Goal: Task Accomplishment & Management: Manage account settings

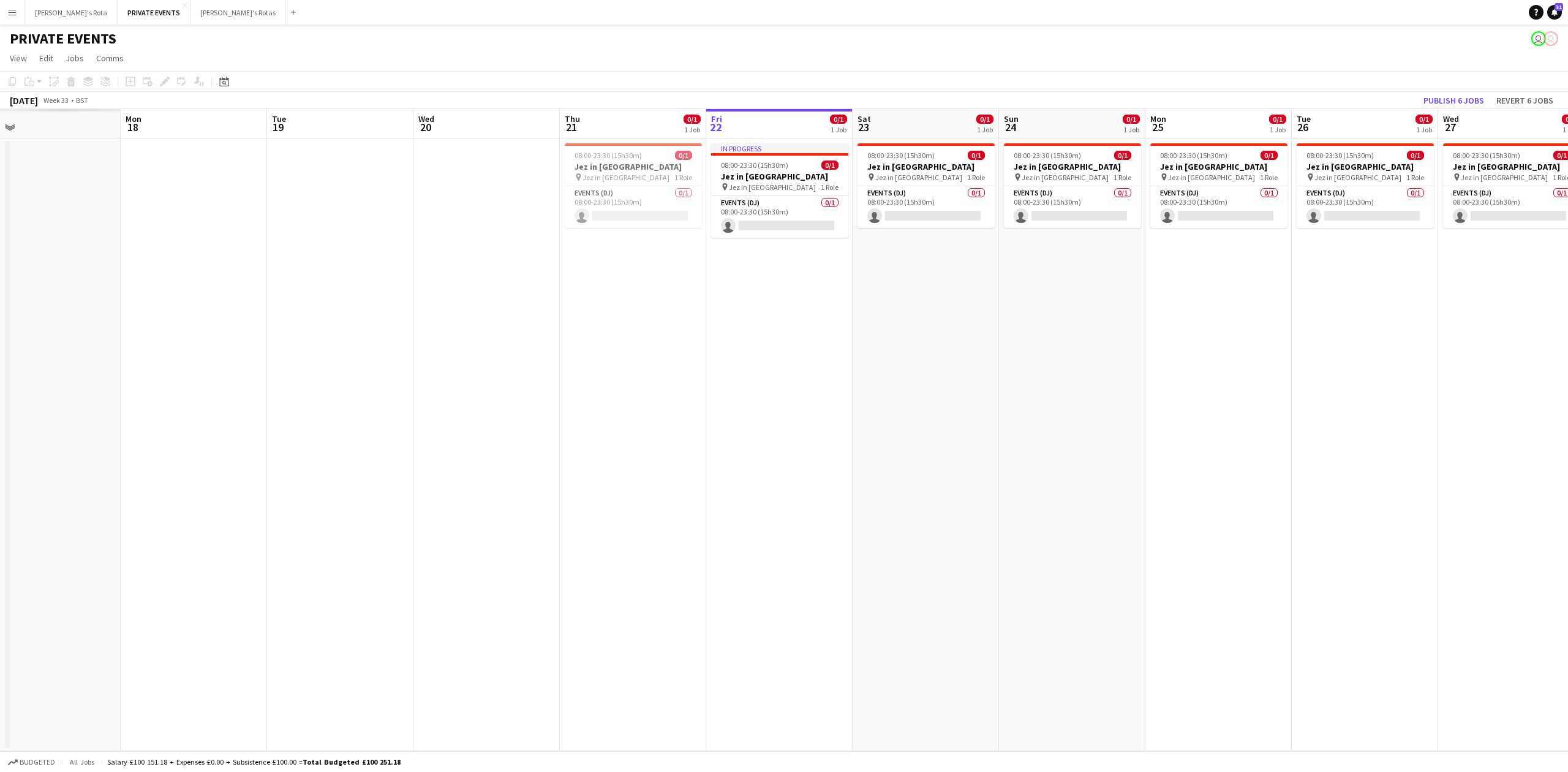
drag, startPoint x: 147, startPoint y: 313, endPoint x: 289, endPoint y: 305, distance: 142.2
click at [750, 325] on app-calendar-viewport "Fri 15 Sat 16 Sun 17 Mon 18 Tue 19 Wed 20 Thu 21 0/1 1 Job Fri 22 0/1 1 Job Sat…" at bounding box center [784, 430] width 1568 height 642
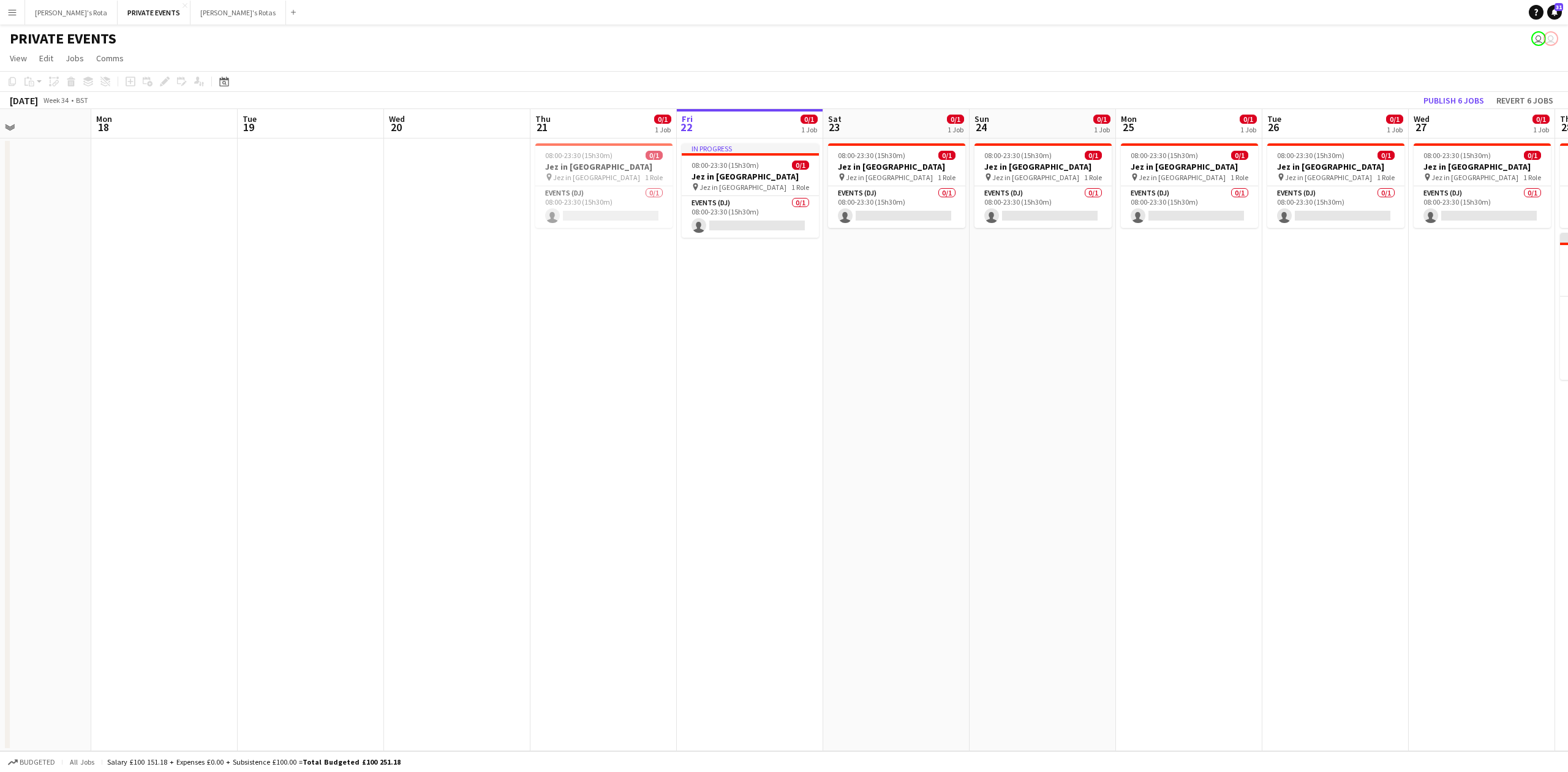
drag, startPoint x: 276, startPoint y: 319, endPoint x: 684, endPoint y: 301, distance: 408.4
click at [765, 305] on app-calendar-viewport "Fri 15 Sat 16 Sun 17 Mon 18 Tue 19 Wed 20 Thu 21 0/1 1 Job Fri 22 0/1 1 Job Sat…" at bounding box center [784, 430] width 1568 height 642
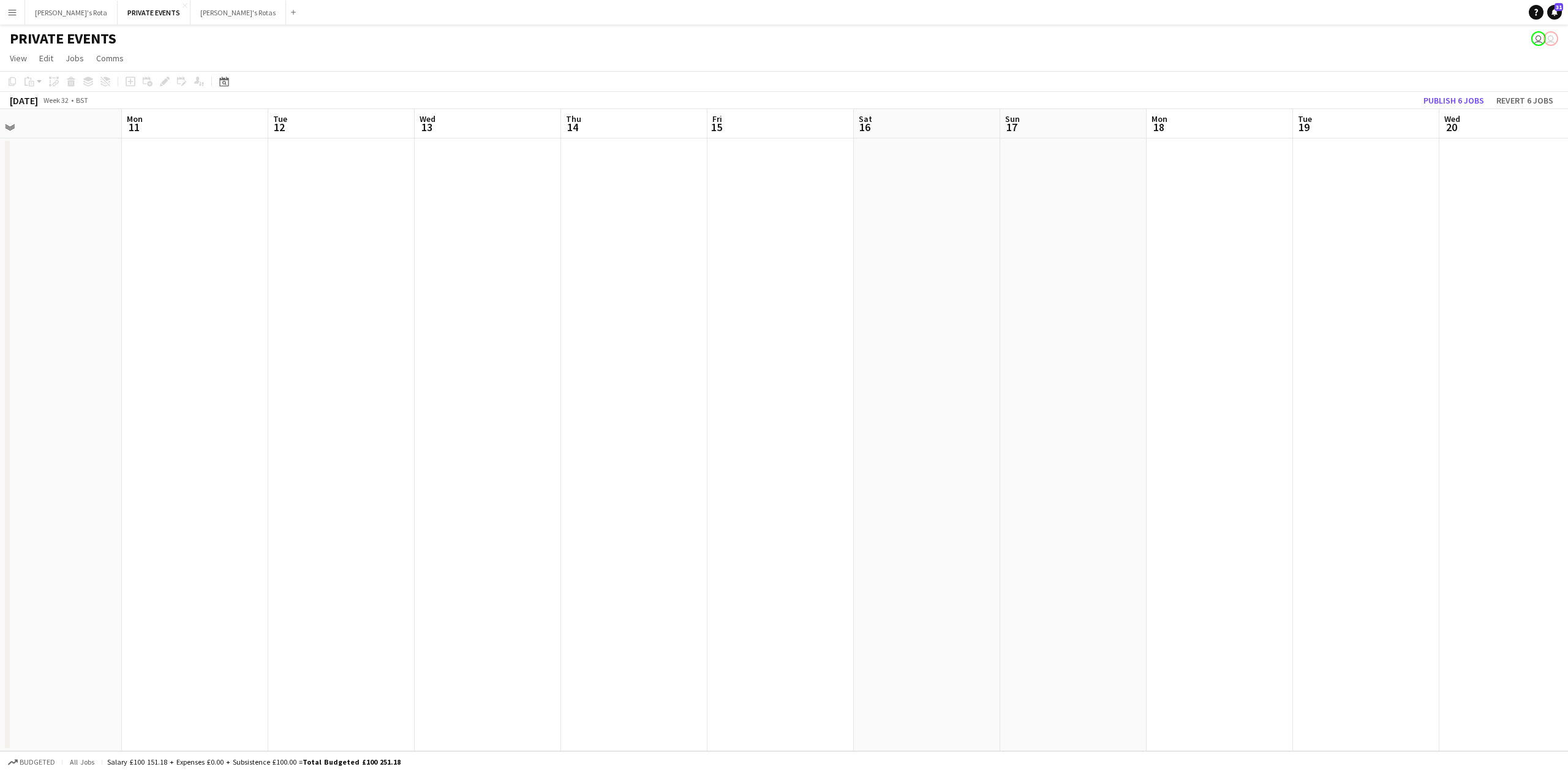
drag, startPoint x: 841, startPoint y: 297, endPoint x: 373, endPoint y: 302, distance: 468.0
click at [981, 283] on app-calendar-viewport "Fri 8 Sat 9 Sun 10 Mon 11 Tue 12 Wed 13 Thu 14 Fri 15 Sat 16 Sun 17 Mon 18 Tue …" at bounding box center [784, 430] width 1568 height 642
drag, startPoint x: 385, startPoint y: 314, endPoint x: 547, endPoint y: 307, distance: 162.2
click at [968, 307] on app-calendar-viewport "Mon 4 Tue 5 Wed 6 Thu 7 Fri 8 Sat 9 Sun 10 Mon 11 Tue 12 Wed 13 Thu 14 Fri 15 S…" at bounding box center [784, 430] width 1568 height 642
drag, startPoint x: 351, startPoint y: 329, endPoint x: 926, endPoint y: 300, distance: 575.7
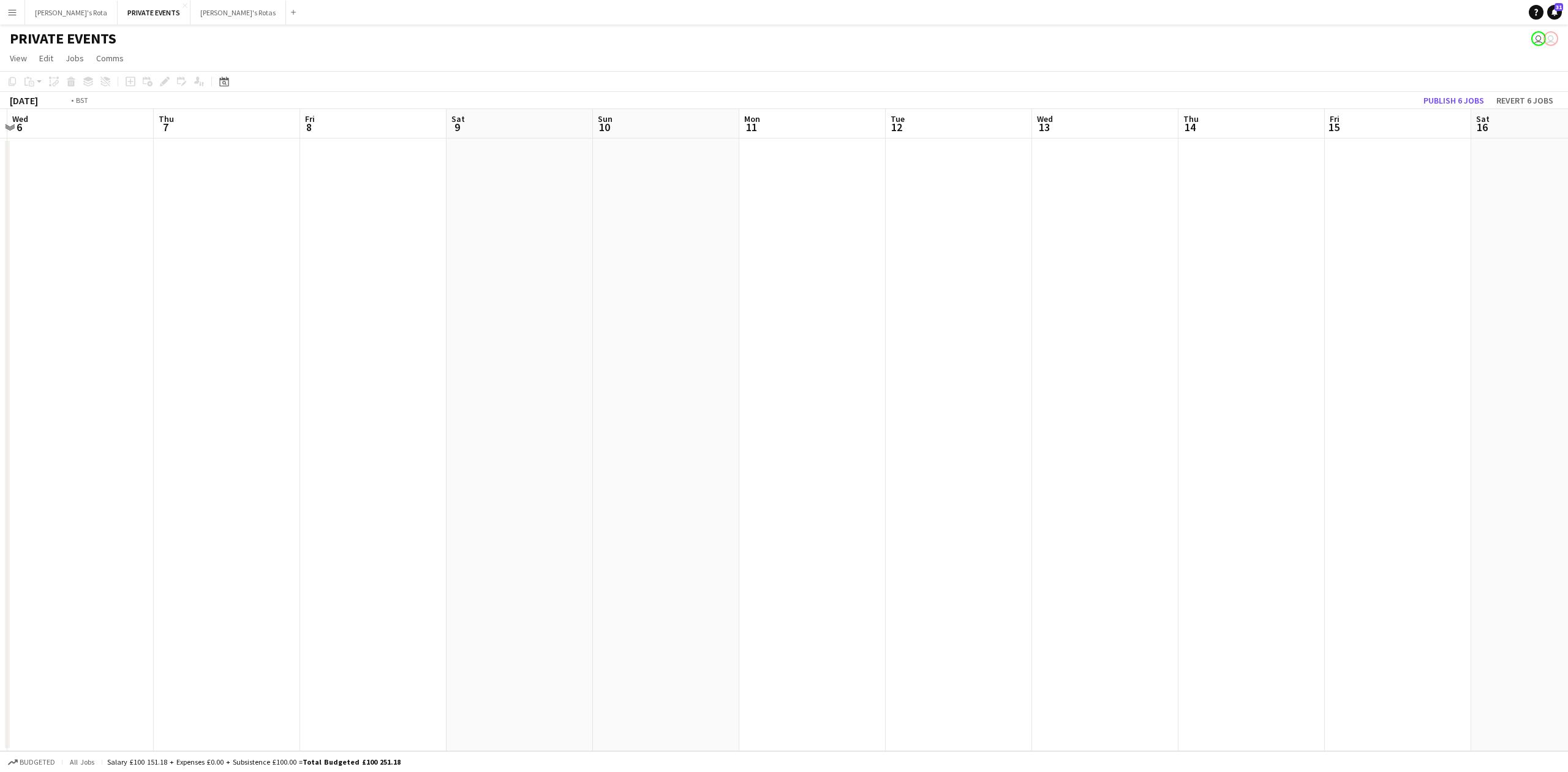
click at [926, 300] on app-calendar-viewport "Sun 3 Mon 4 1/2 1 Job Tue 5 Wed 6 Thu 7 Fri 8 Sat 9 Sun 10 Mon 11 Tue 12 Wed 13…" at bounding box center [784, 430] width 1568 height 642
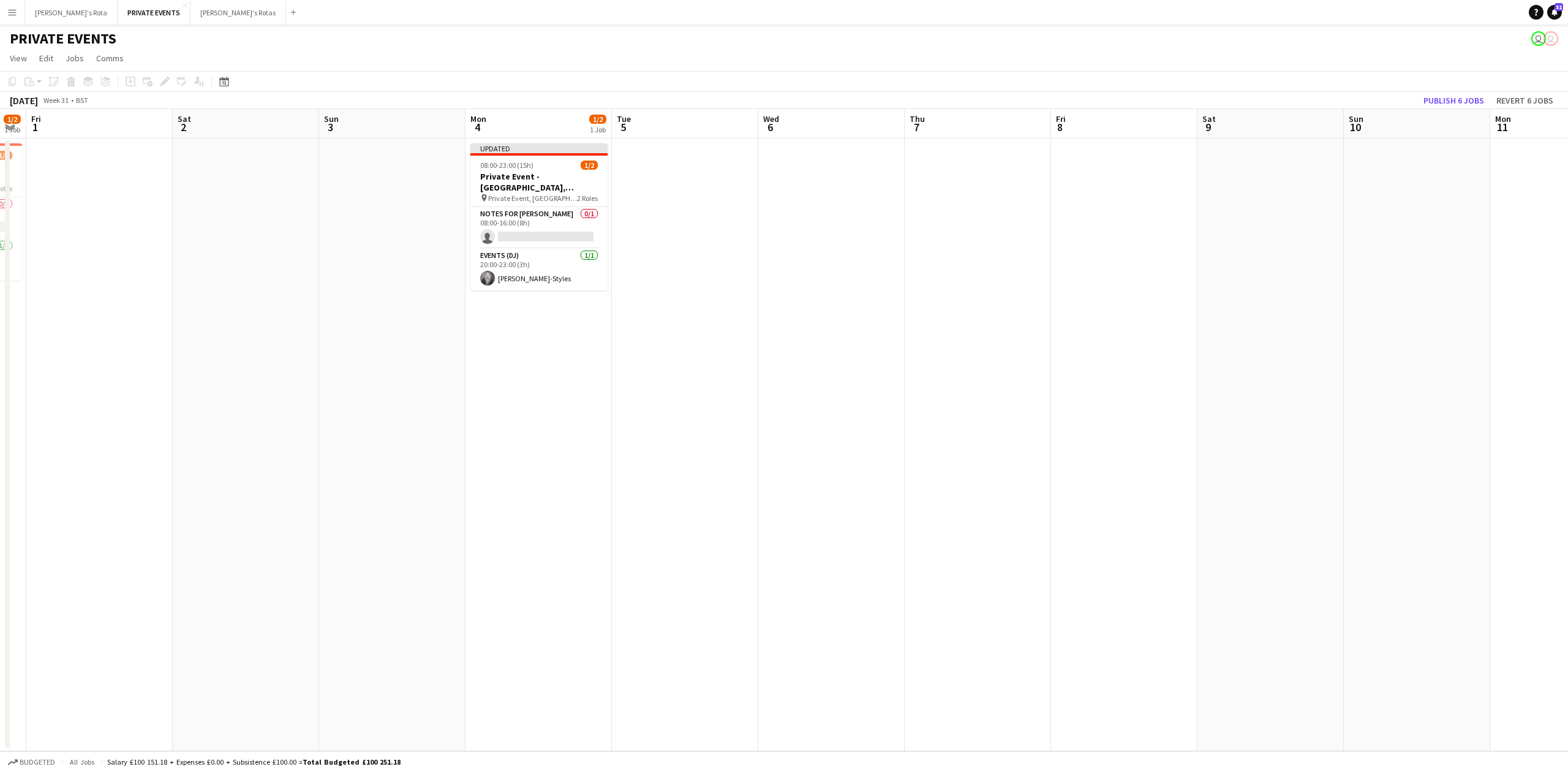
drag, startPoint x: 400, startPoint y: 332, endPoint x: 834, endPoint y: 297, distance: 435.4
click at [829, 298] on app-calendar-viewport "Tue 29 Wed 30 Thu 31 1/2 1 Job Fri 1 Sat 2 Sun 3 Mon 4 1/2 1 Job Tue 5 Wed 6 Th…" at bounding box center [784, 430] width 1568 height 642
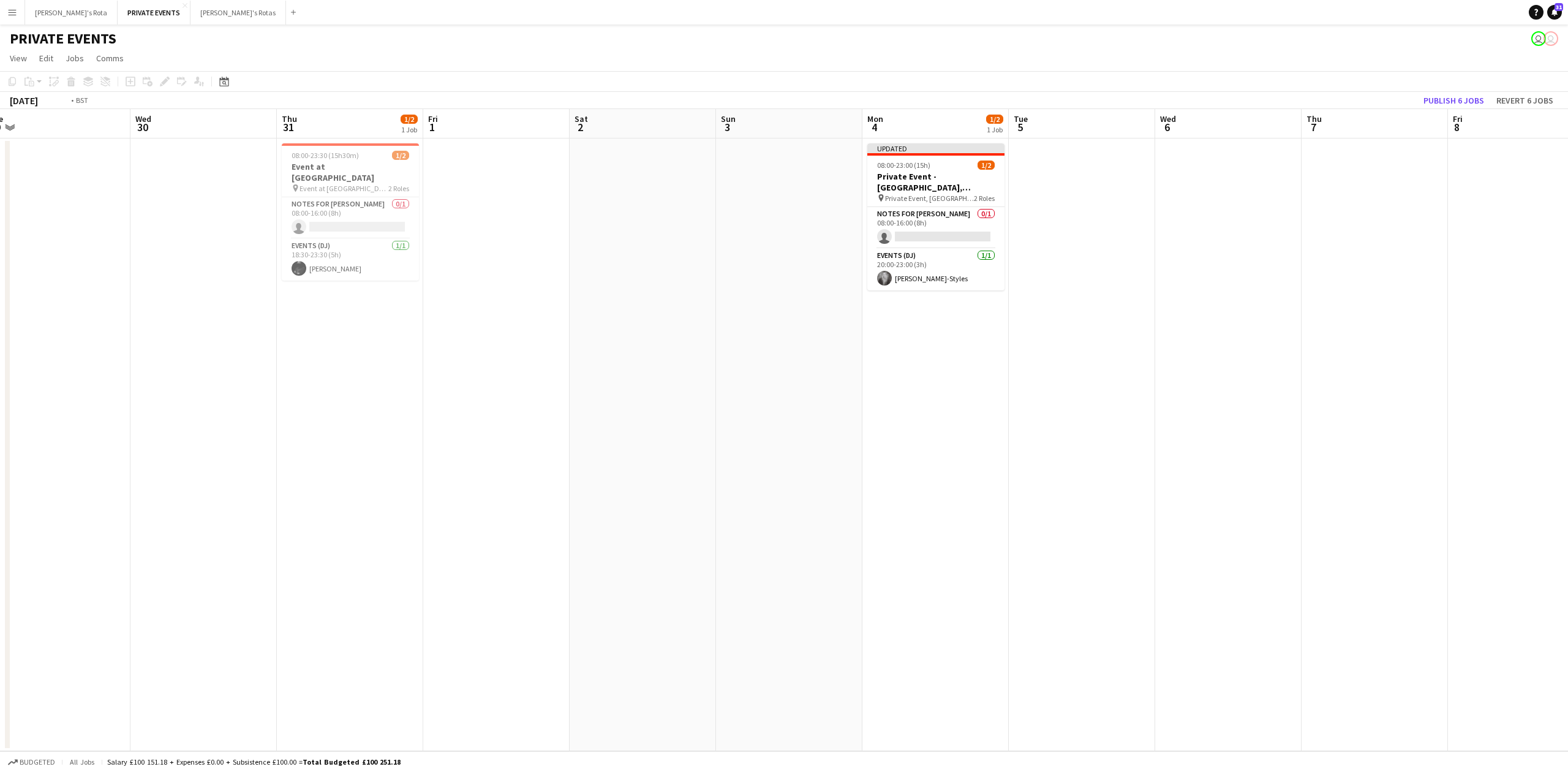
drag, startPoint x: 542, startPoint y: 343, endPoint x: 625, endPoint y: 326, distance: 84.7
click at [625, 326] on app-calendar-viewport "Sun 27 1/1 1 Job Mon 28 Tue 29 Wed 30 Thu 31 1/2 1 Job Fri 1 Sat 2 Sun 3 Mon 4 …" at bounding box center [784, 430] width 1568 height 642
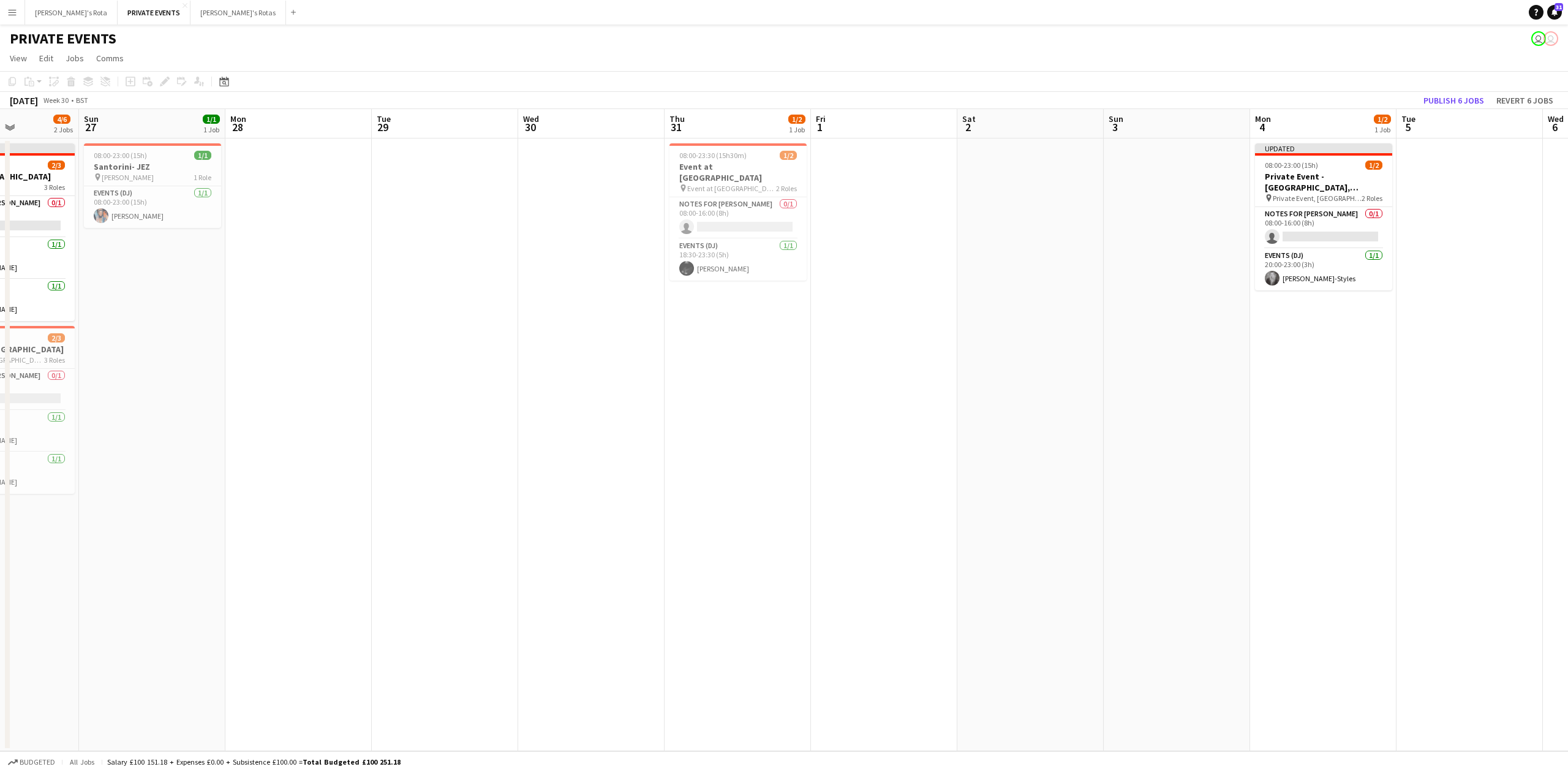
drag, startPoint x: 326, startPoint y: 349, endPoint x: 775, endPoint y: 326, distance: 449.6
click at [781, 326] on app-calendar-viewport "Thu 24 Fri 25 1/2 1 Job Sat 26 4/6 2 Jobs Sun 27 1/1 1 Job Mon 28 Tue 29 Wed 30…" at bounding box center [784, 430] width 1568 height 642
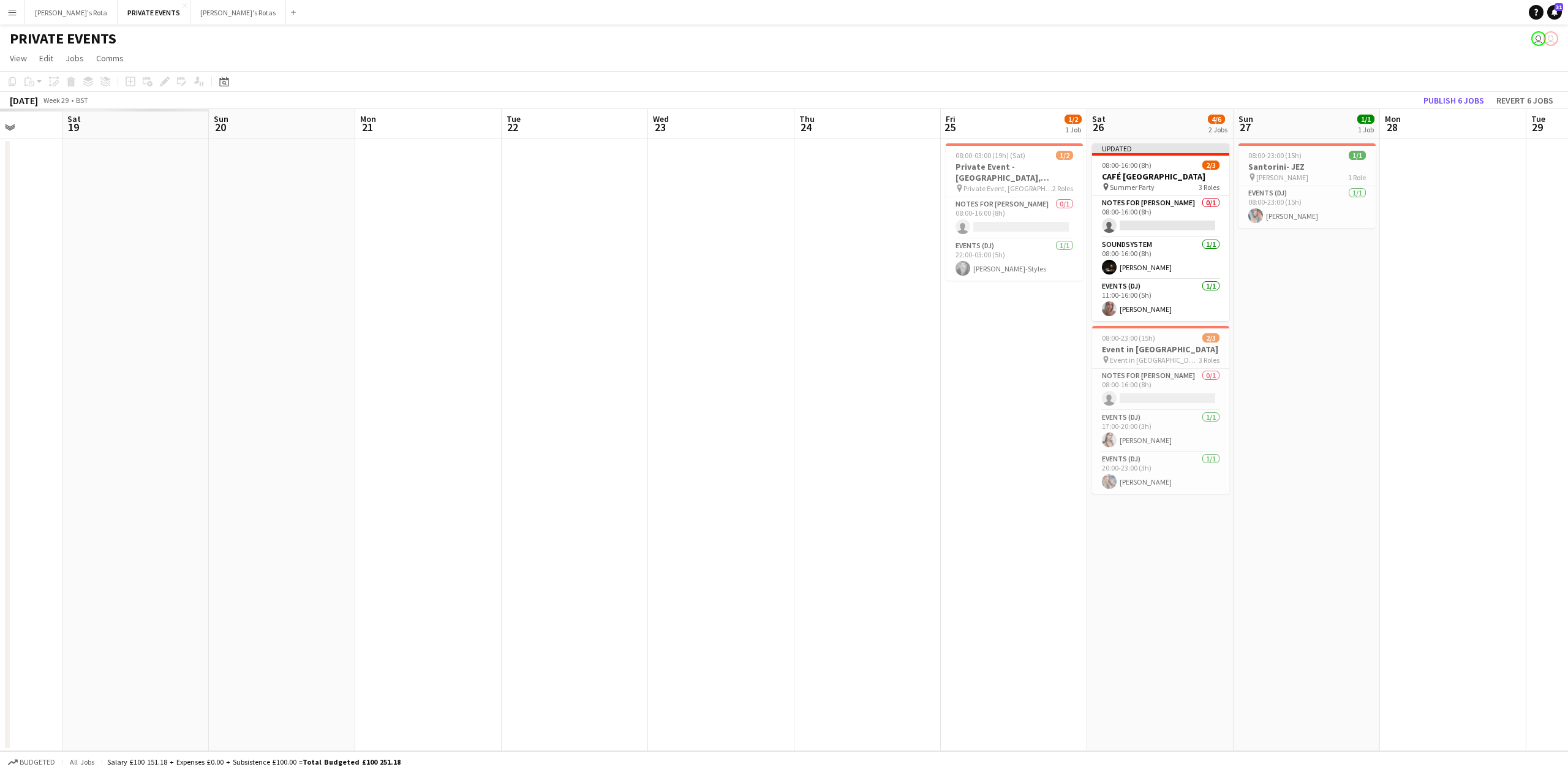
drag, startPoint x: 202, startPoint y: 375, endPoint x: 178, endPoint y: 382, distance: 25.0
click at [962, 348] on app-calendar-viewport "Thu 17 Fri 18 Sat 19 Sun 20 Mon 21 Tue 22 Wed 23 Thu 24 Fri 25 1/2 1 Job Sat 26…" at bounding box center [784, 430] width 1568 height 642
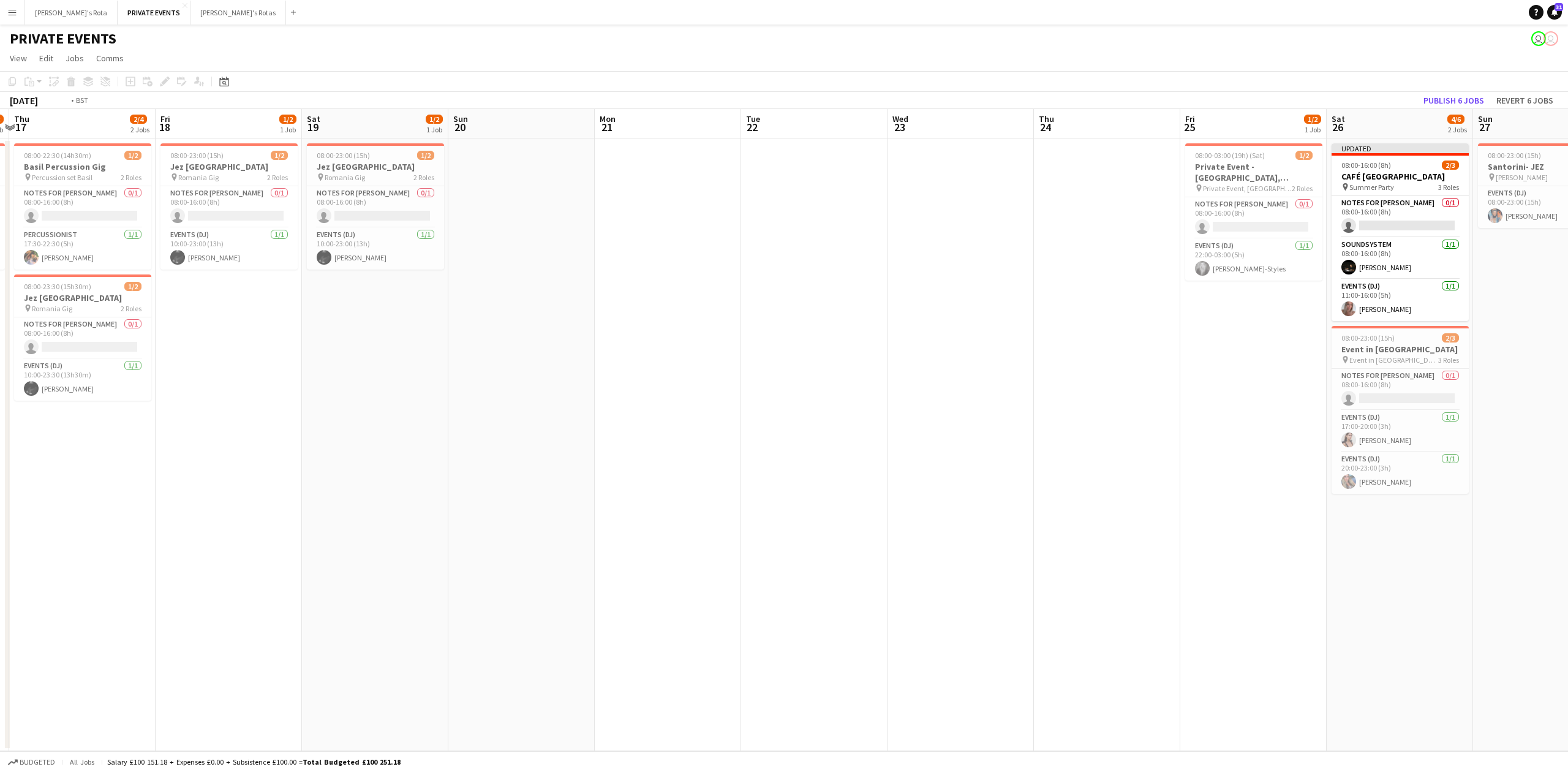
drag, startPoint x: 743, startPoint y: 390, endPoint x: 858, endPoint y: 374, distance: 116.1
click at [876, 376] on app-calendar-viewport "Tue 15 Wed 16 1/2 1 Job Thu 17 2/4 2 Jobs Fri 18 1/2 1 Job Sat 19 1/2 1 Job Sun…" at bounding box center [784, 430] width 1568 height 642
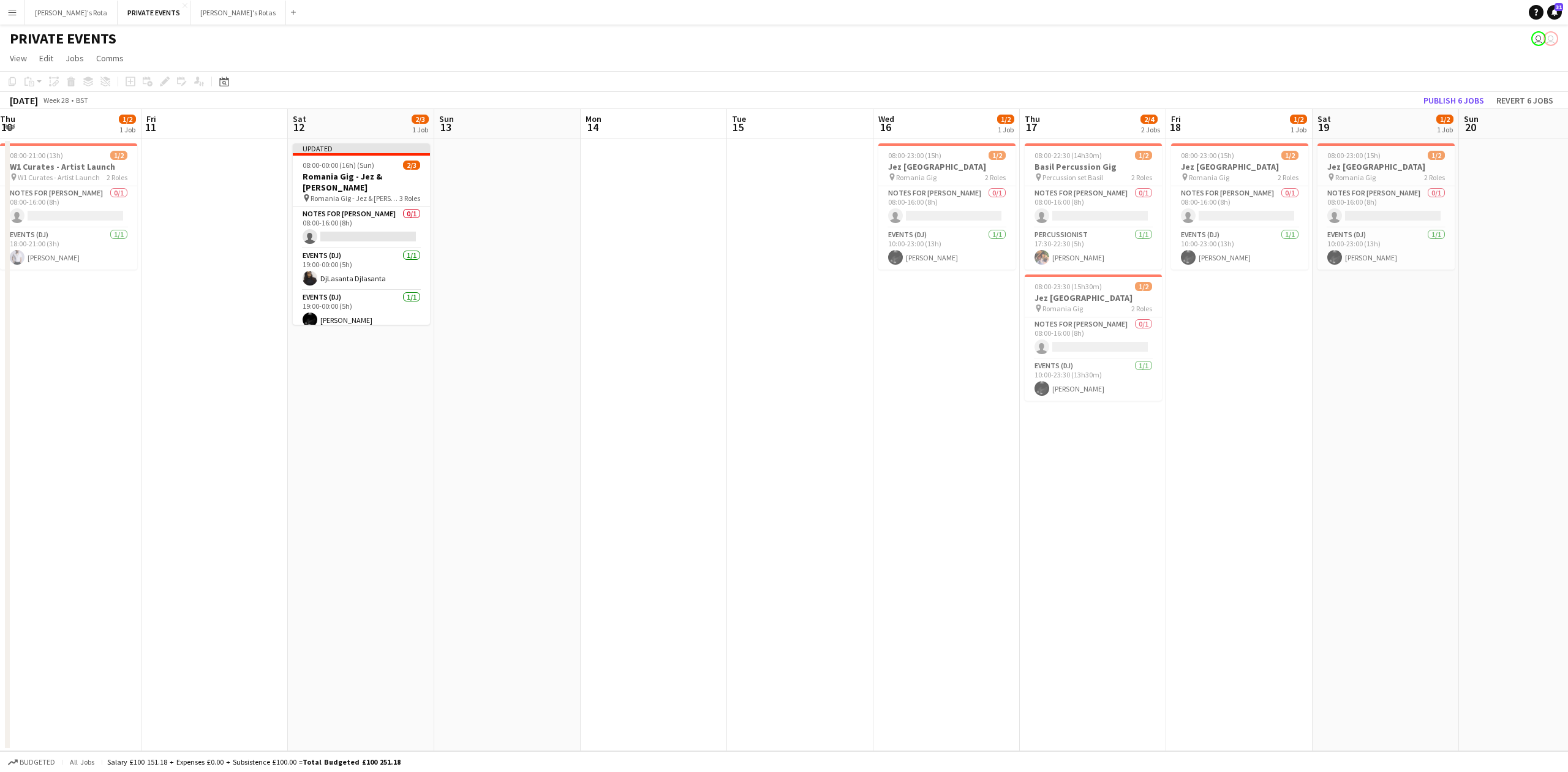
scroll to position [0, 316]
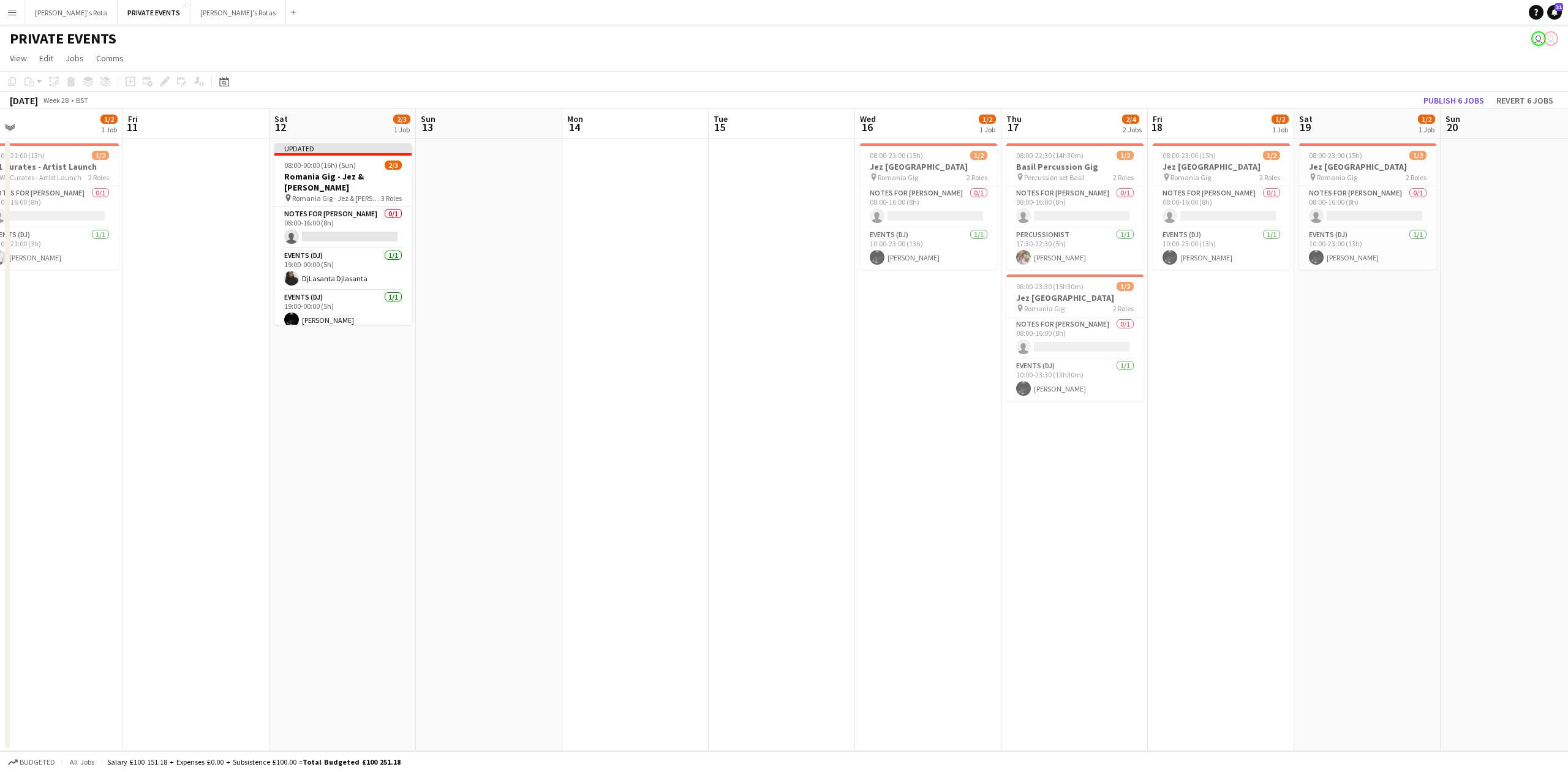
drag, startPoint x: 215, startPoint y: 328, endPoint x: 741, endPoint y: 309, distance: 526.3
click at [741, 309] on app-calendar-viewport "Tue 8 Wed 9 2/3 1 Job Thu 10 1/2 1 Job Fri 11 Sat 12 2/3 1 Job Sun 13 Mon 14 Tu…" at bounding box center [784, 430] width 1568 height 642
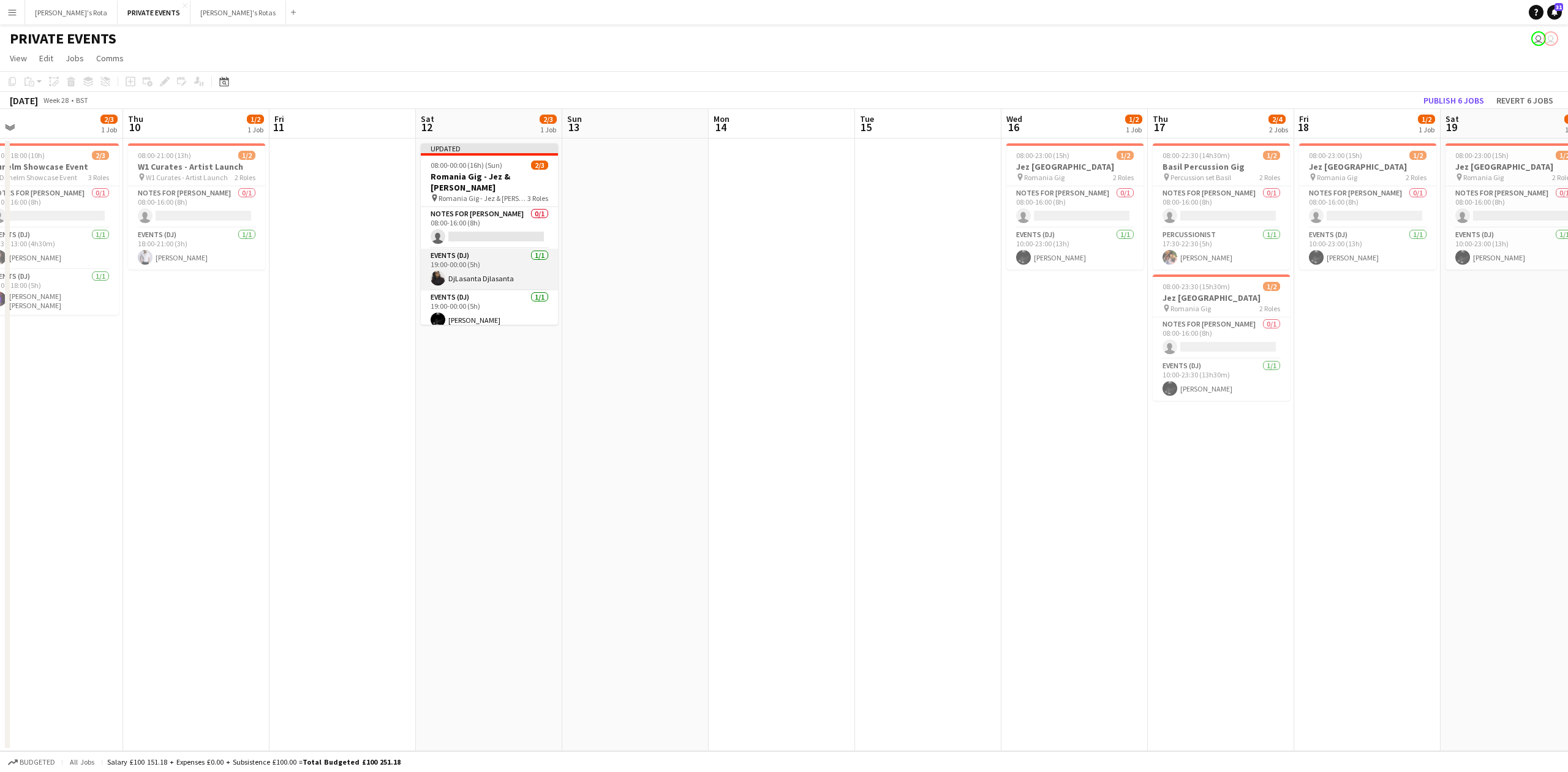
click at [488, 270] on app-card-role "Events (DJ) [DATE] 19:00-00:00 (5h) DjLasanta Djlasanta" at bounding box center [489, 269] width 137 height 42
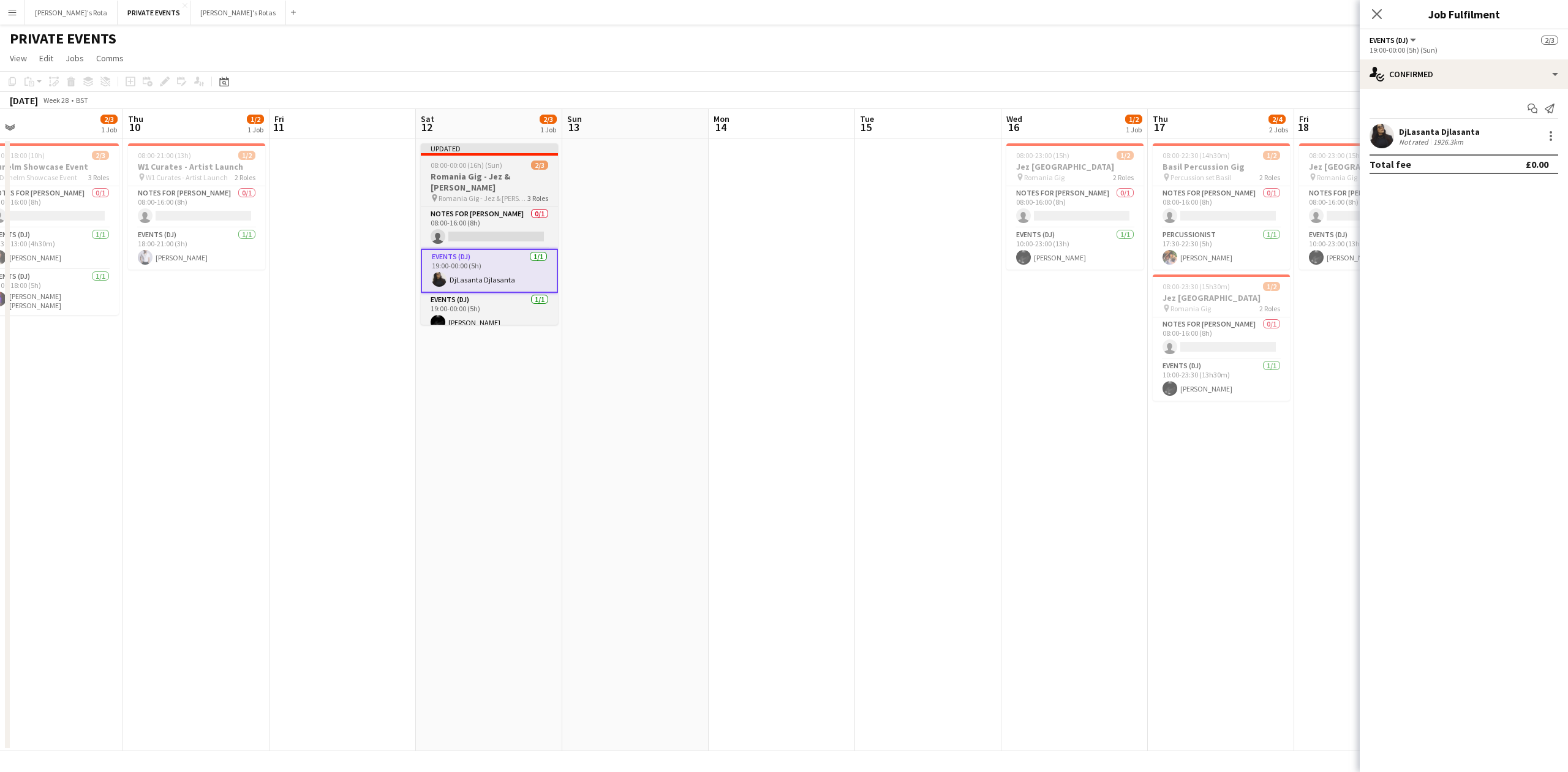
click at [478, 194] on span "Romania Gig - Jez & [PERSON_NAME]" at bounding box center [483, 199] width 89 height 9
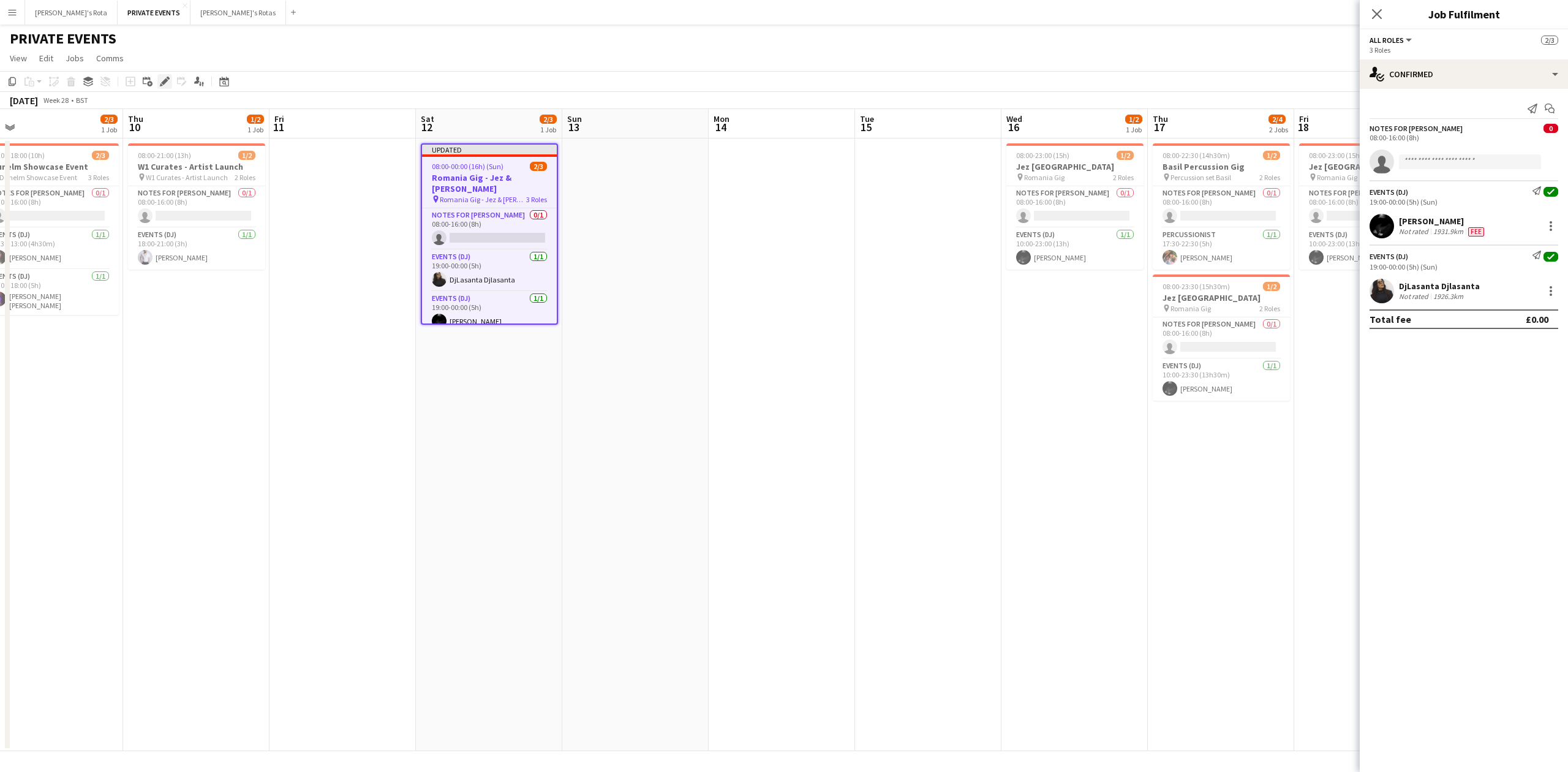
click at [163, 84] on icon at bounding box center [165, 82] width 7 height 7
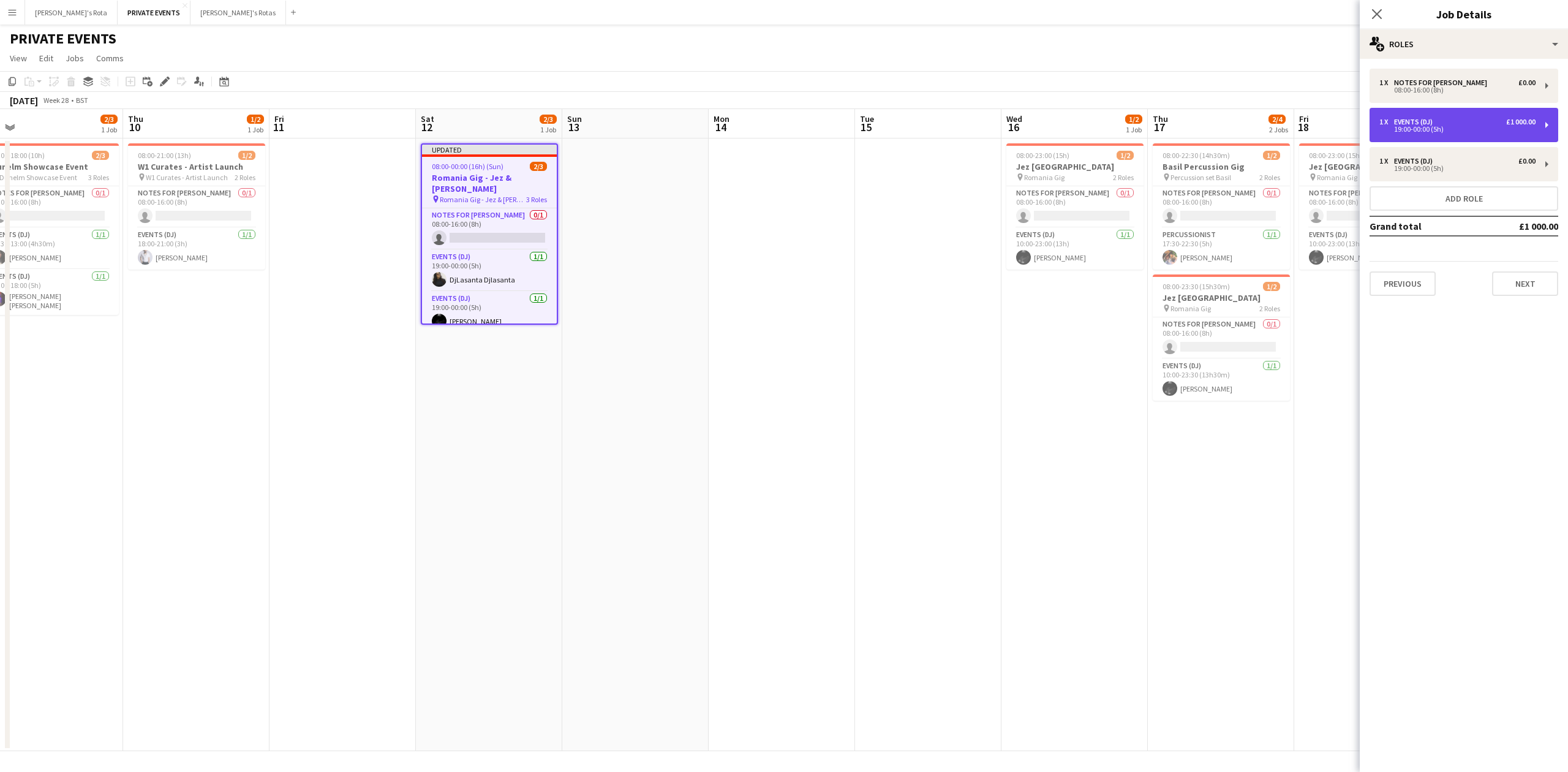
click at [1404, 123] on div "Events (DJ)" at bounding box center [1416, 122] width 43 height 9
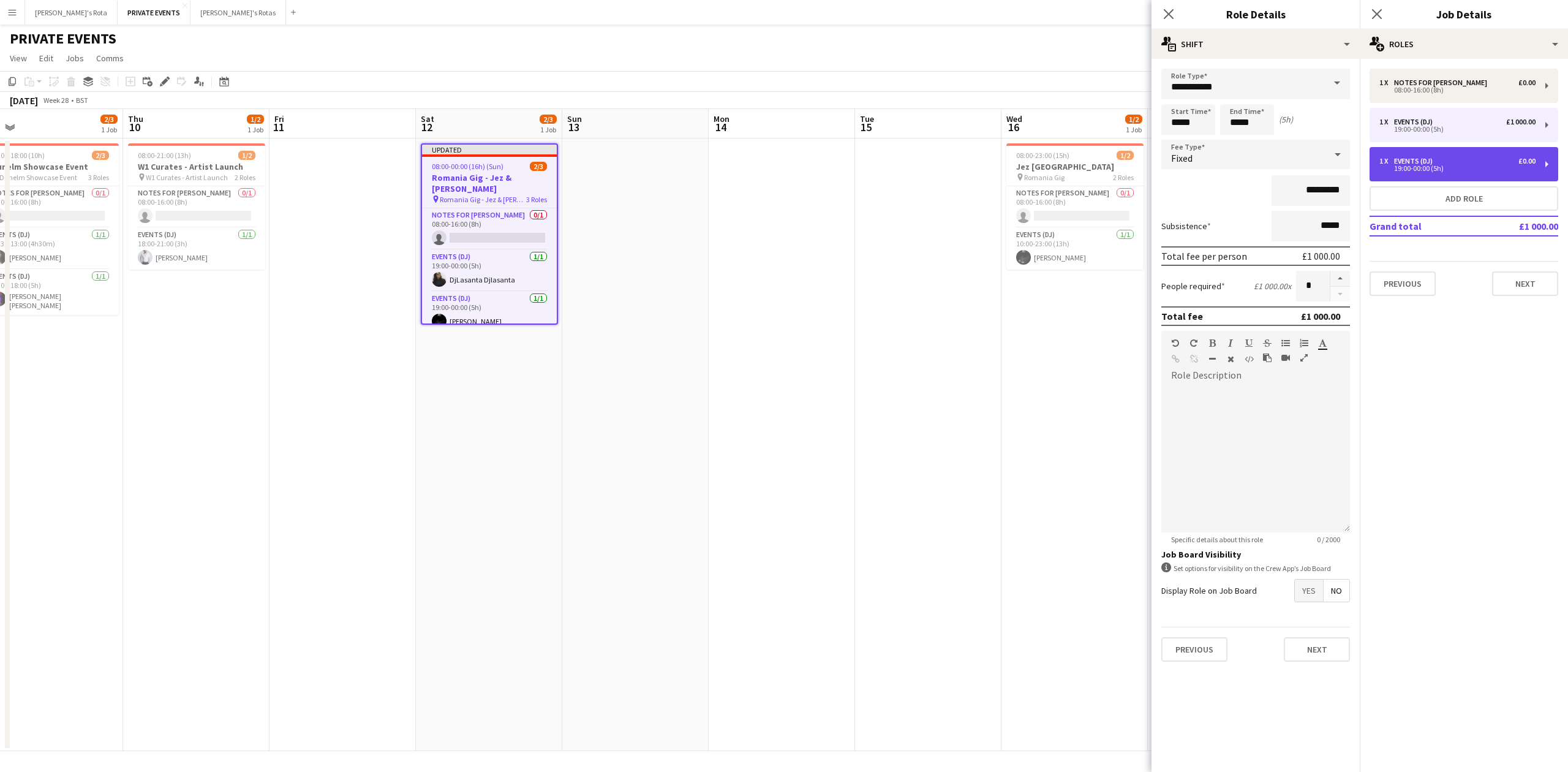
click at [1502, 161] on div "1 x Events (DJ) £0.00" at bounding box center [1457, 161] width 156 height 9
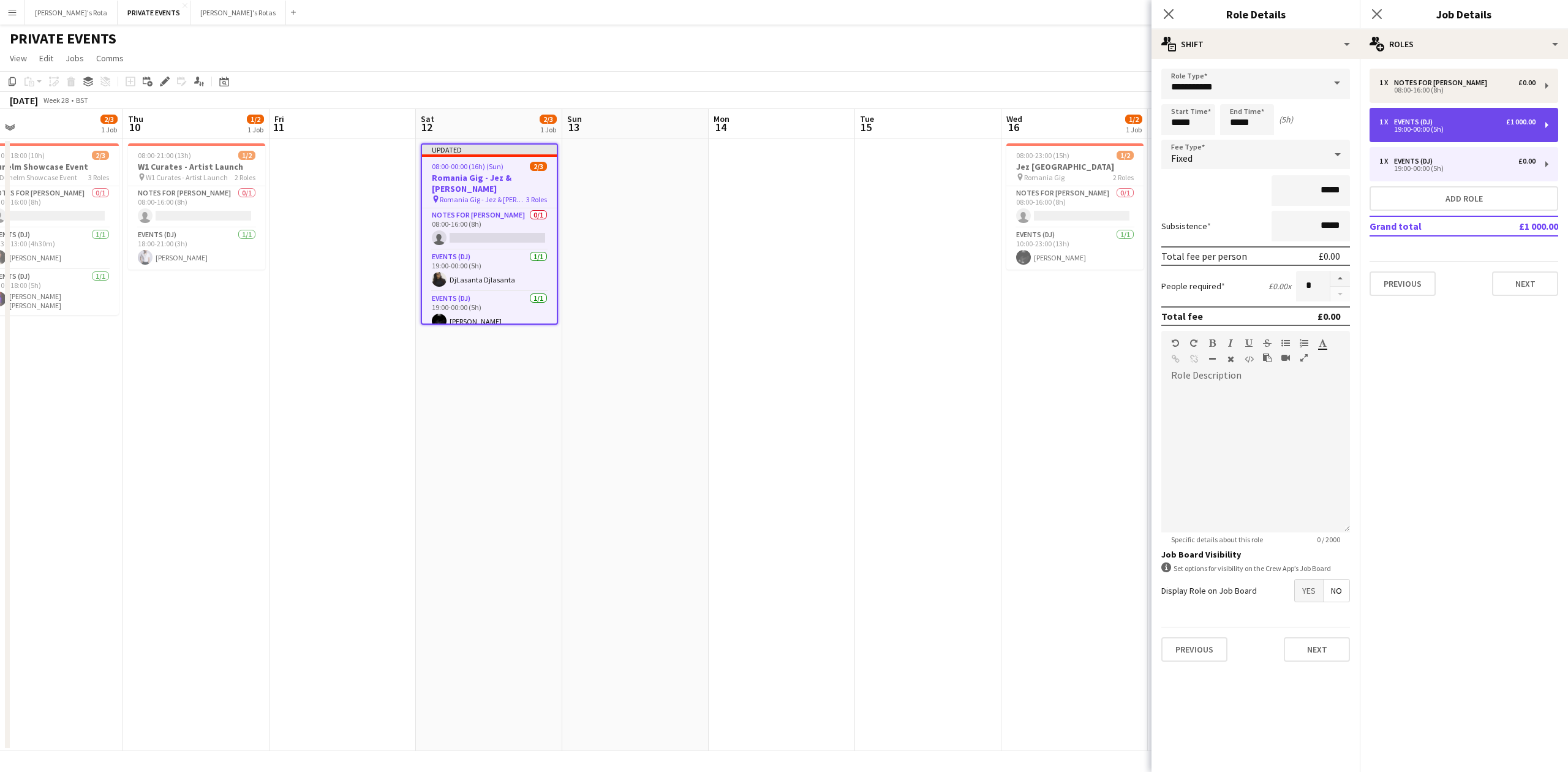
click at [1488, 138] on div "1 x Events (DJ) £1 000.00 19:00-00:00 (5h)" at bounding box center [1463, 125] width 188 height 34
type input "*********"
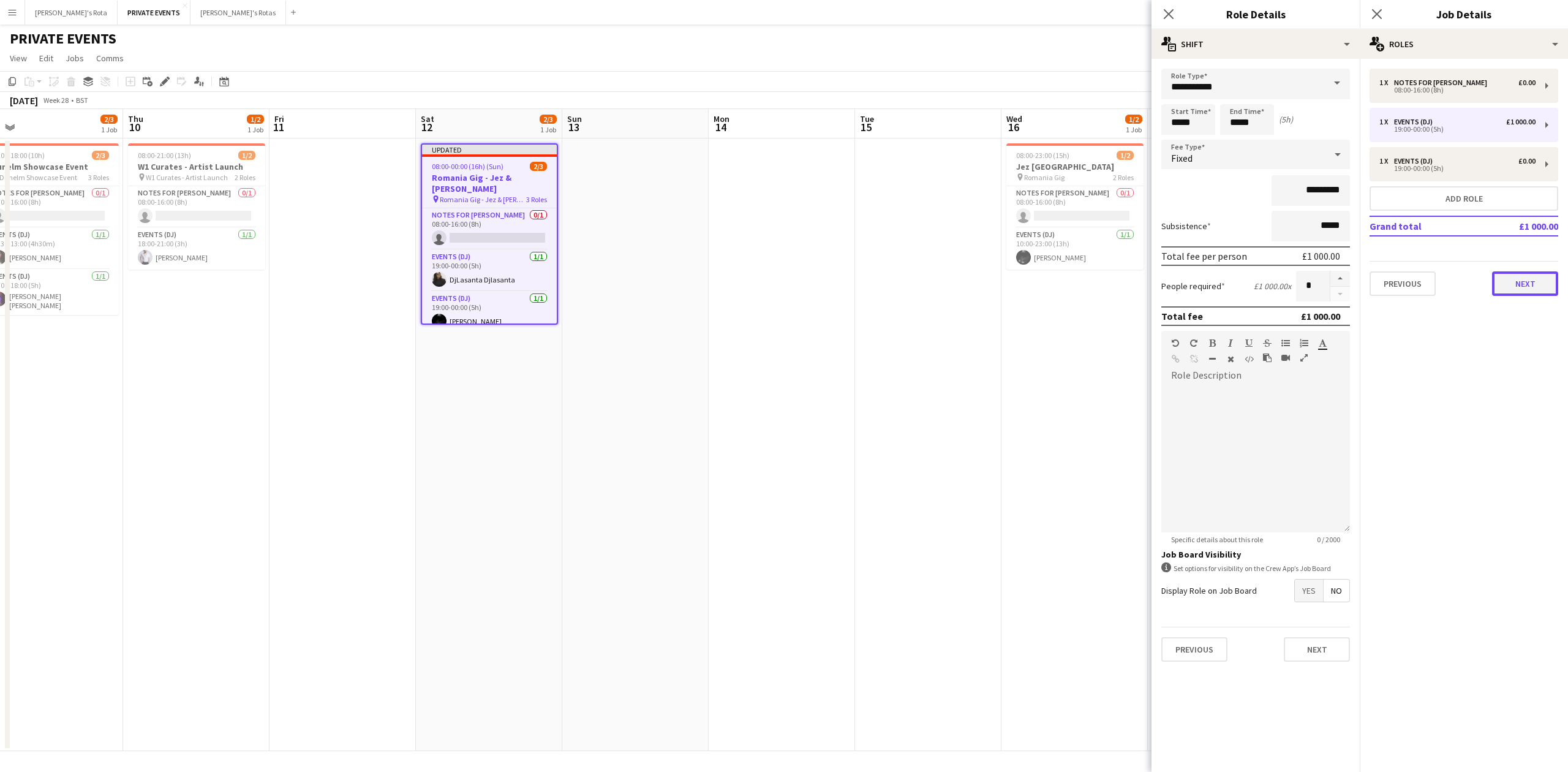
click at [1533, 287] on button "Next" at bounding box center [1525, 284] width 66 height 24
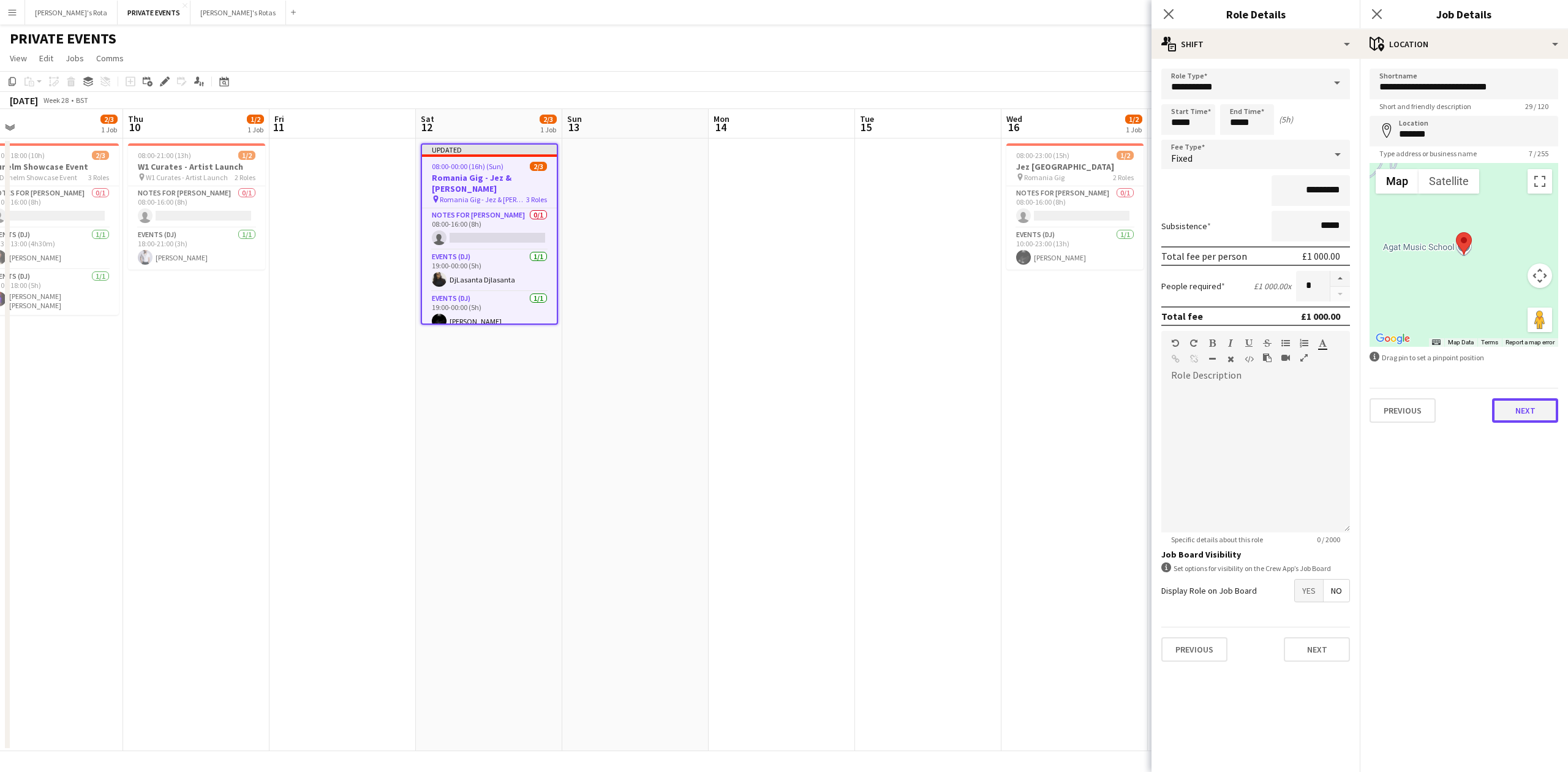
click at [1537, 407] on button "Next" at bounding box center [1525, 411] width 66 height 24
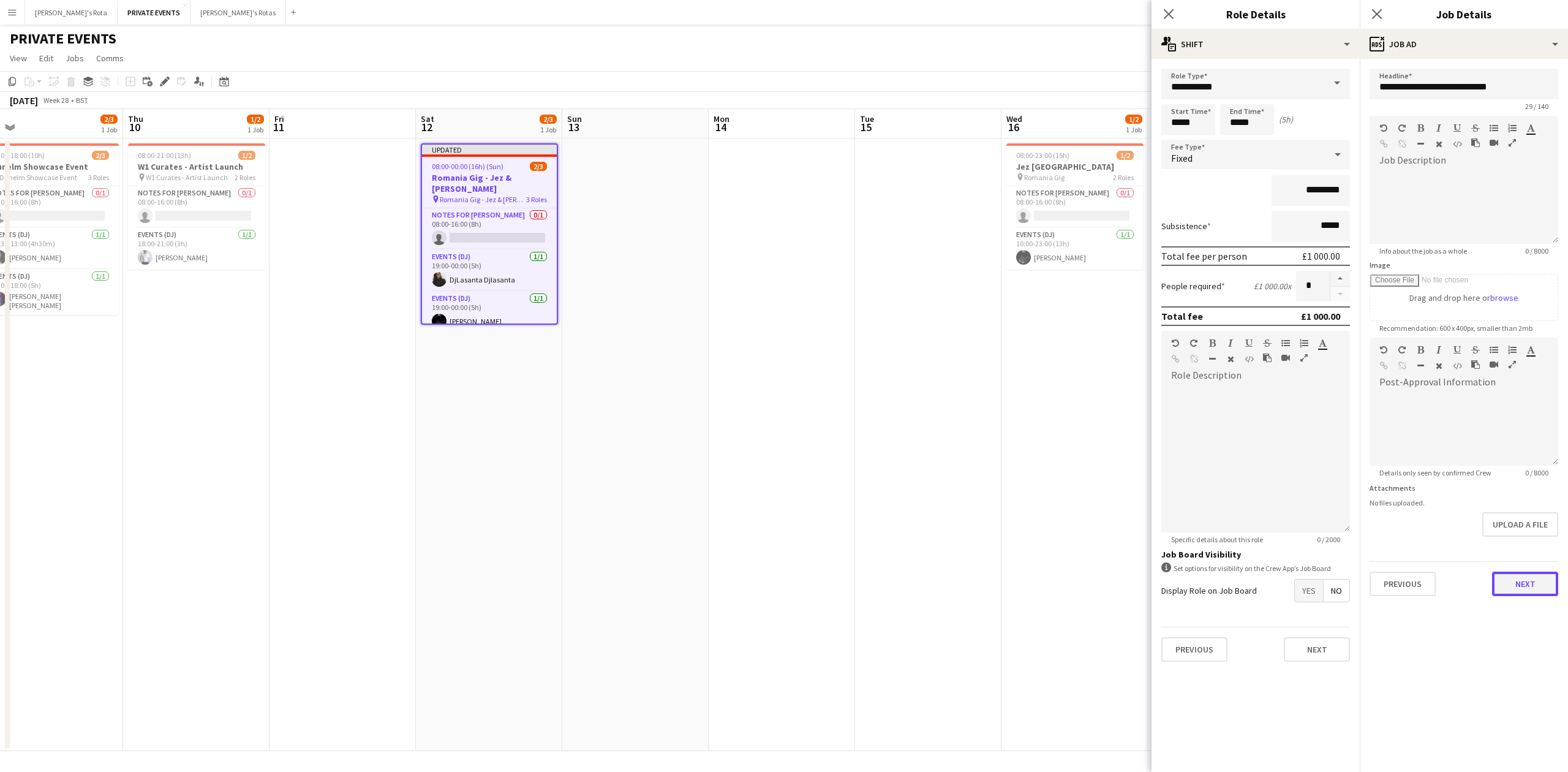
click at [1511, 587] on button "Next" at bounding box center [1525, 584] width 66 height 24
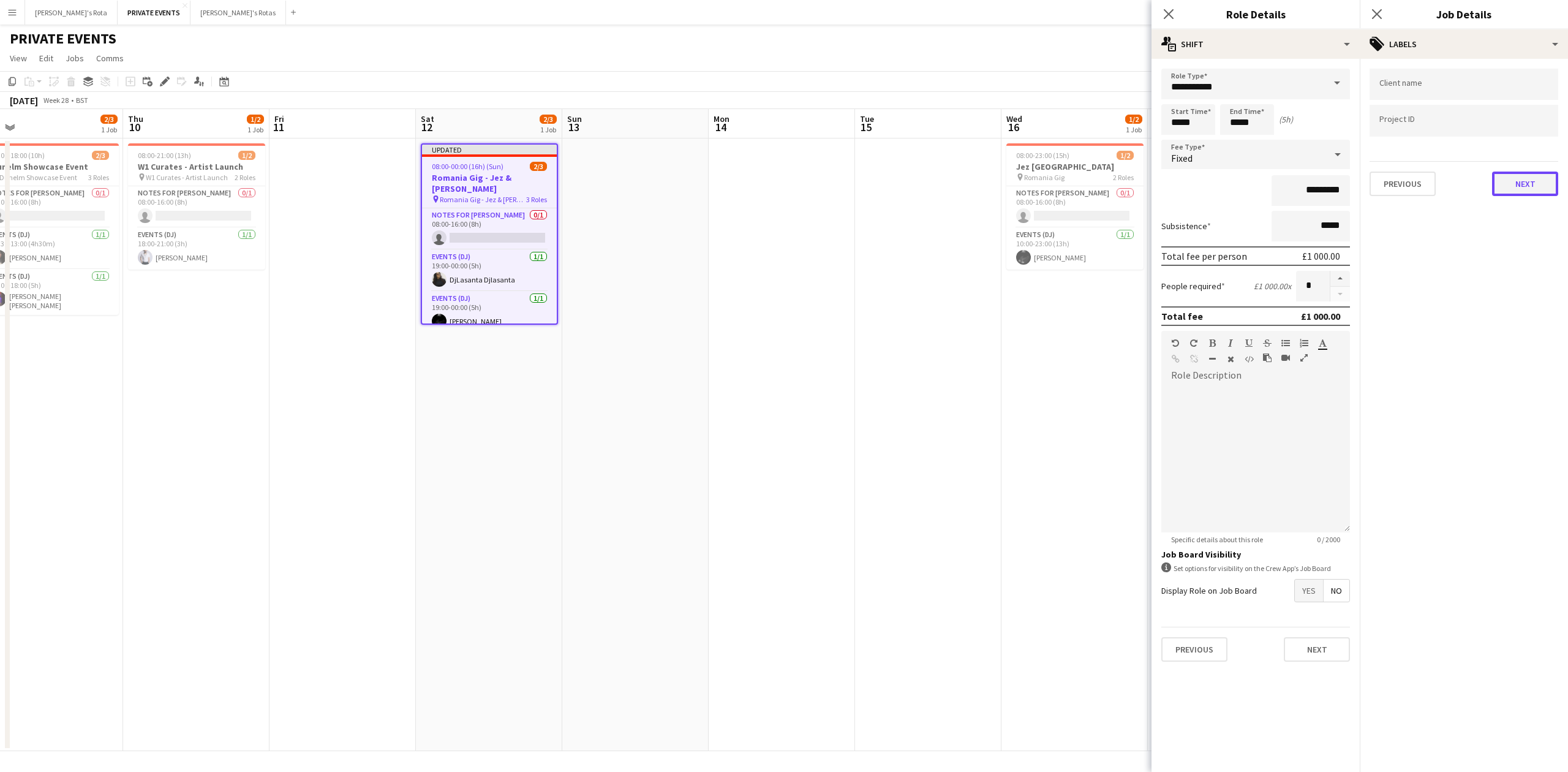
click at [1507, 173] on button "Next" at bounding box center [1525, 184] width 66 height 24
click at [1523, 235] on button "Next" at bounding box center [1525, 236] width 66 height 24
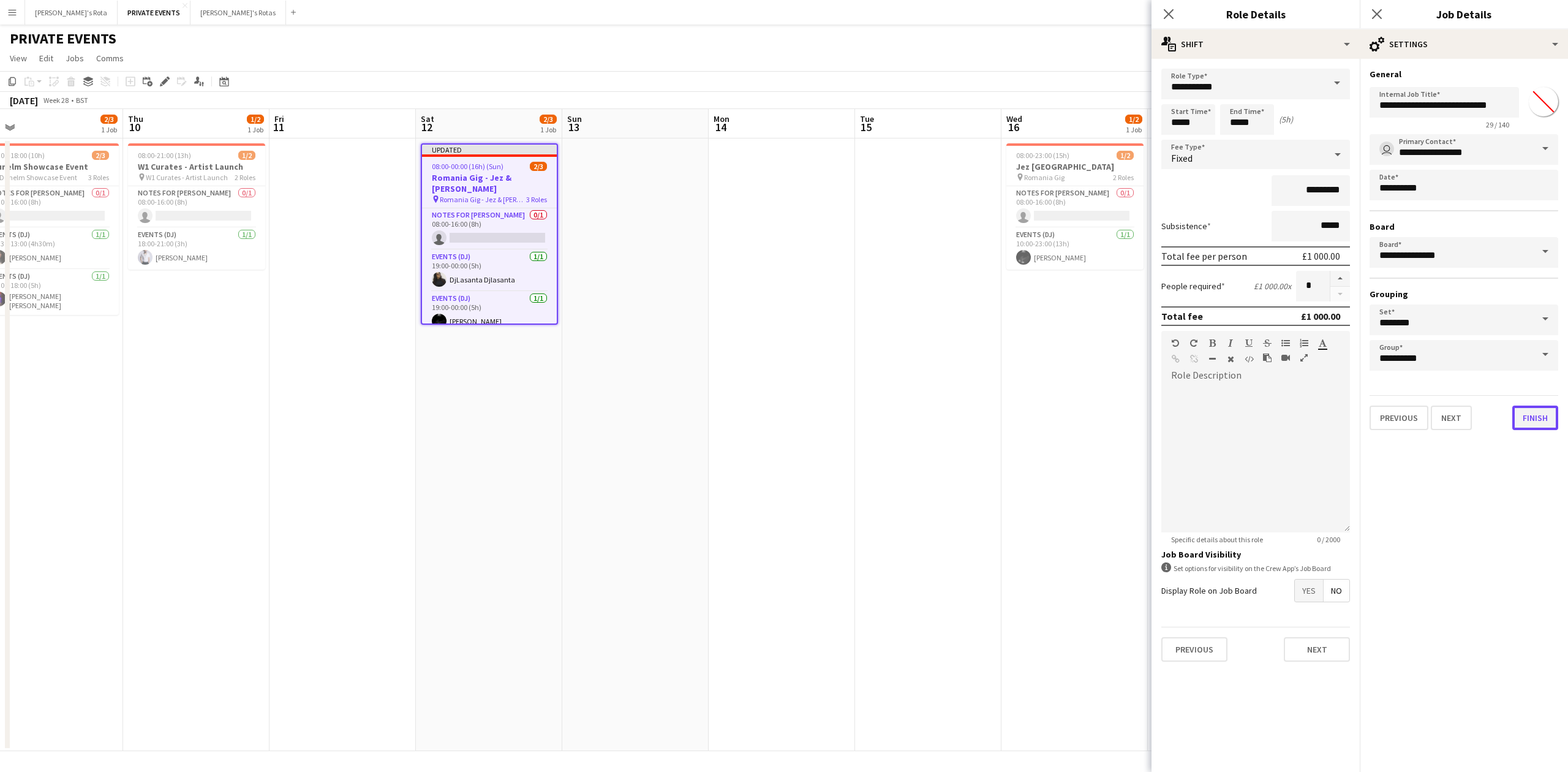
click at [1542, 417] on button "Finish" at bounding box center [1536, 418] width 46 height 24
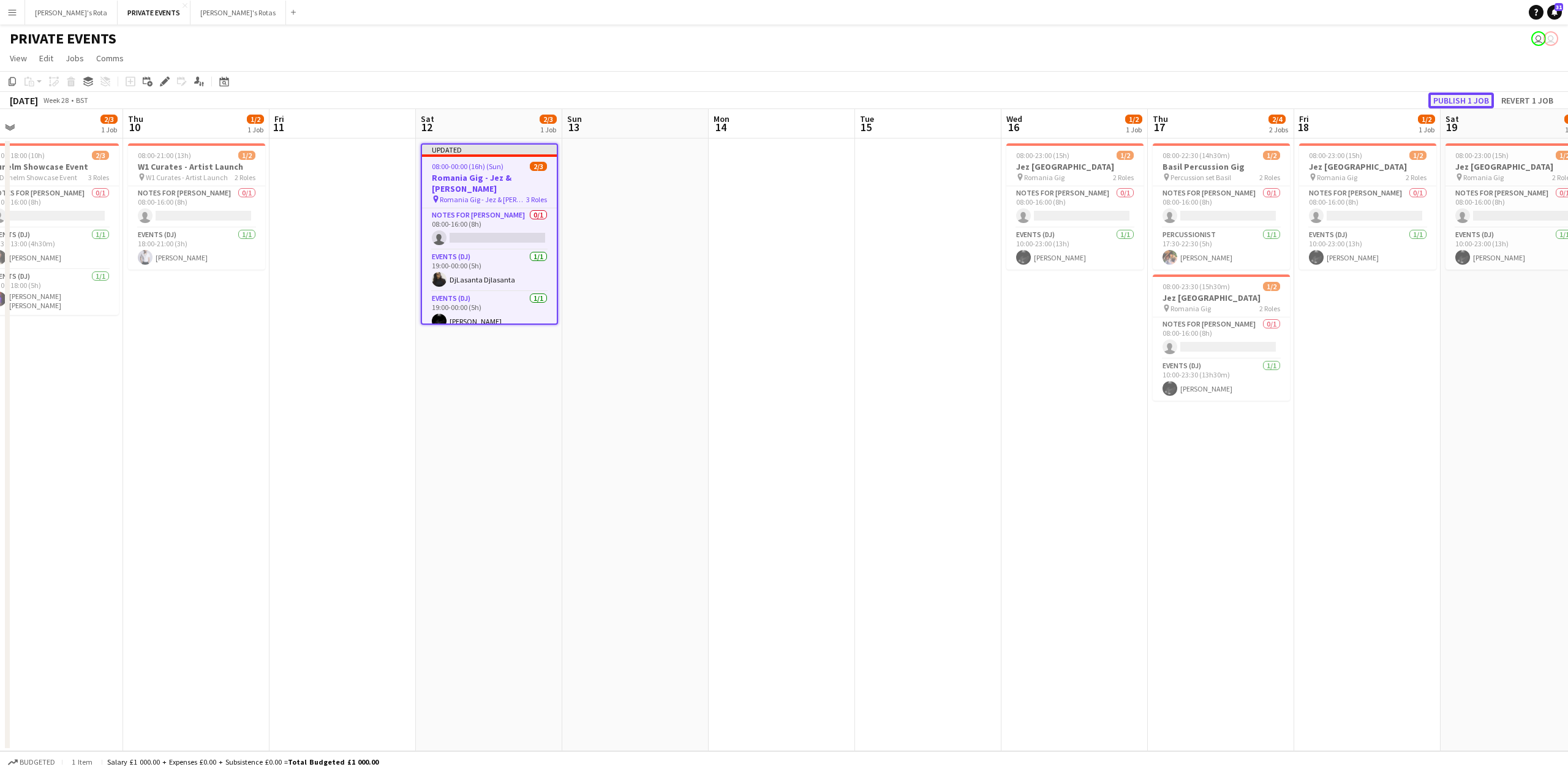
click at [1473, 98] on button "Publish 1 job" at bounding box center [1461, 101] width 66 height 16
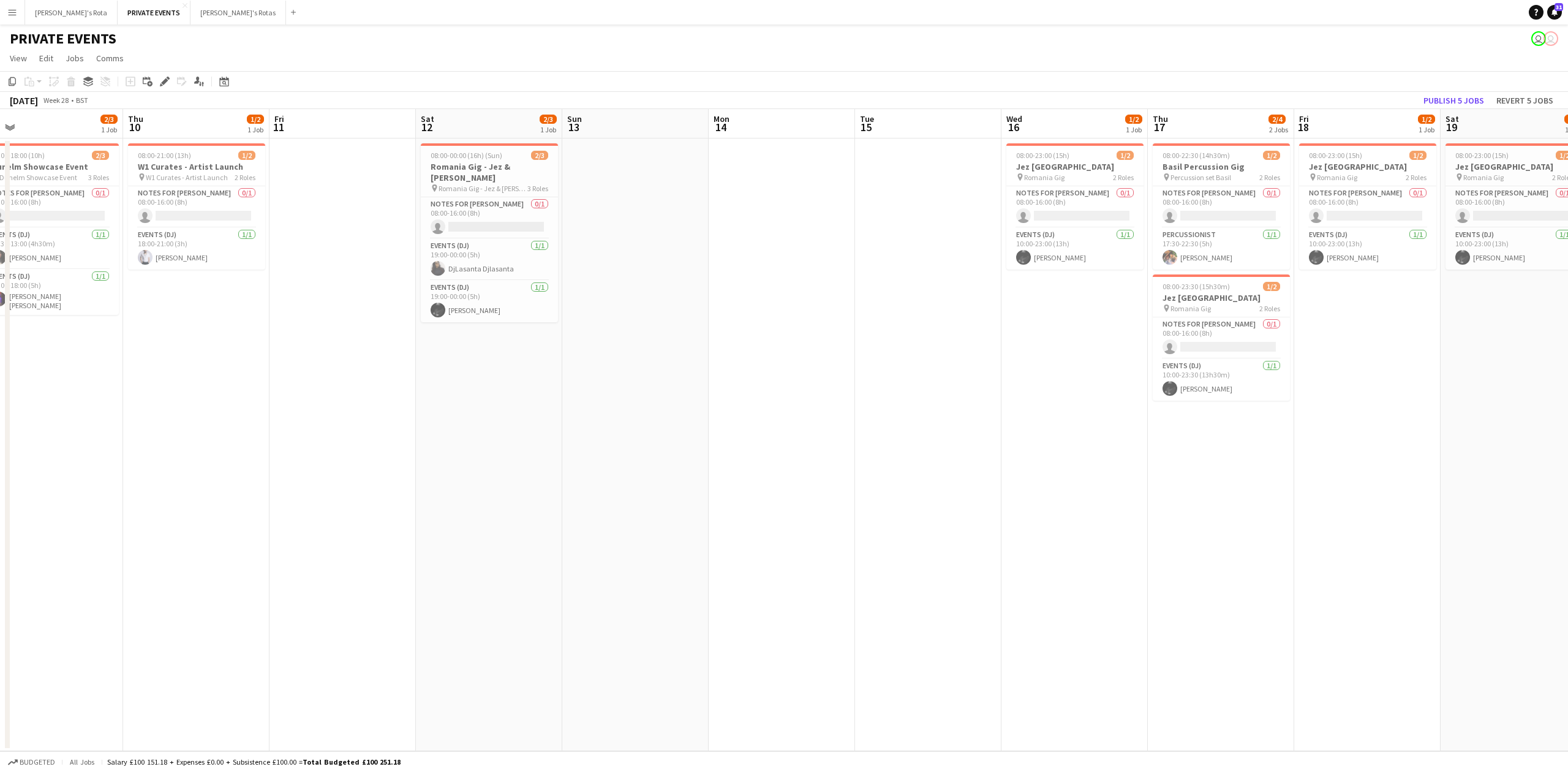
click at [234, 77] on div "Date picker [DATE] [DATE] [DATE] M [DATE] T [DATE] W [DATE] T [DATE] F [DATE] S…" at bounding box center [220, 82] width 28 height 15
click at [227, 83] on icon "Date picker" at bounding box center [224, 81] width 10 height 10
click at [307, 257] on button "[DATE]" at bounding box center [311, 260] width 36 height 20
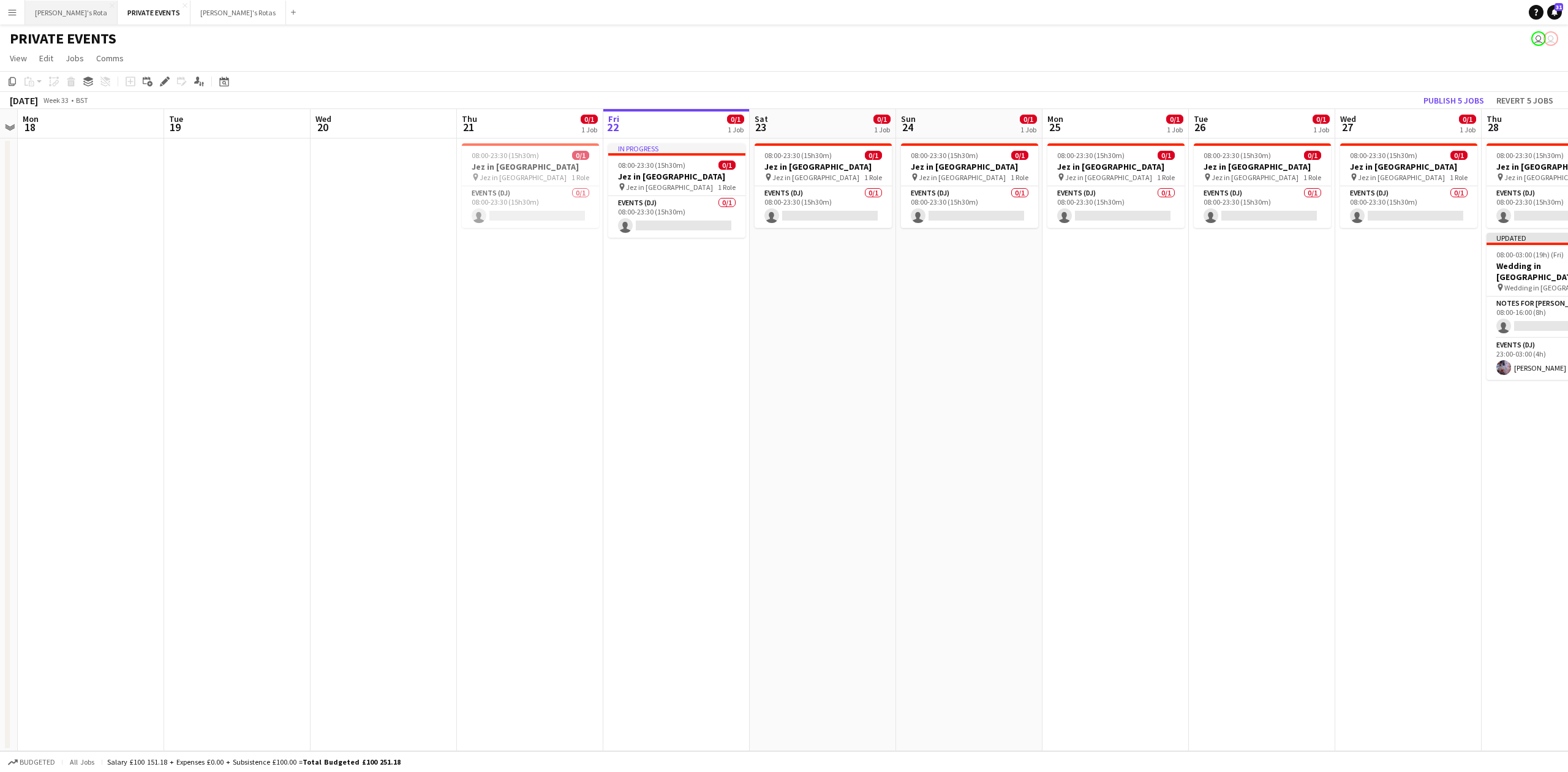
click at [49, 12] on button "[PERSON_NAME]'s Rota Close" at bounding box center [71, 12] width 93 height 24
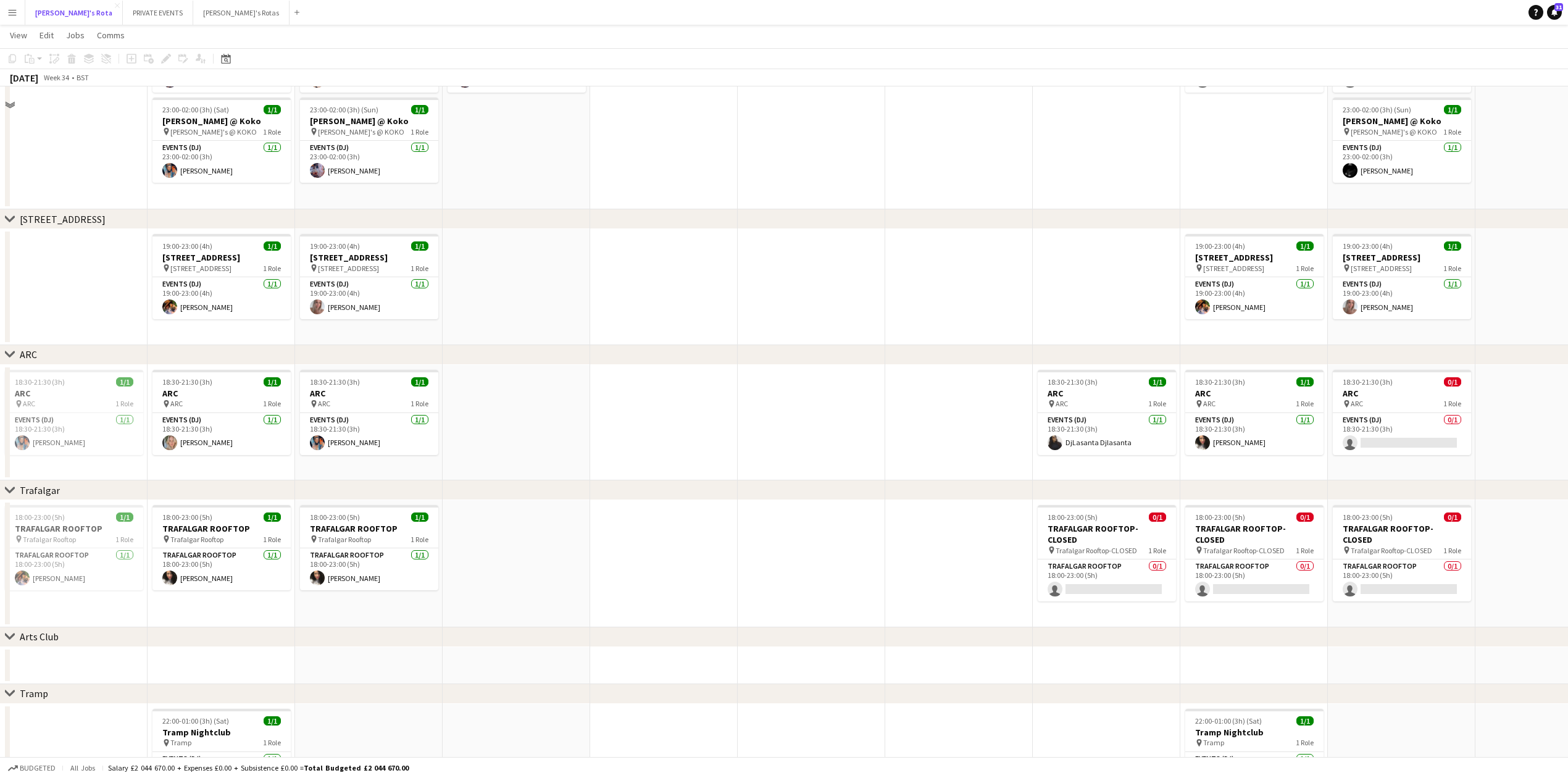
scroll to position [1564, 0]
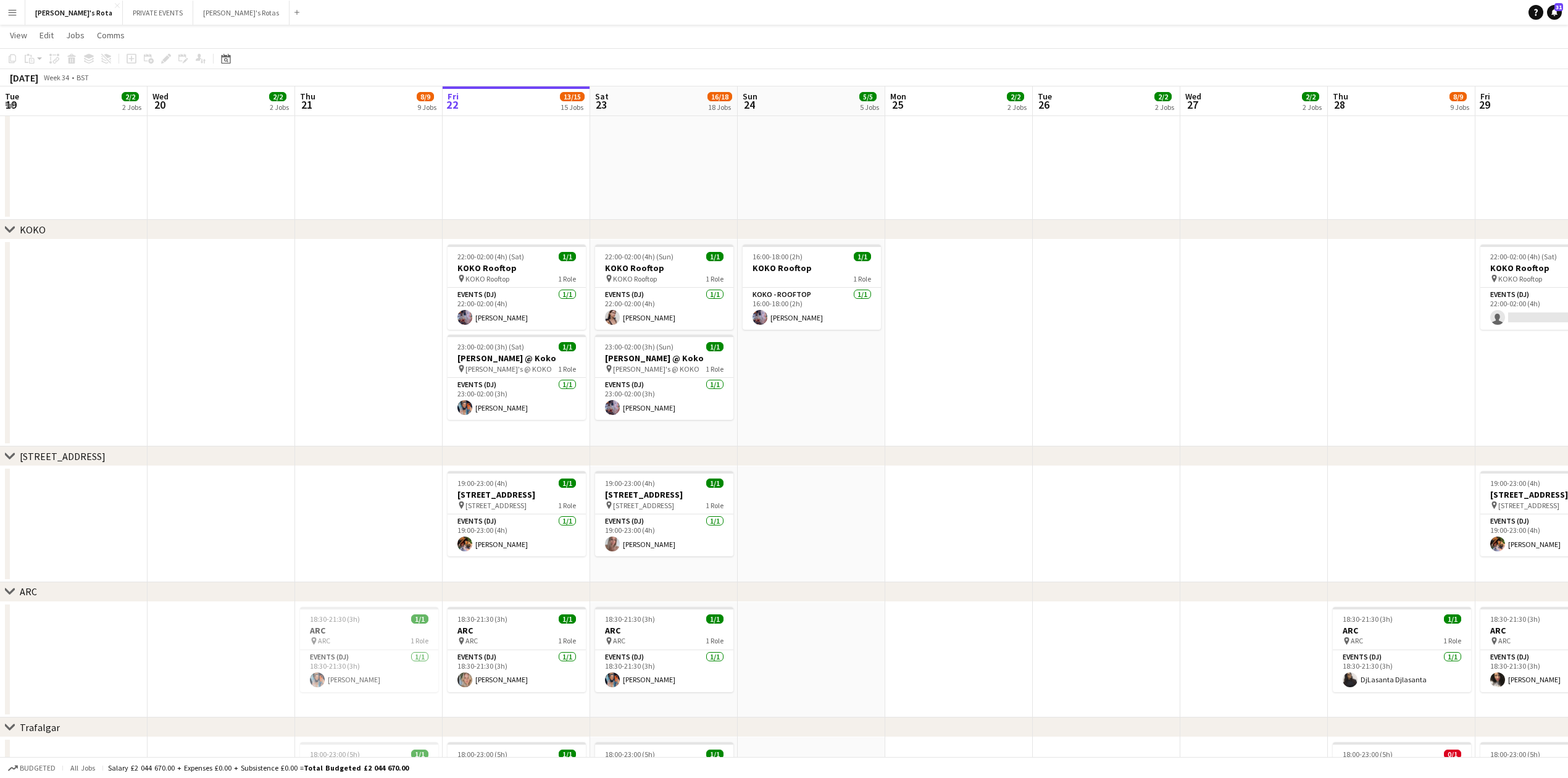
drag, startPoint x: 661, startPoint y: 390, endPoint x: 927, endPoint y: 364, distance: 267.3
click at [942, 376] on app-calendar-viewport "Sun 17 Mon 18 Tue 19 2/2 2 Jobs Wed 20 2/2 2 Jobs Thu 21 8/9 9 Jobs Fri 22 13/1…" at bounding box center [784, 167] width 1568 height 3367
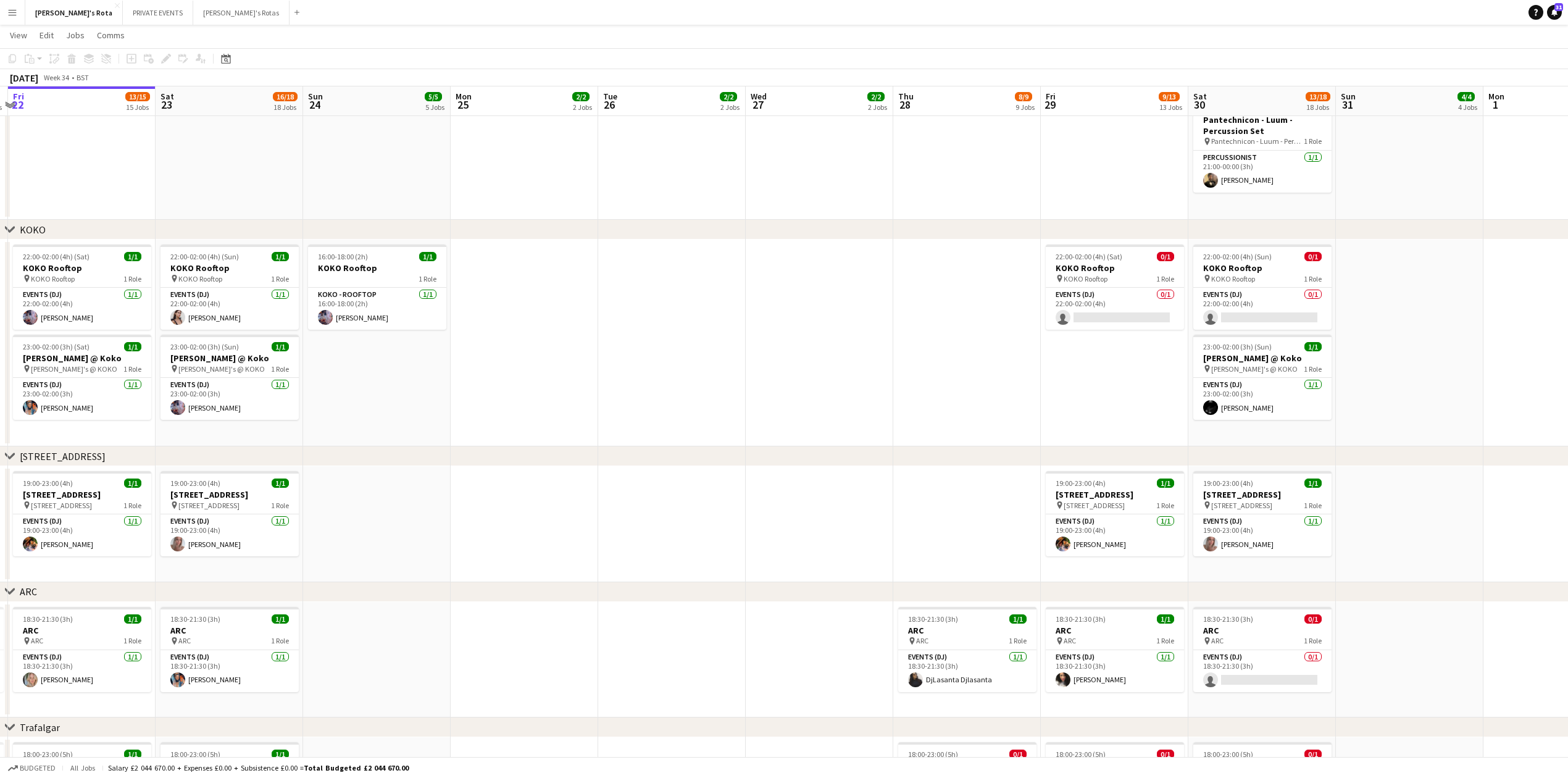
drag, startPoint x: 1147, startPoint y: 418, endPoint x: 675, endPoint y: 404, distance: 472.2
click at [662, 408] on app-calendar-viewport "Tue 19 2/2 2 Jobs Wed 20 2/2 2 Jobs Thu 21 8/9 9 Jobs Fri 22 13/15 15 Jobs Sat …" at bounding box center [784, 167] width 1568 height 3367
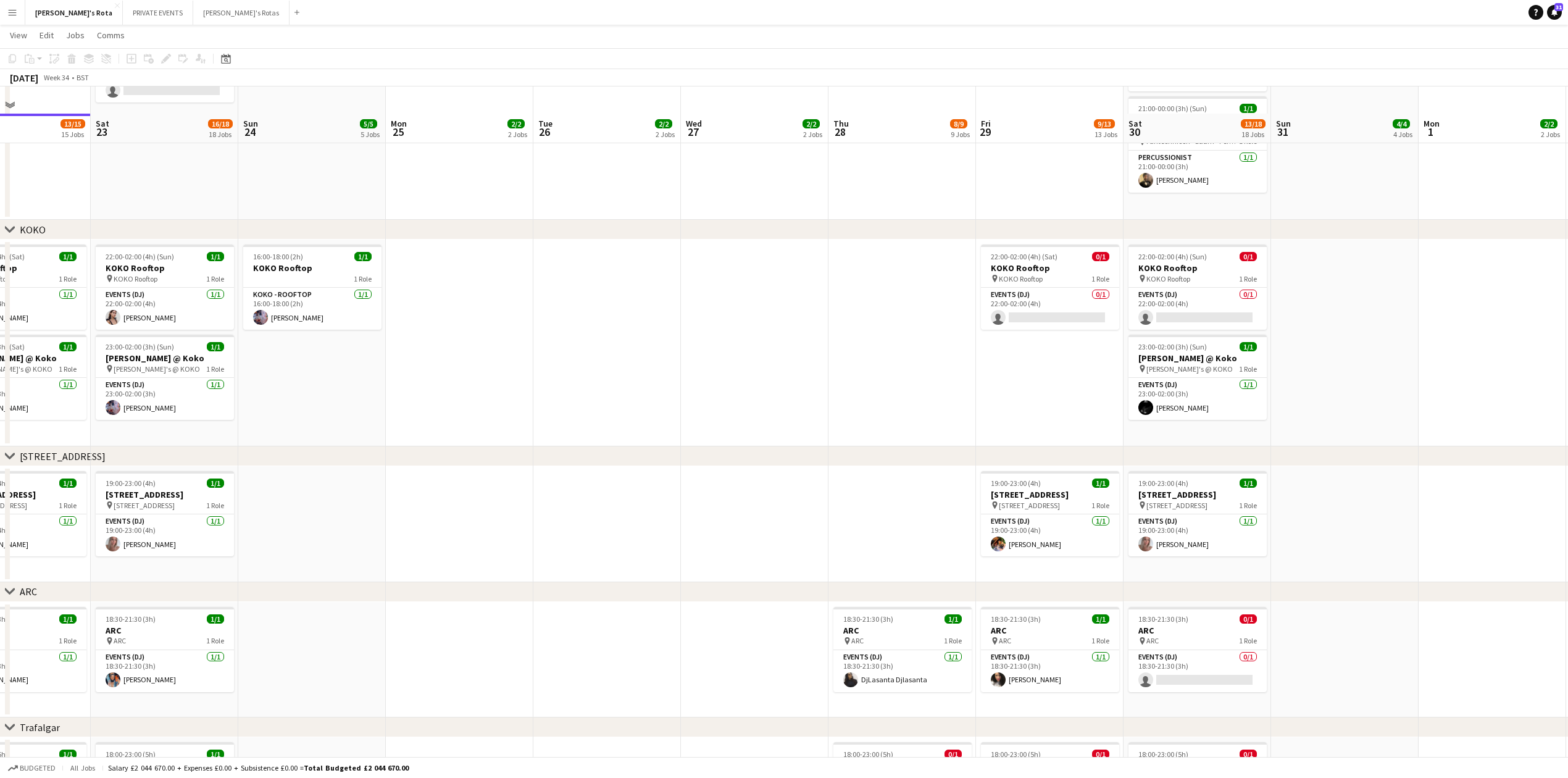
scroll to position [1811, 0]
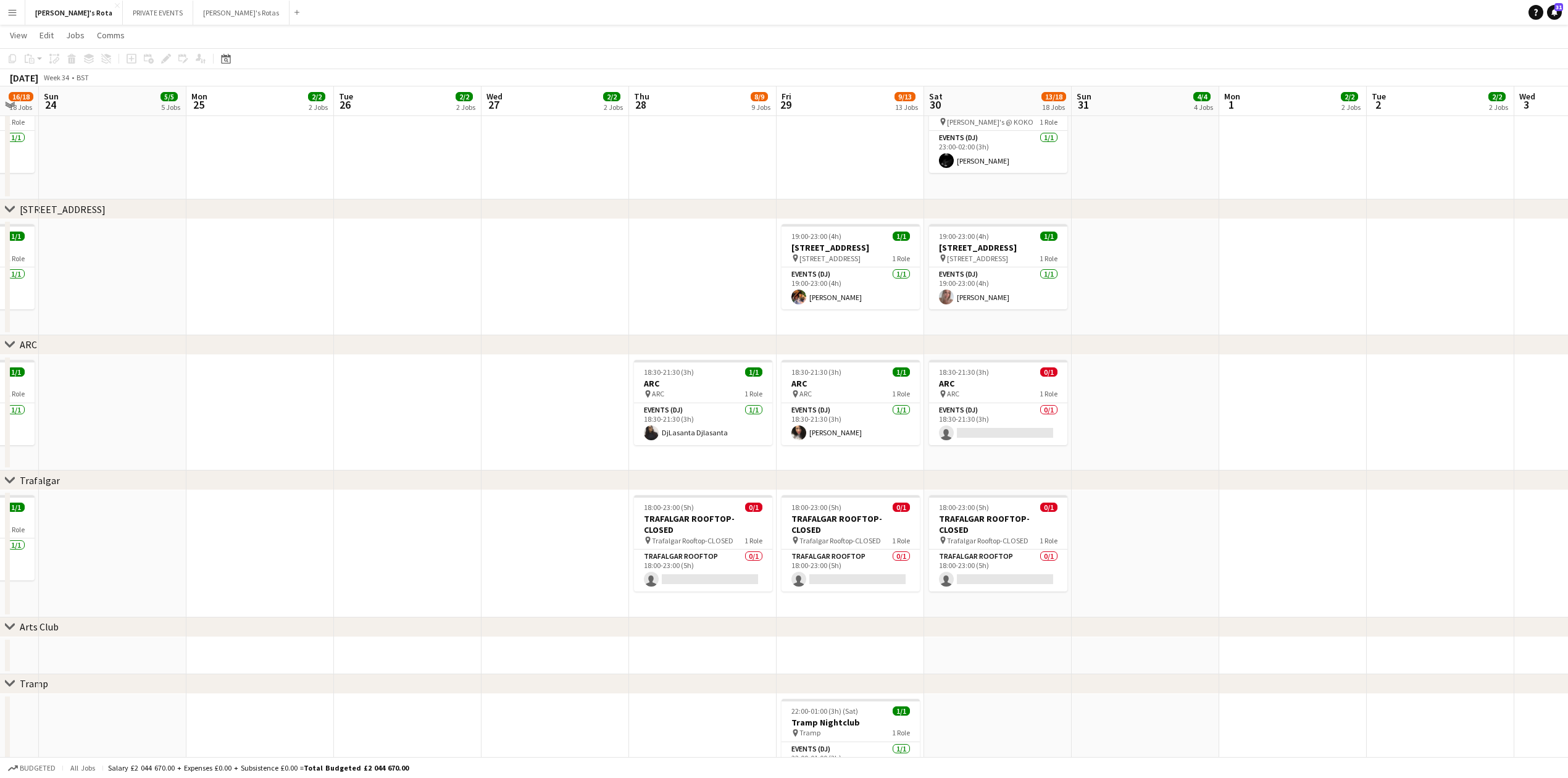
drag, startPoint x: 768, startPoint y: 508, endPoint x: 701, endPoint y: 433, distance: 100.6
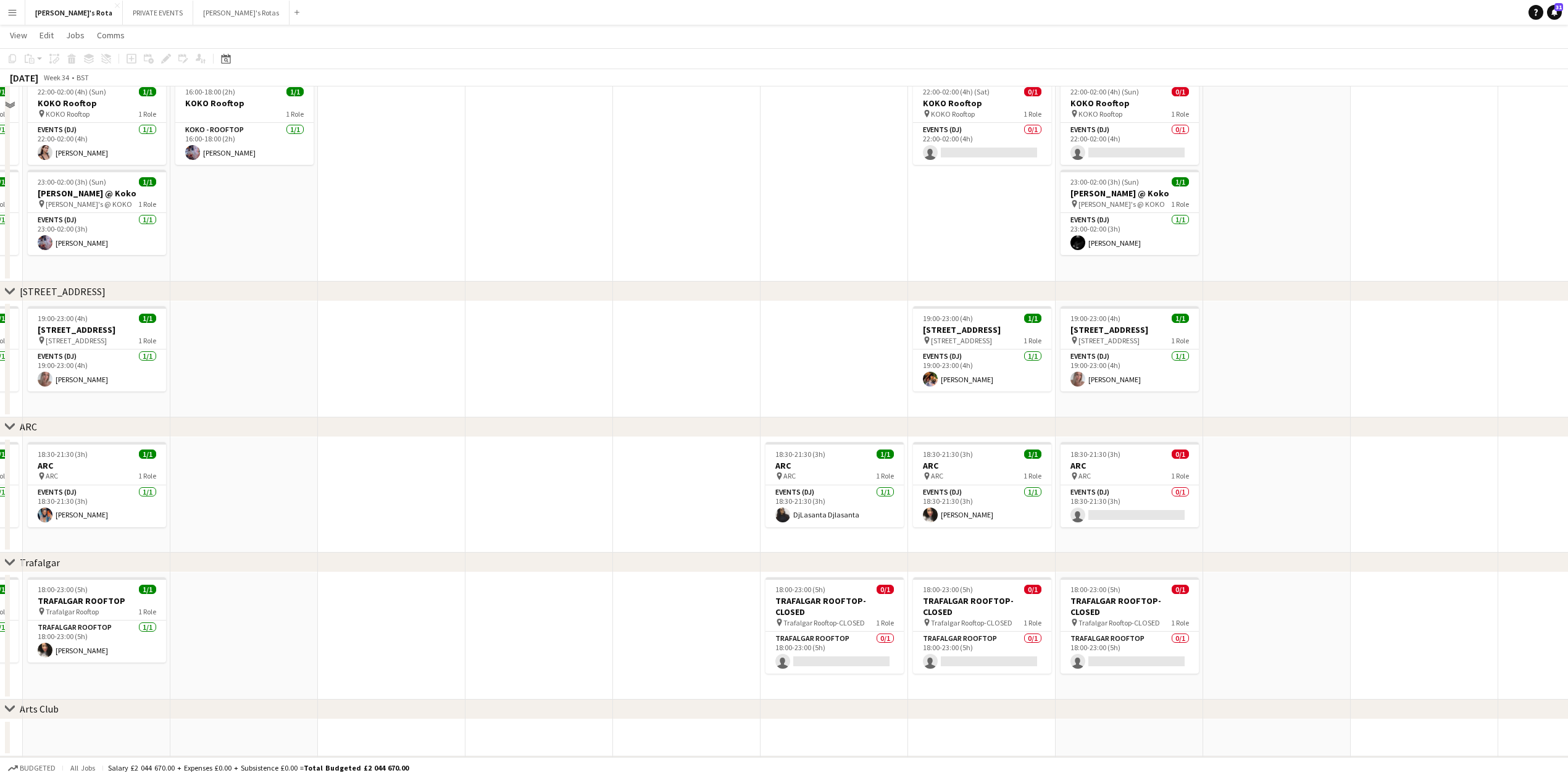
scroll to position [1482, 0]
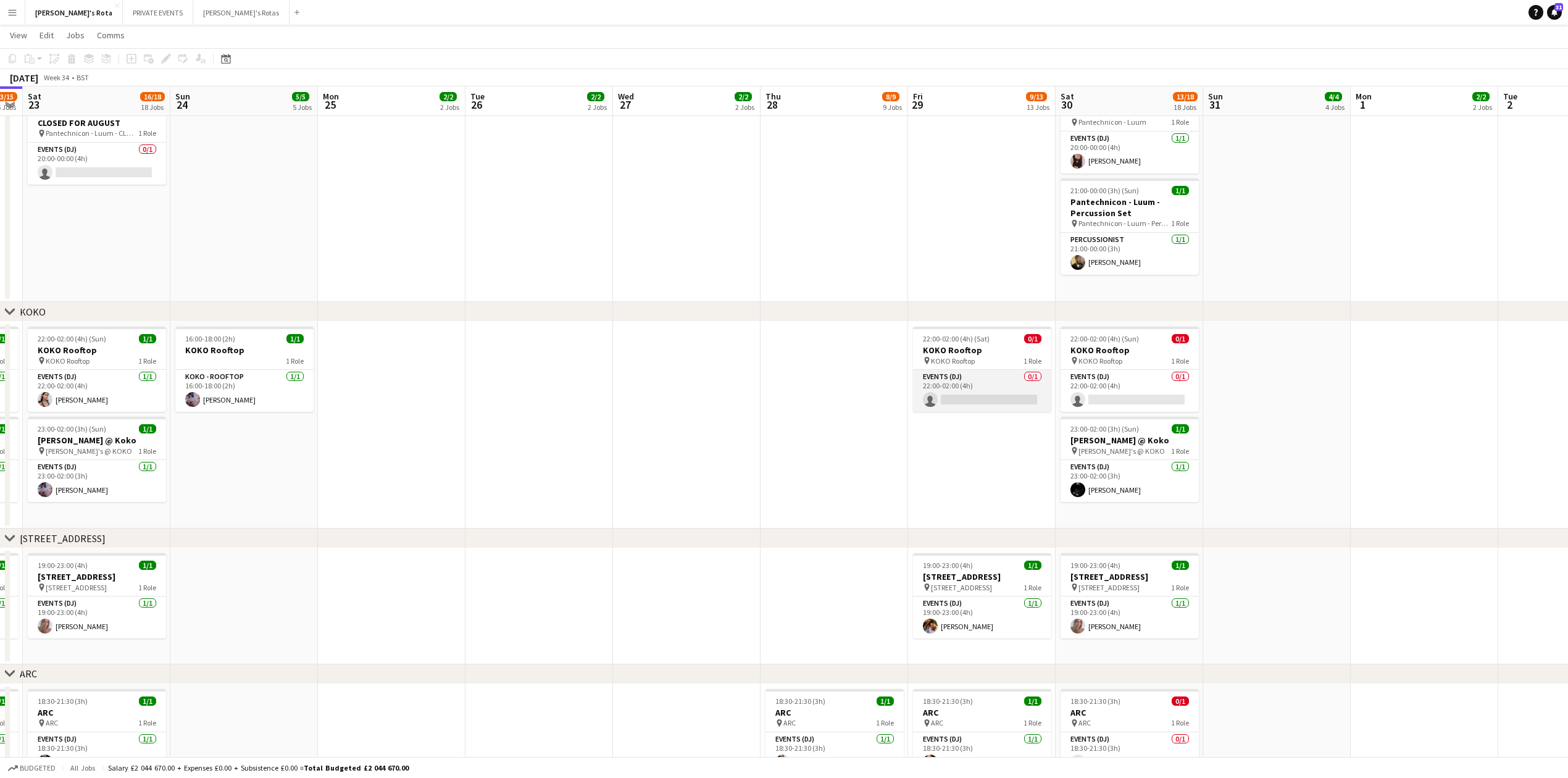
click at [953, 398] on app-card-role "Events (DJ) 0/1 22:00-02:00 (4h) single-neutral-actions" at bounding box center [982, 391] width 138 height 42
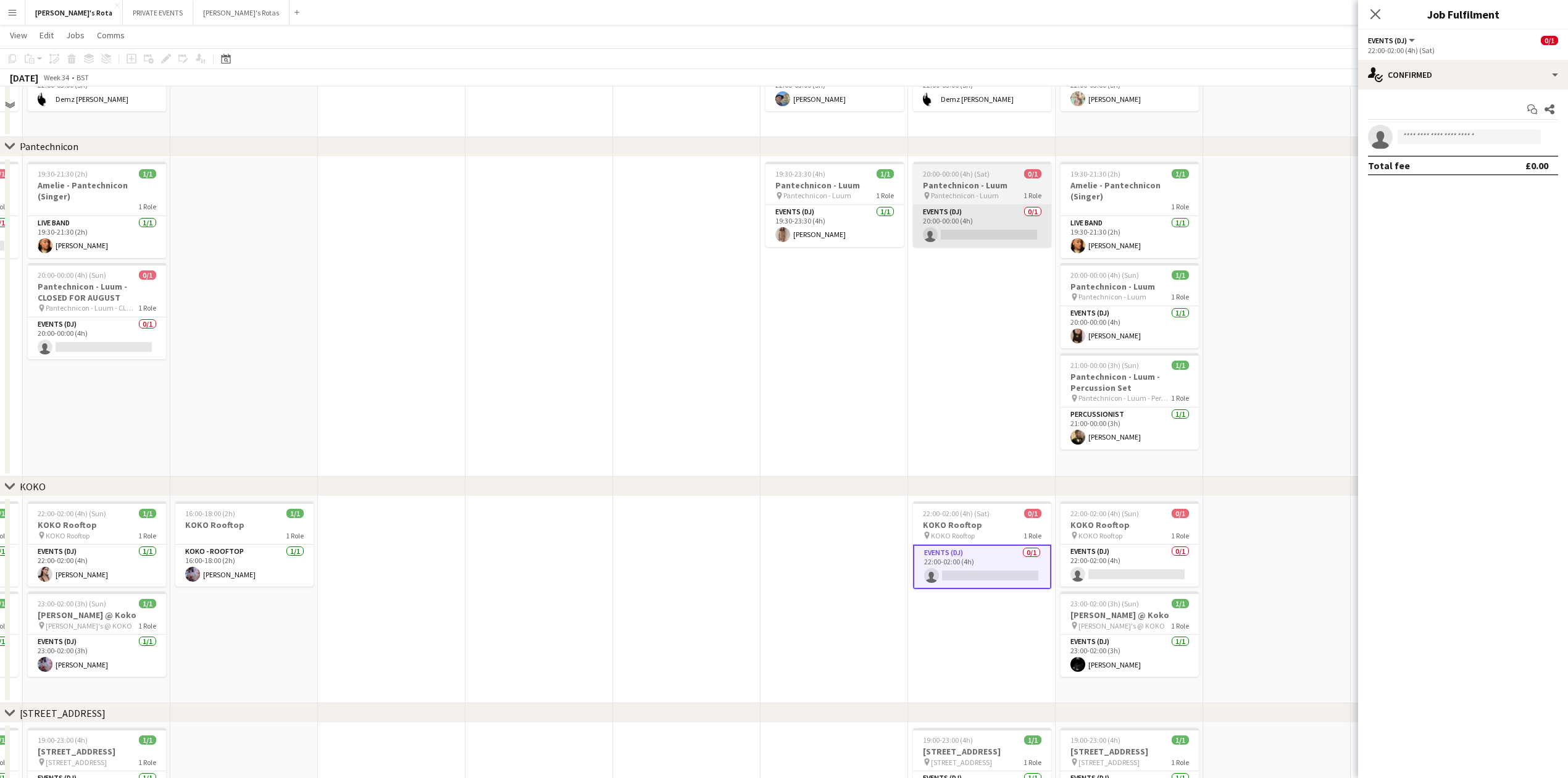
scroll to position [1152, 0]
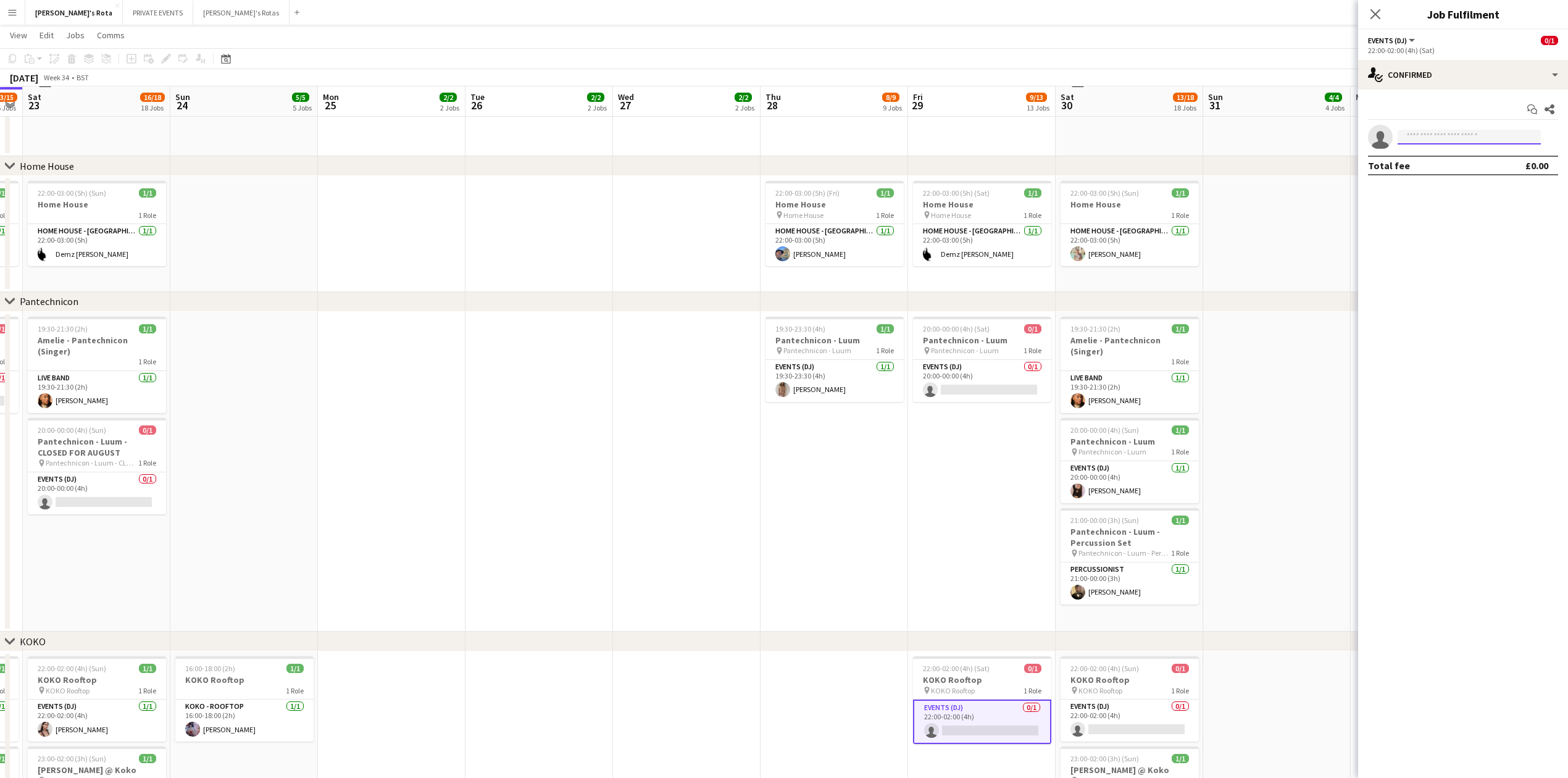
click at [1433, 134] on input at bounding box center [1469, 137] width 143 height 15
type input "*"
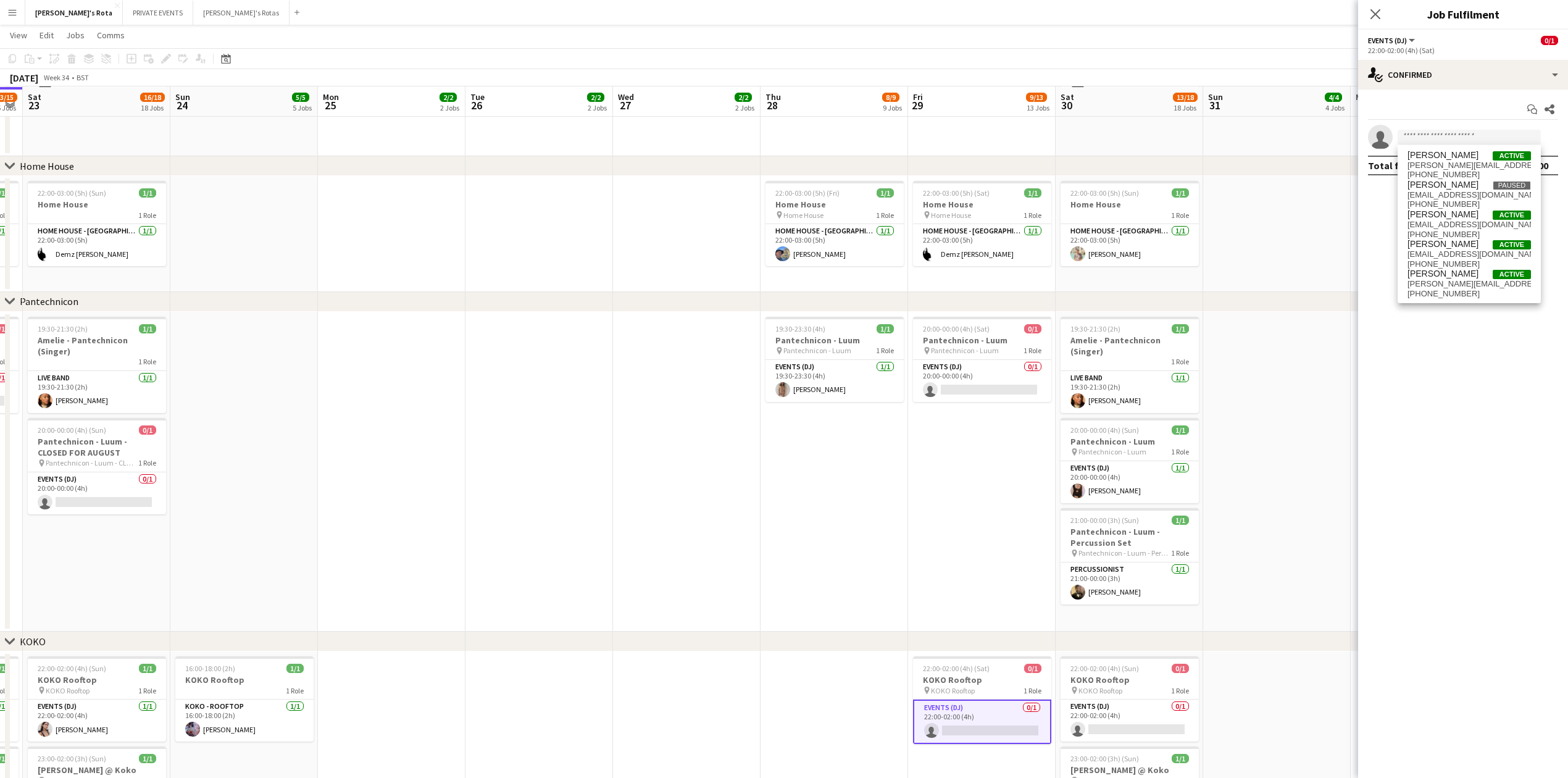
click at [1136, 693] on div "pin KOKO Rooftop 1 Role" at bounding box center [1129, 690] width 138 height 10
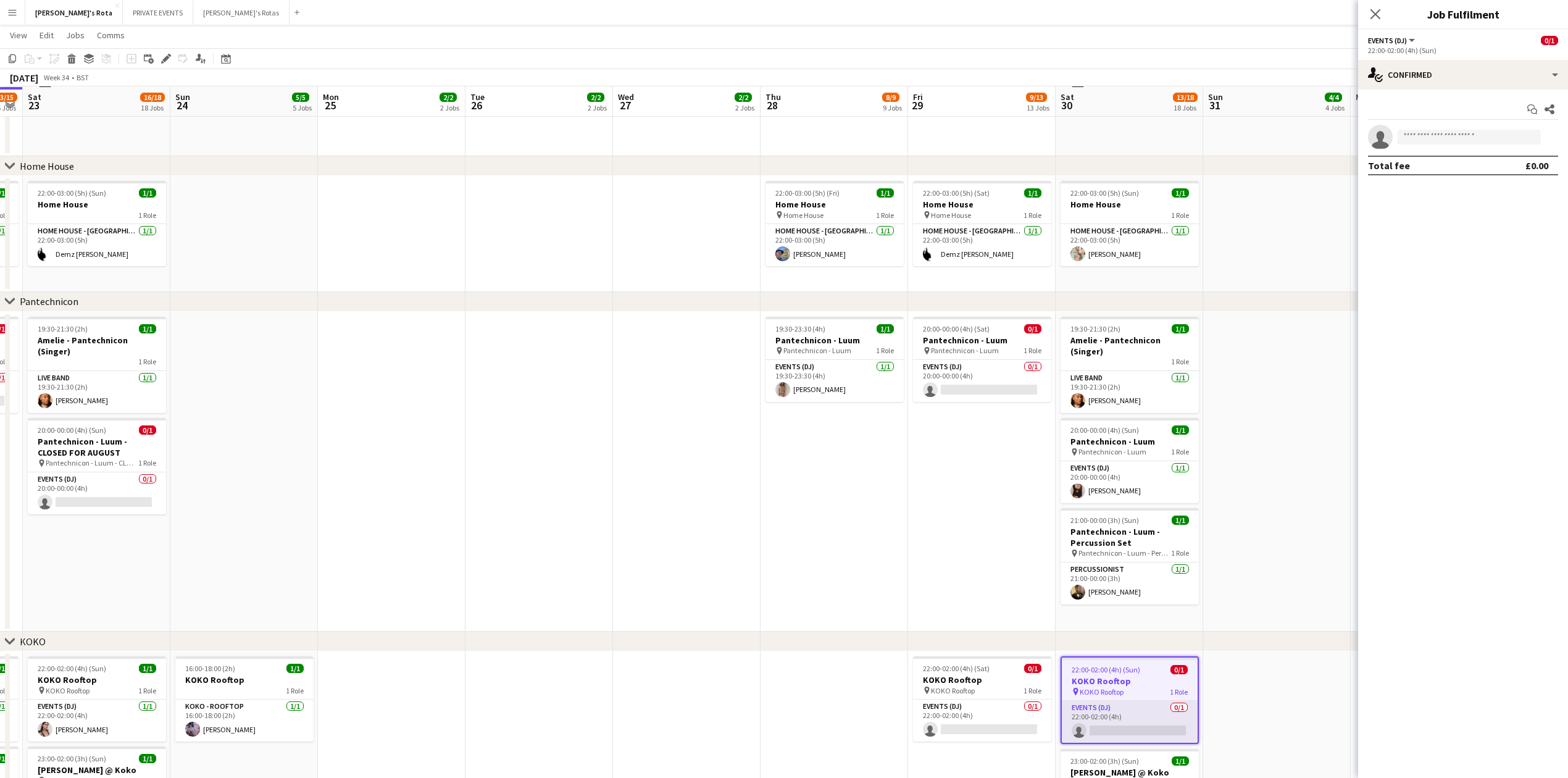
drag, startPoint x: 1119, startPoint y: 699, endPoint x: 1120, endPoint y: 707, distance: 8.1
click at [1119, 700] on app-job-card "22:00-02:00 (4h) (Sun) 0/1 KOKO Rooftop pin KOKO Rooftop 1 Role Events (DJ) 0/1…" at bounding box center [1129, 700] width 138 height 88
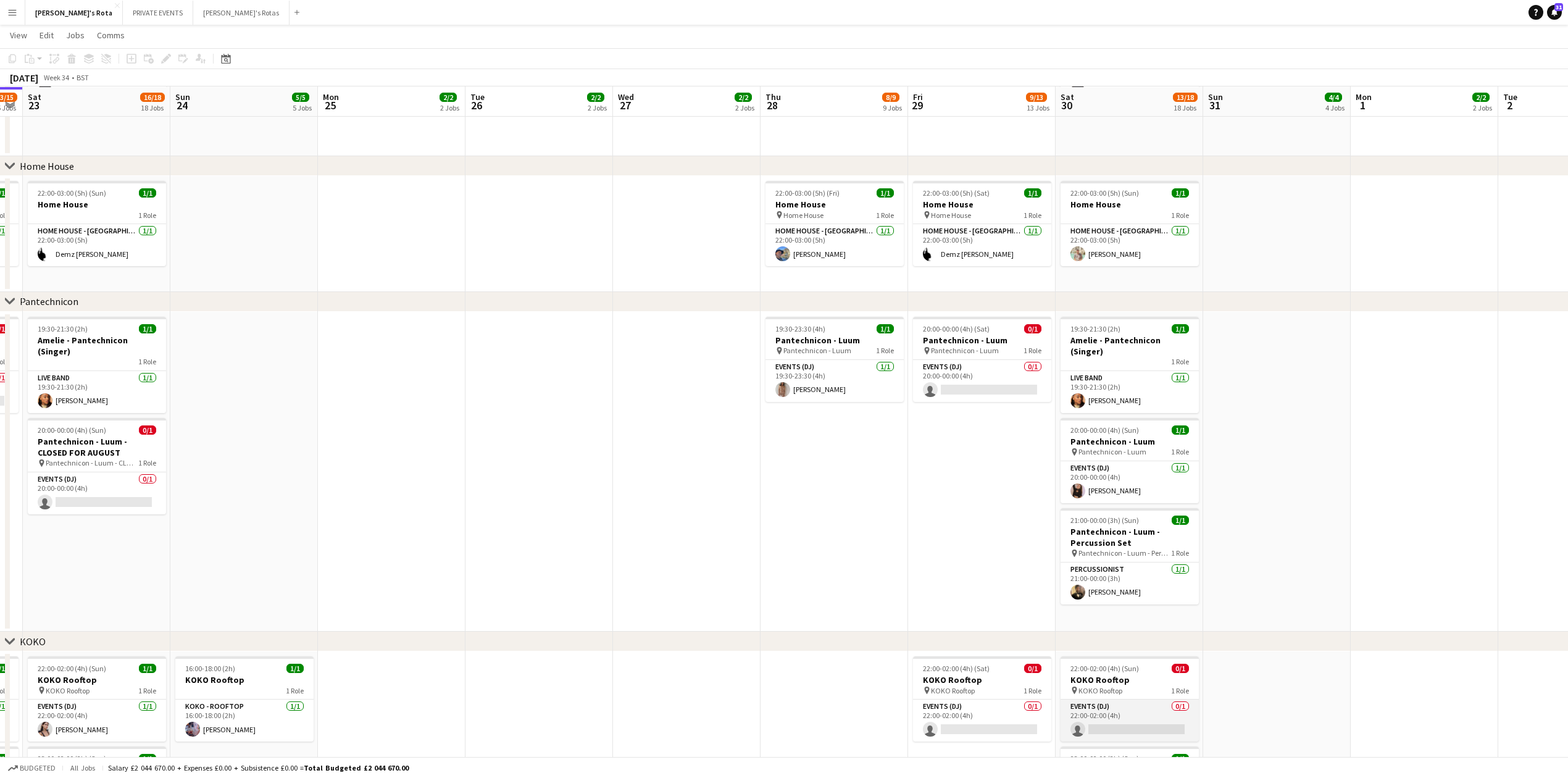
click at [1080, 722] on app-card-role "Events (DJ) 0/1 22:00-02:00 (4h) single-neutral-actions" at bounding box center [1129, 721] width 138 height 42
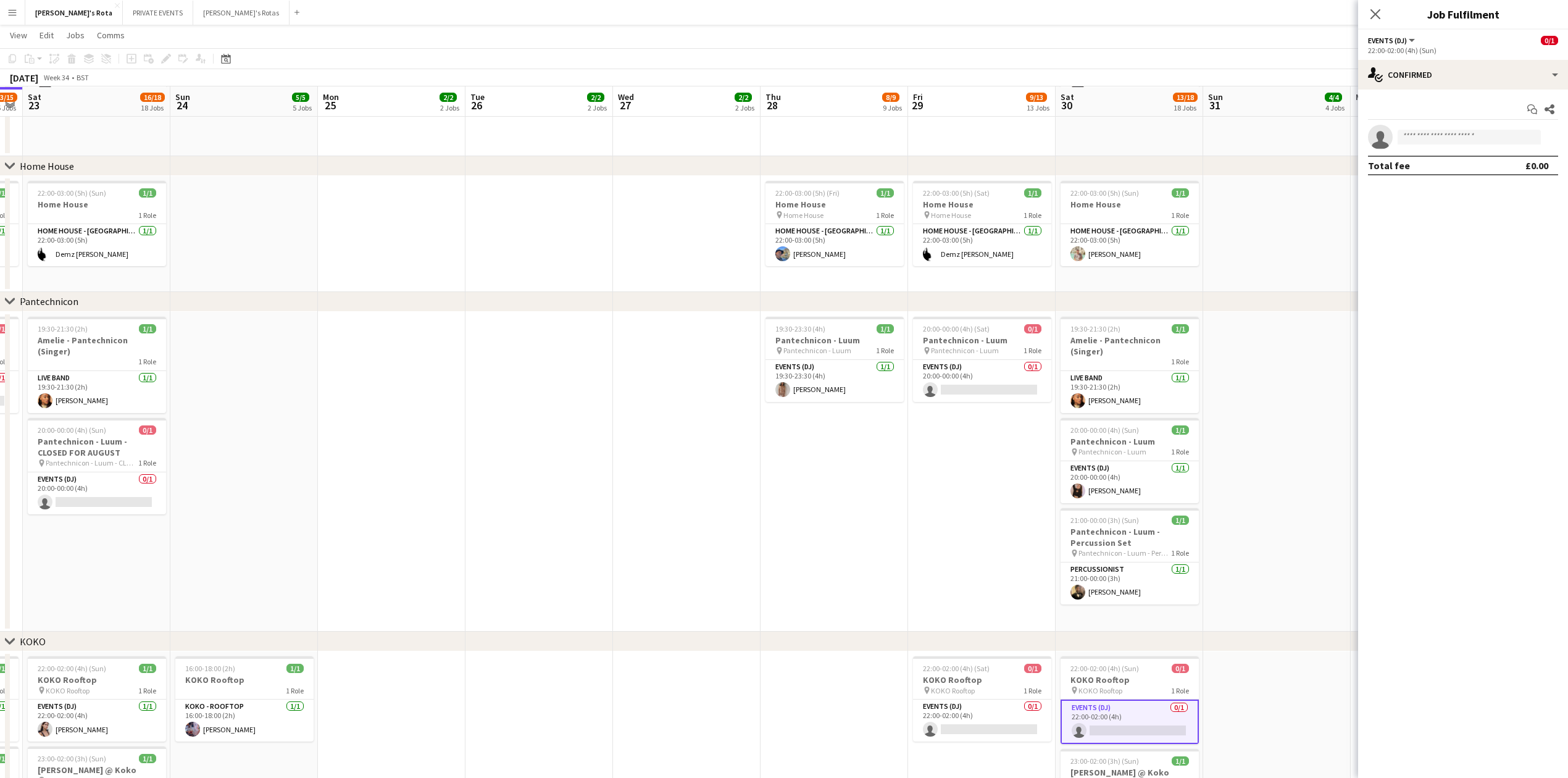
click at [1485, 144] on app-invite-slot "single-neutral-actions" at bounding box center [1463, 137] width 210 height 25
drag, startPoint x: 1455, startPoint y: 133, endPoint x: 1448, endPoint y: 136, distance: 7.6
click at [1452, 134] on input at bounding box center [1469, 137] width 143 height 15
type input "******"
click at [1446, 174] on span "[PHONE_NUMBER]" at bounding box center [1469, 174] width 123 height 10
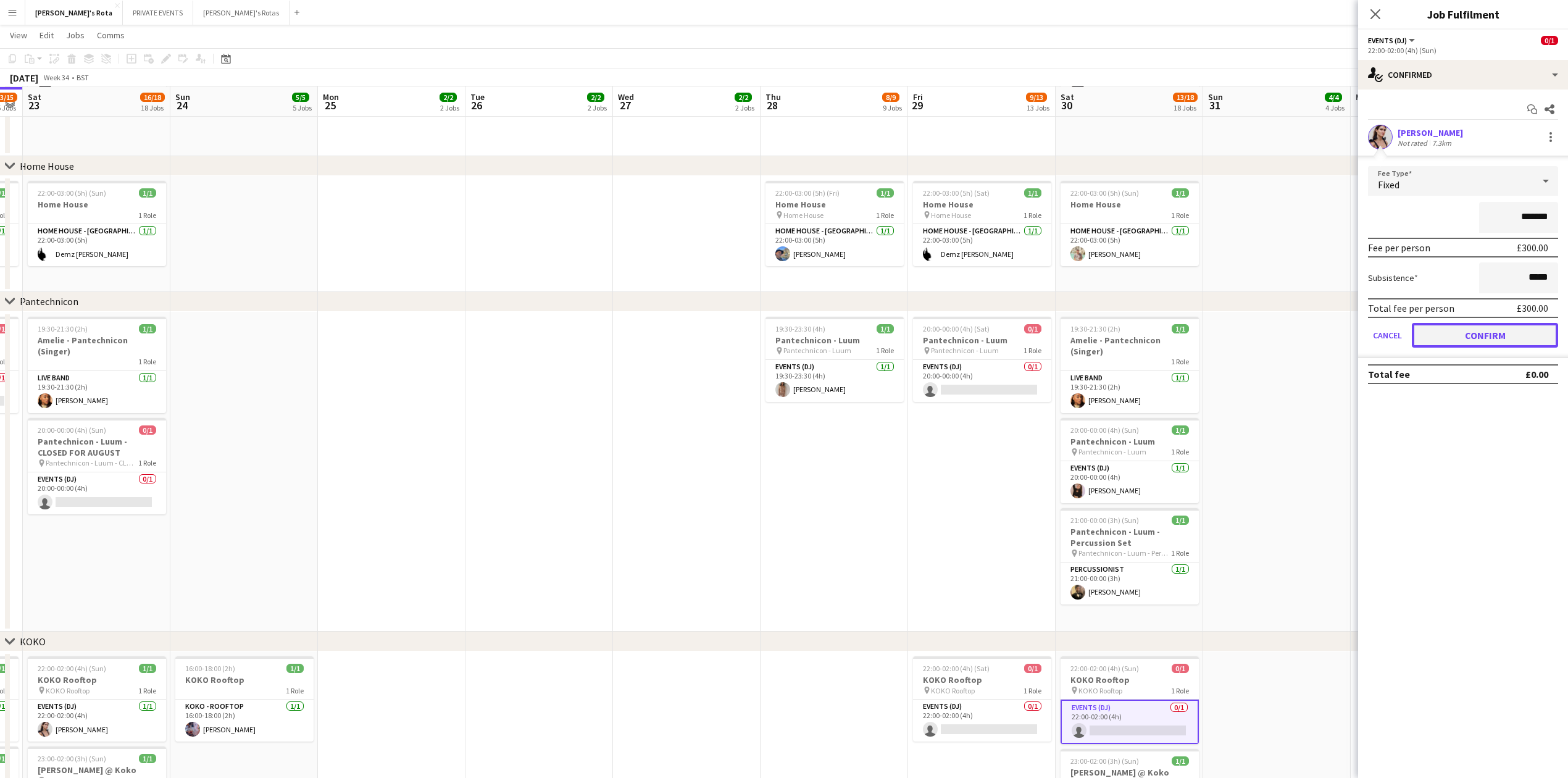
click at [1485, 326] on button "Confirm" at bounding box center [1485, 335] width 146 height 25
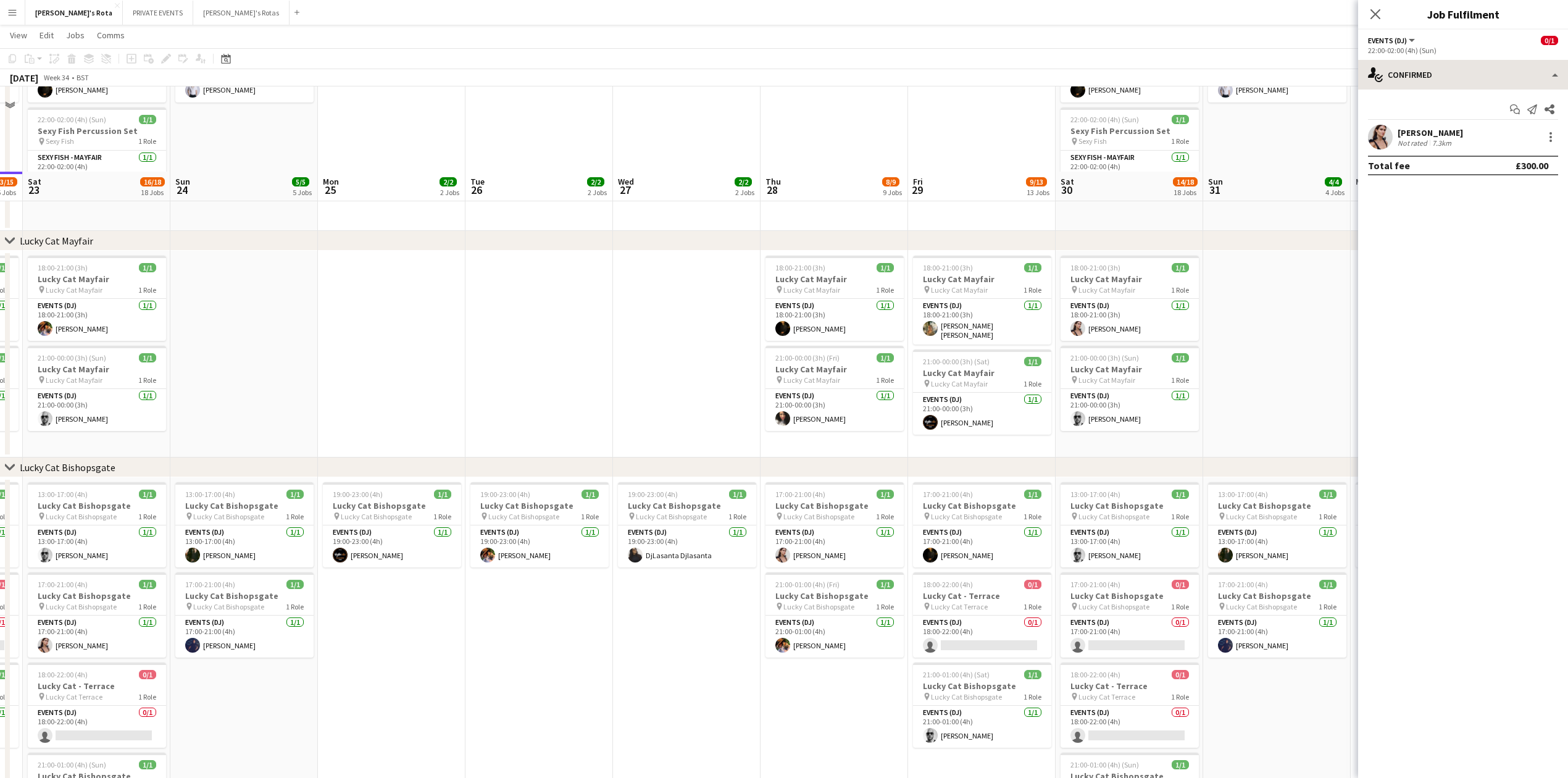
scroll to position [329, 0]
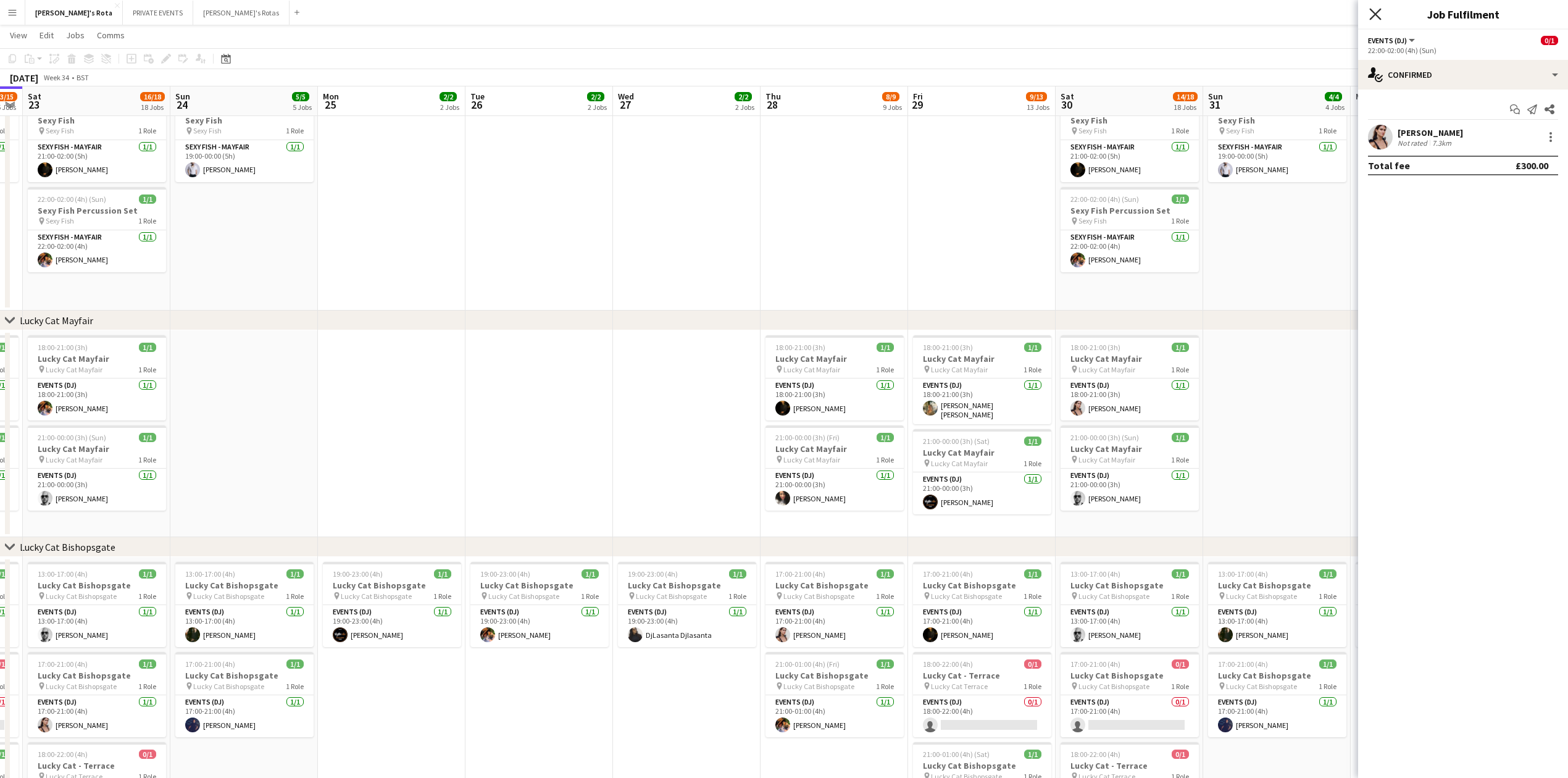
click at [1373, 16] on icon at bounding box center [1375, 14] width 12 height 12
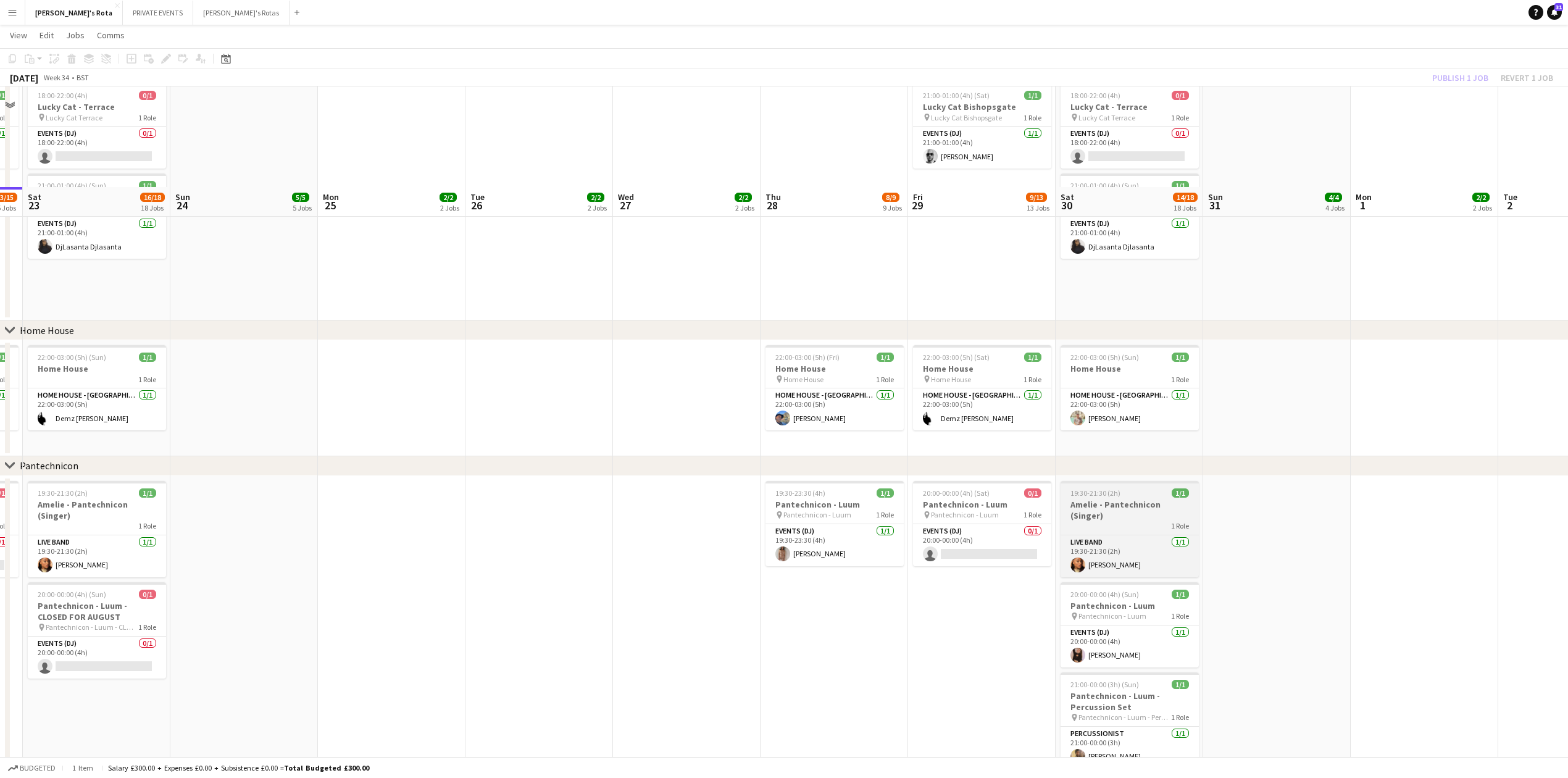
scroll to position [1317, 0]
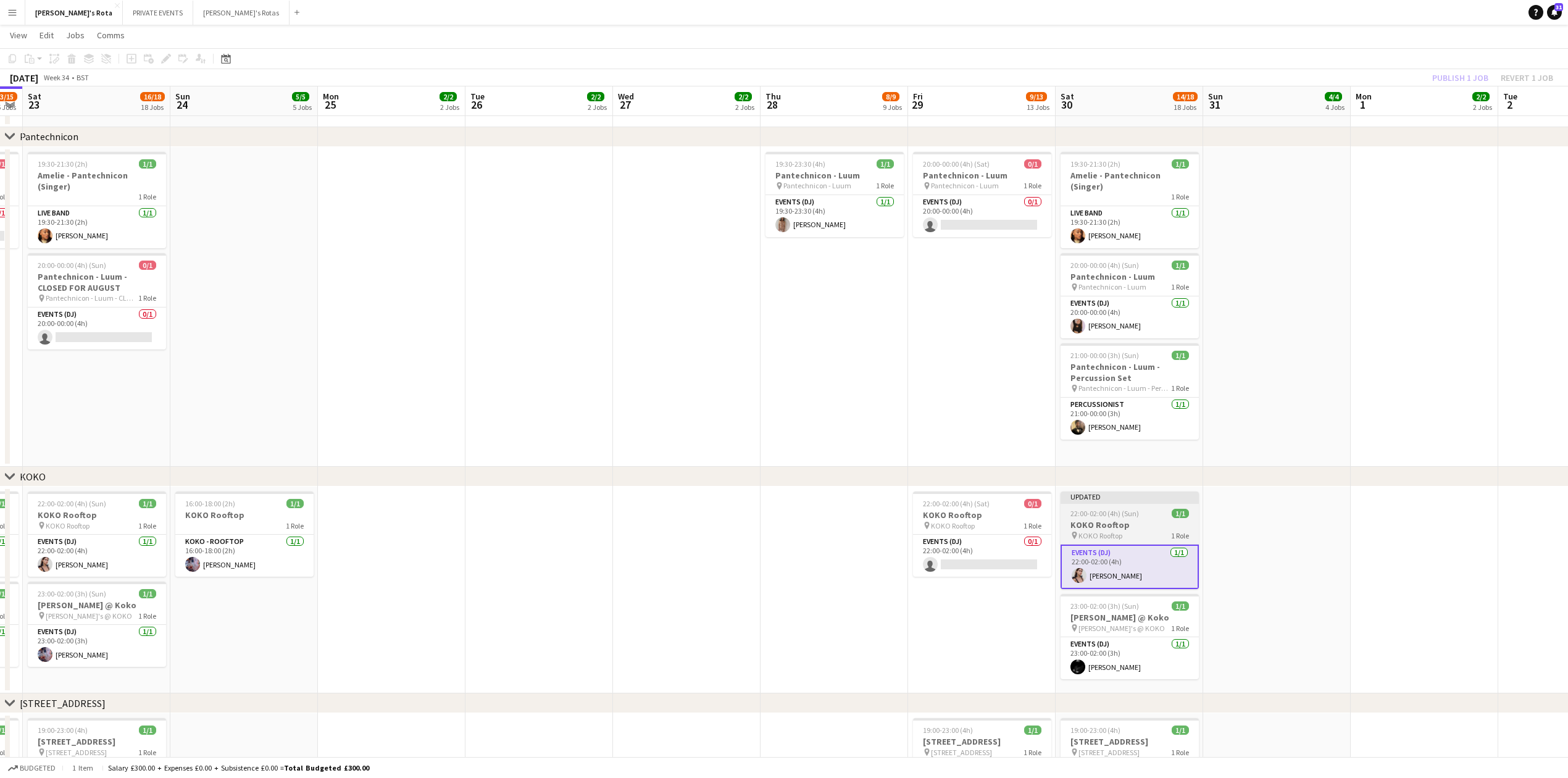
click at [1109, 513] on span "22:00-02:00 (4h) (Sun)" at bounding box center [1105, 513] width 69 height 10
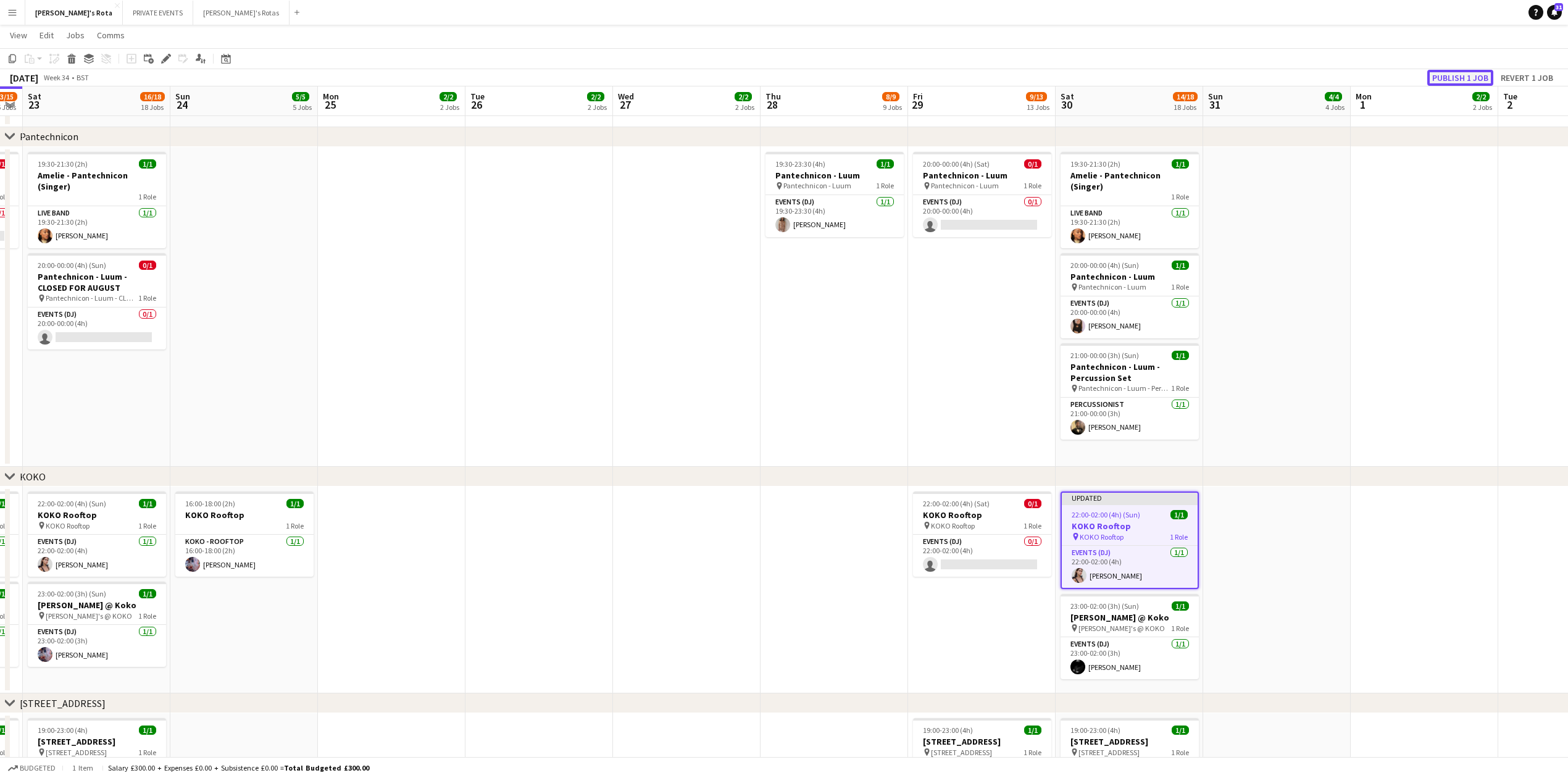
click at [1443, 73] on button "Publish 1 job" at bounding box center [1460, 78] width 66 height 16
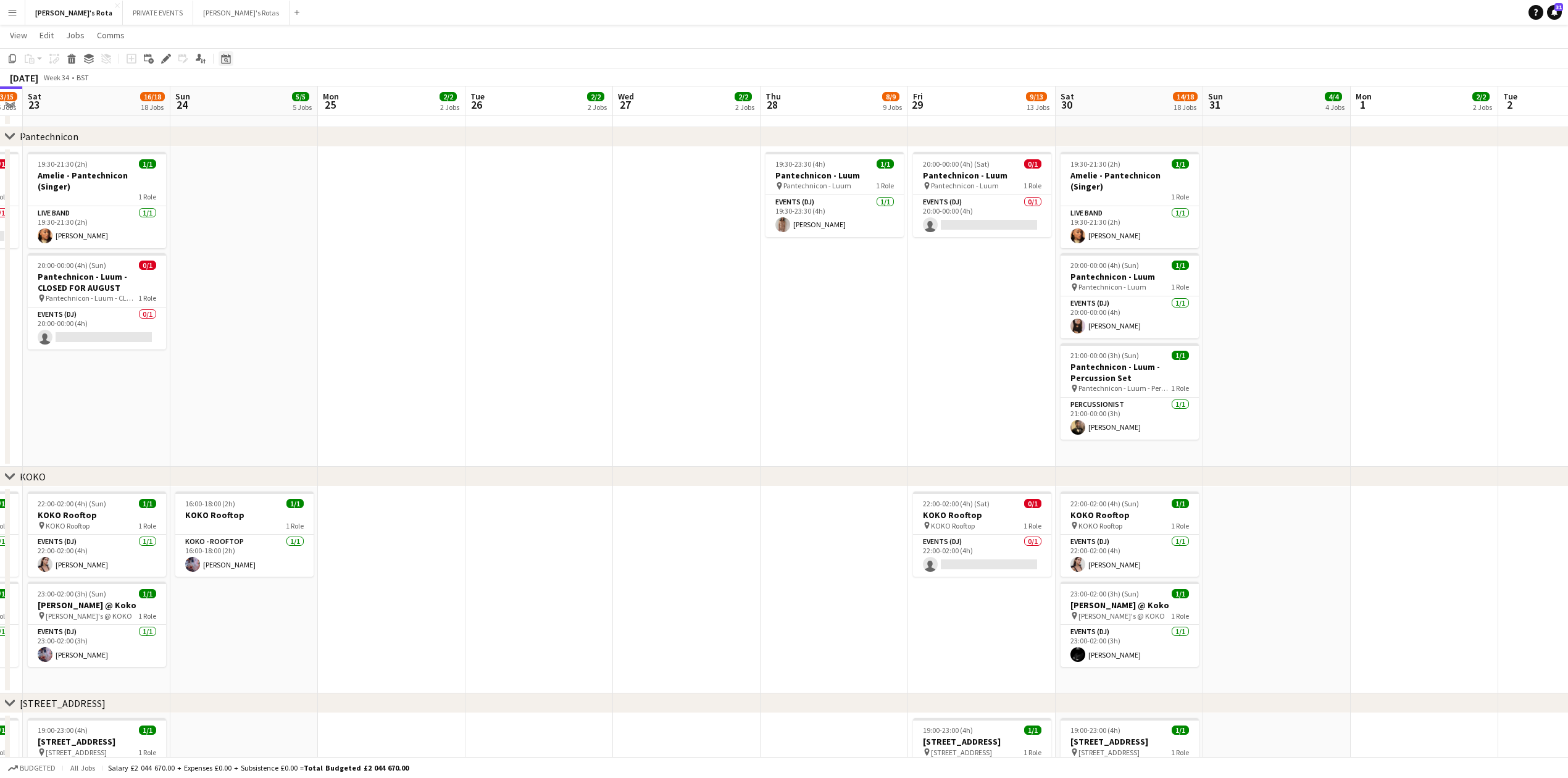
click at [233, 61] on div "Date picker" at bounding box center [226, 59] width 15 height 15
click at [309, 232] on button "[DATE]" at bounding box center [314, 239] width 36 height 20
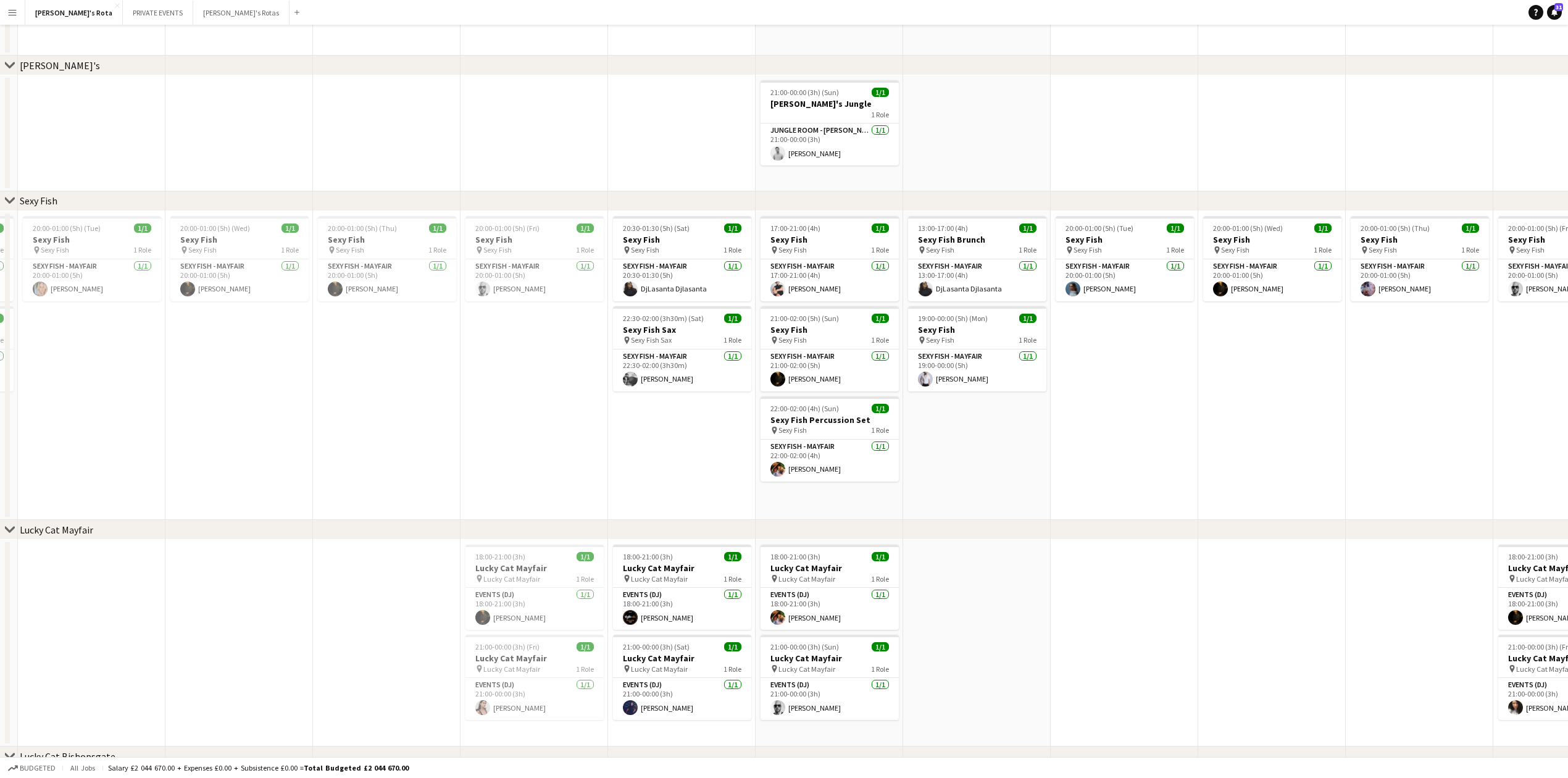
scroll to position [0, 0]
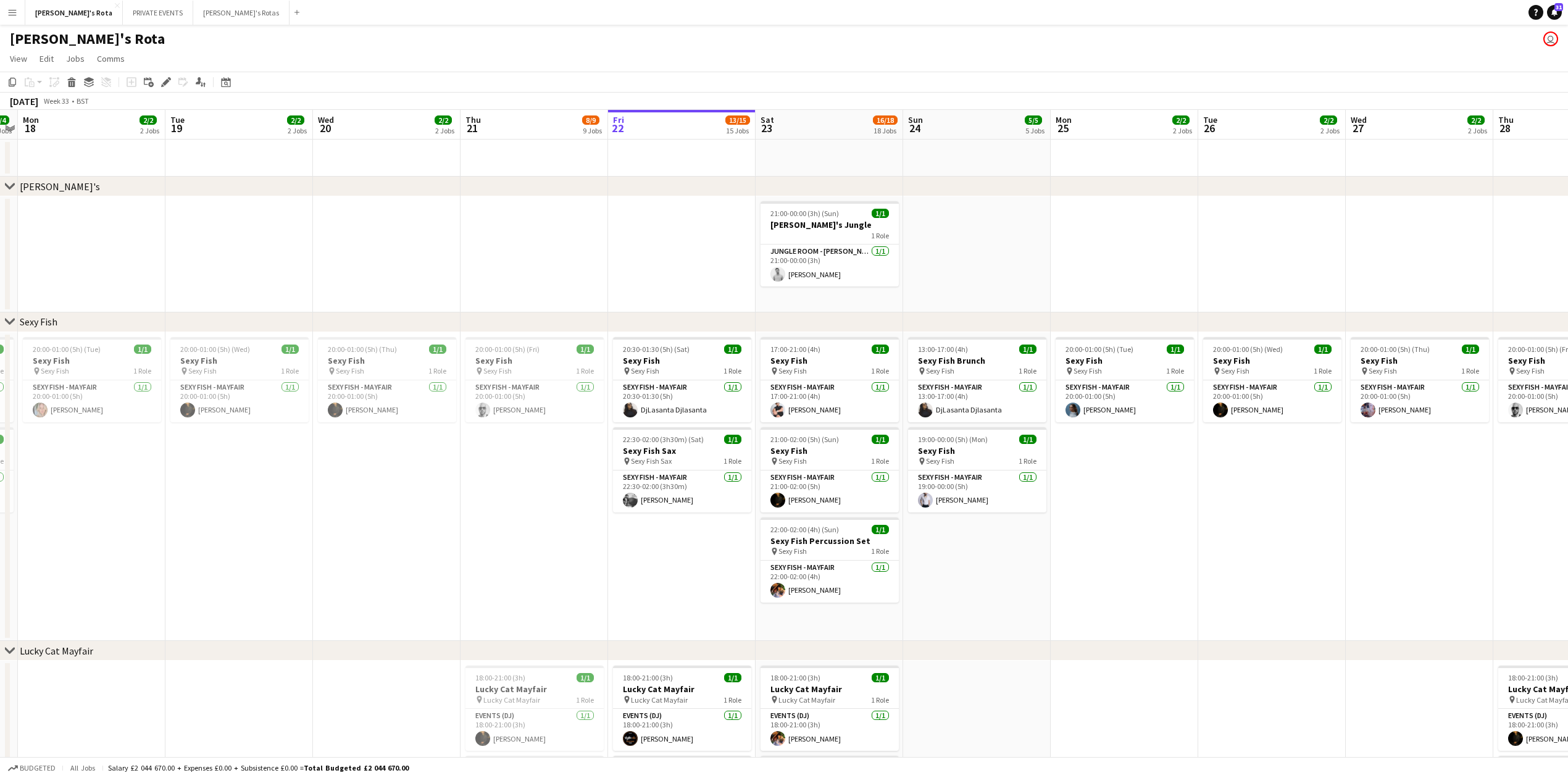
drag, startPoint x: 1166, startPoint y: 643, endPoint x: 349, endPoint y: 628, distance: 817.1
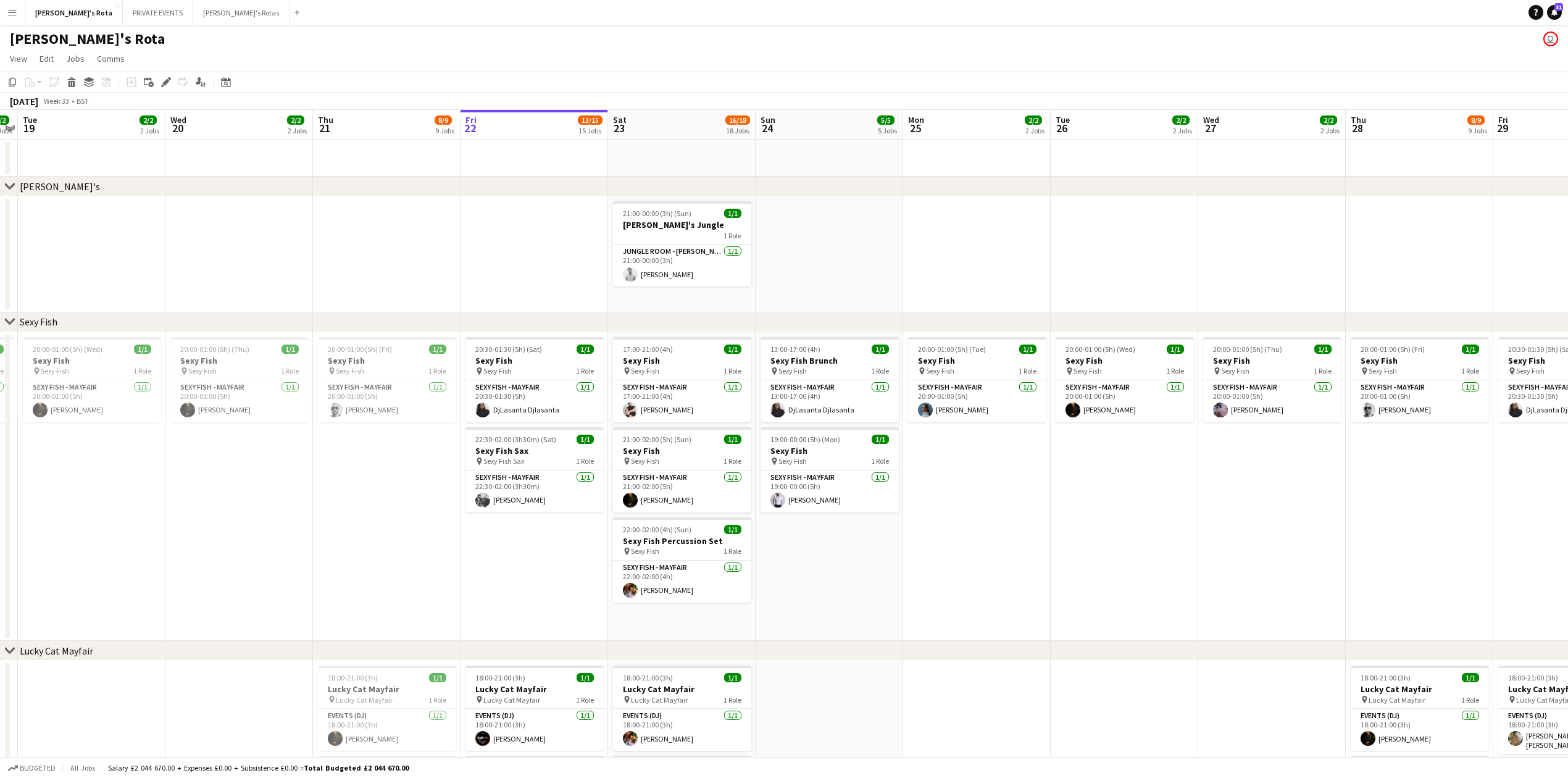
scroll to position [0, 327]
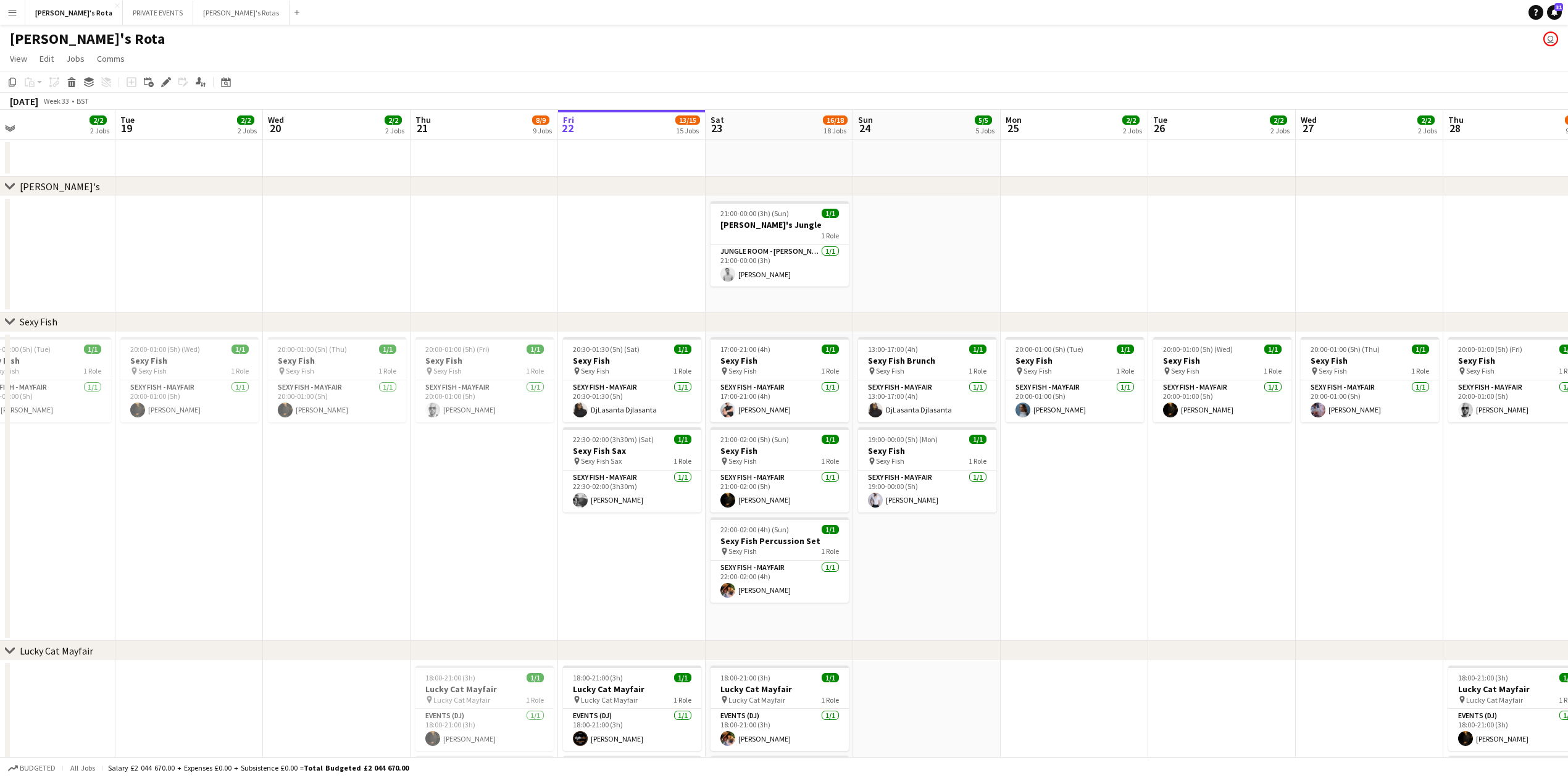
drag, startPoint x: 830, startPoint y: 583, endPoint x: 0, endPoint y: 606, distance: 830.3
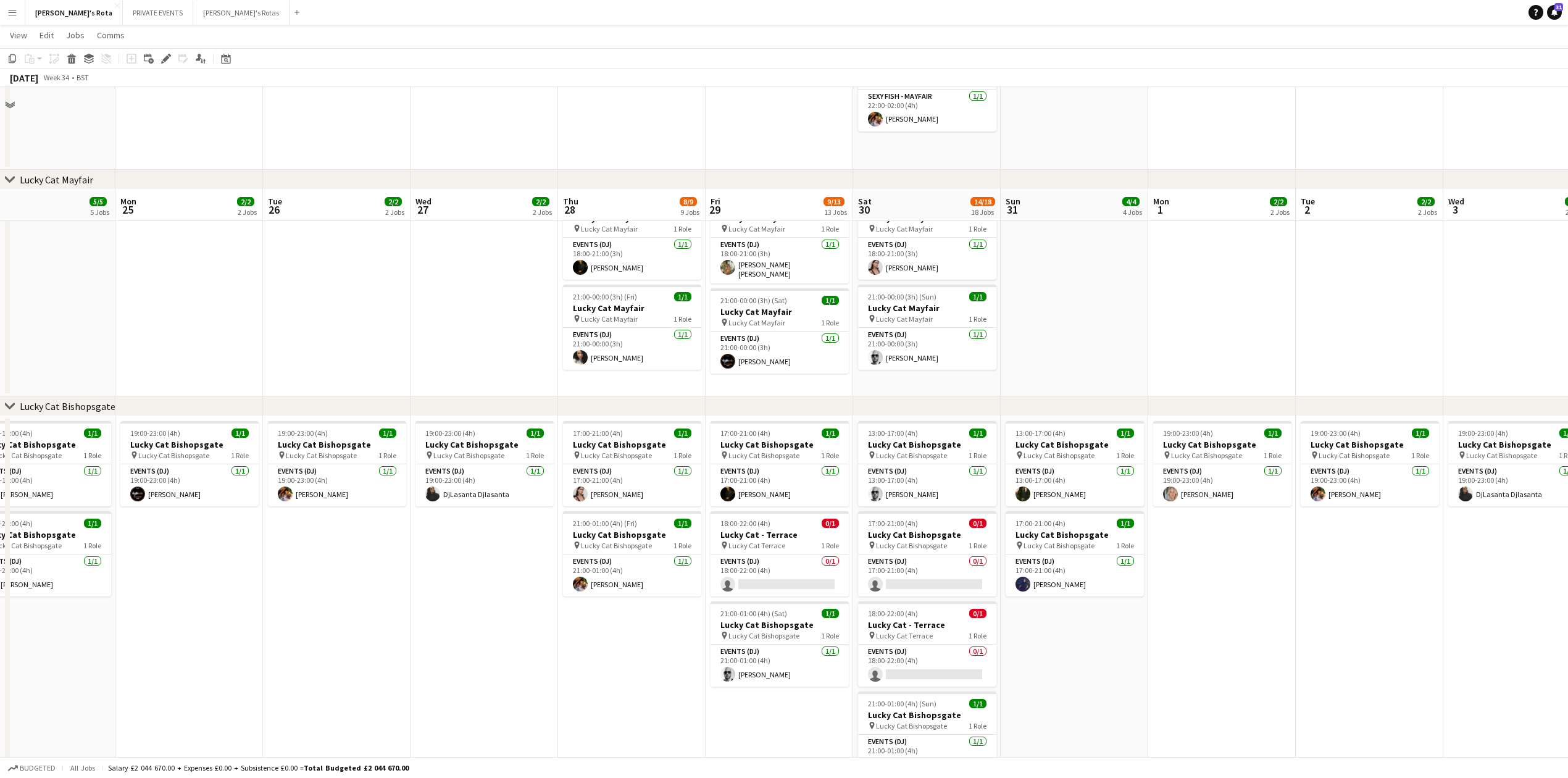
scroll to position [576, 0]
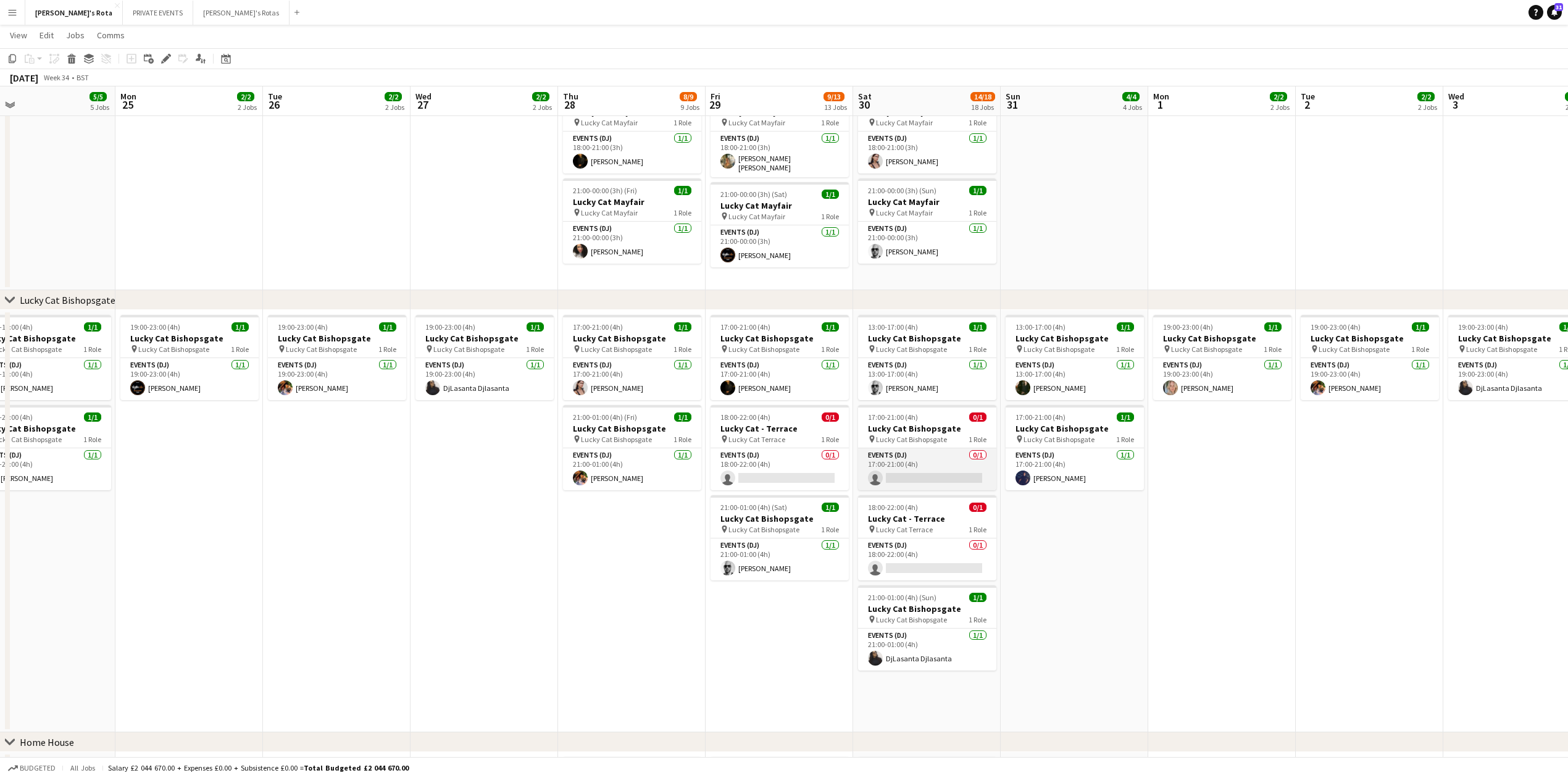
click at [907, 468] on app-card-role "Events (DJ) 0/1 17:00-21:00 (4h) single-neutral-actions" at bounding box center [927, 470] width 138 height 42
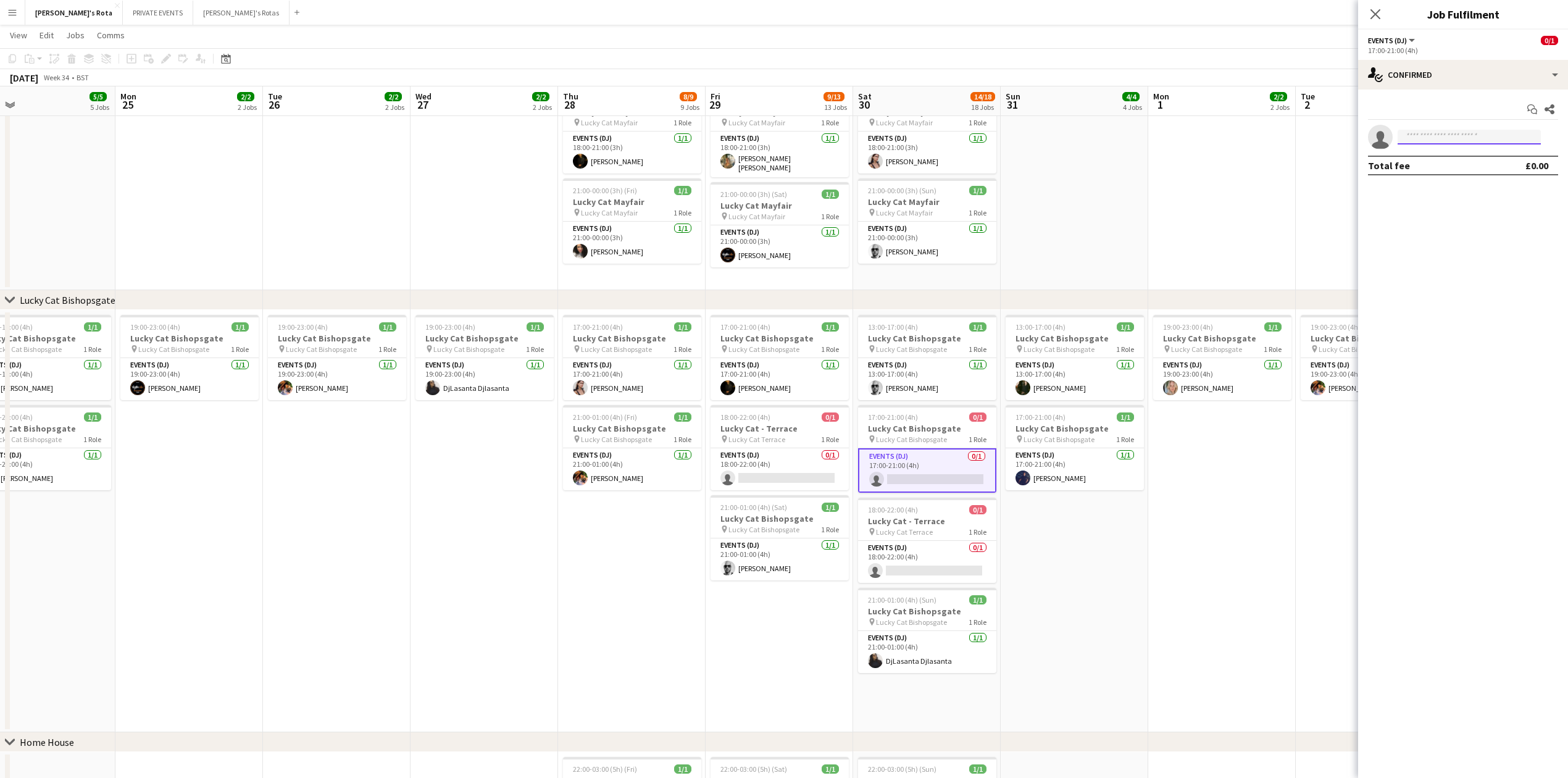
click at [1438, 136] on input at bounding box center [1469, 137] width 143 height 15
type input "*"
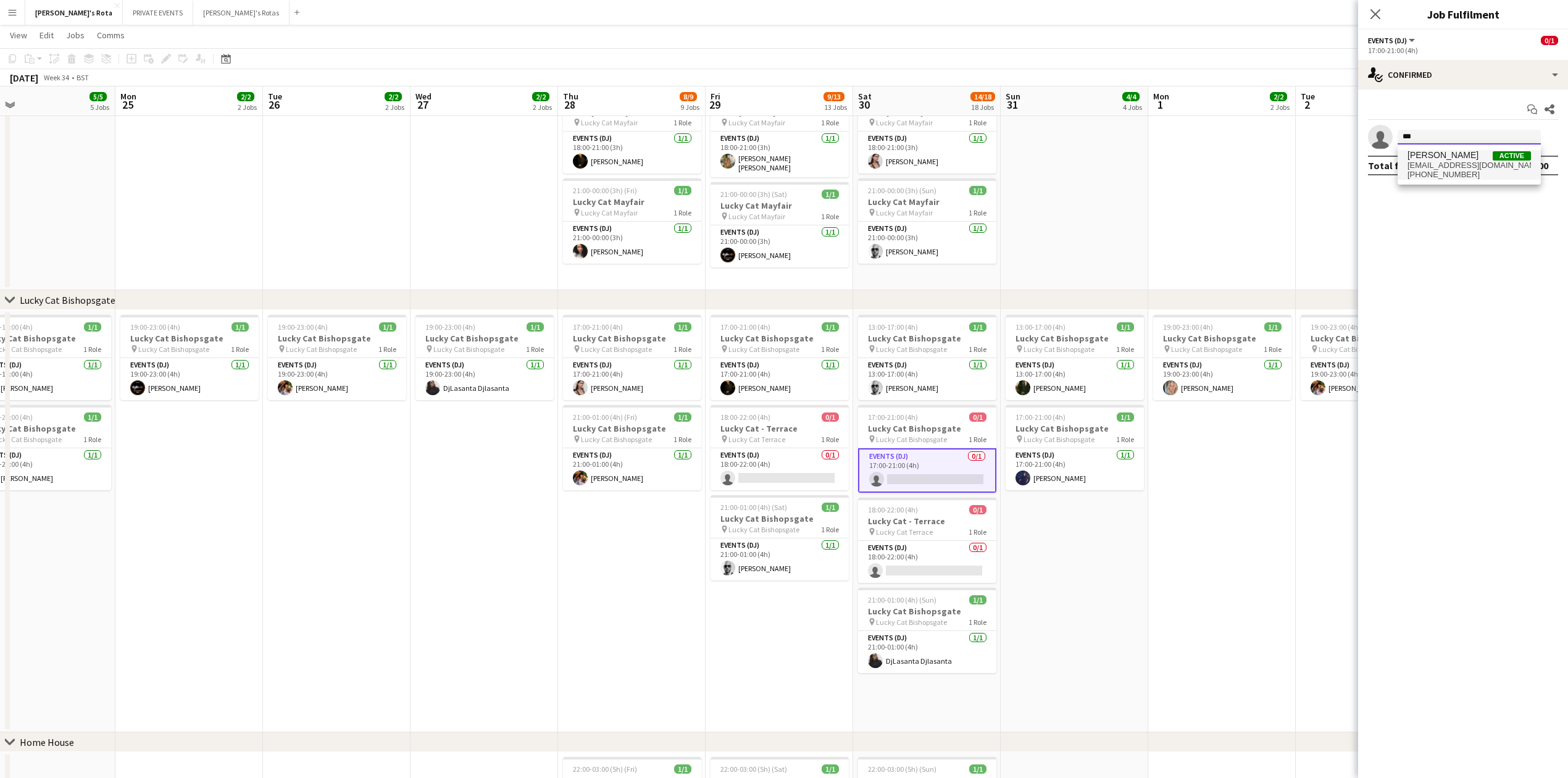
type input "***"
click at [1455, 171] on span "[PHONE_NUMBER]" at bounding box center [1469, 174] width 123 height 10
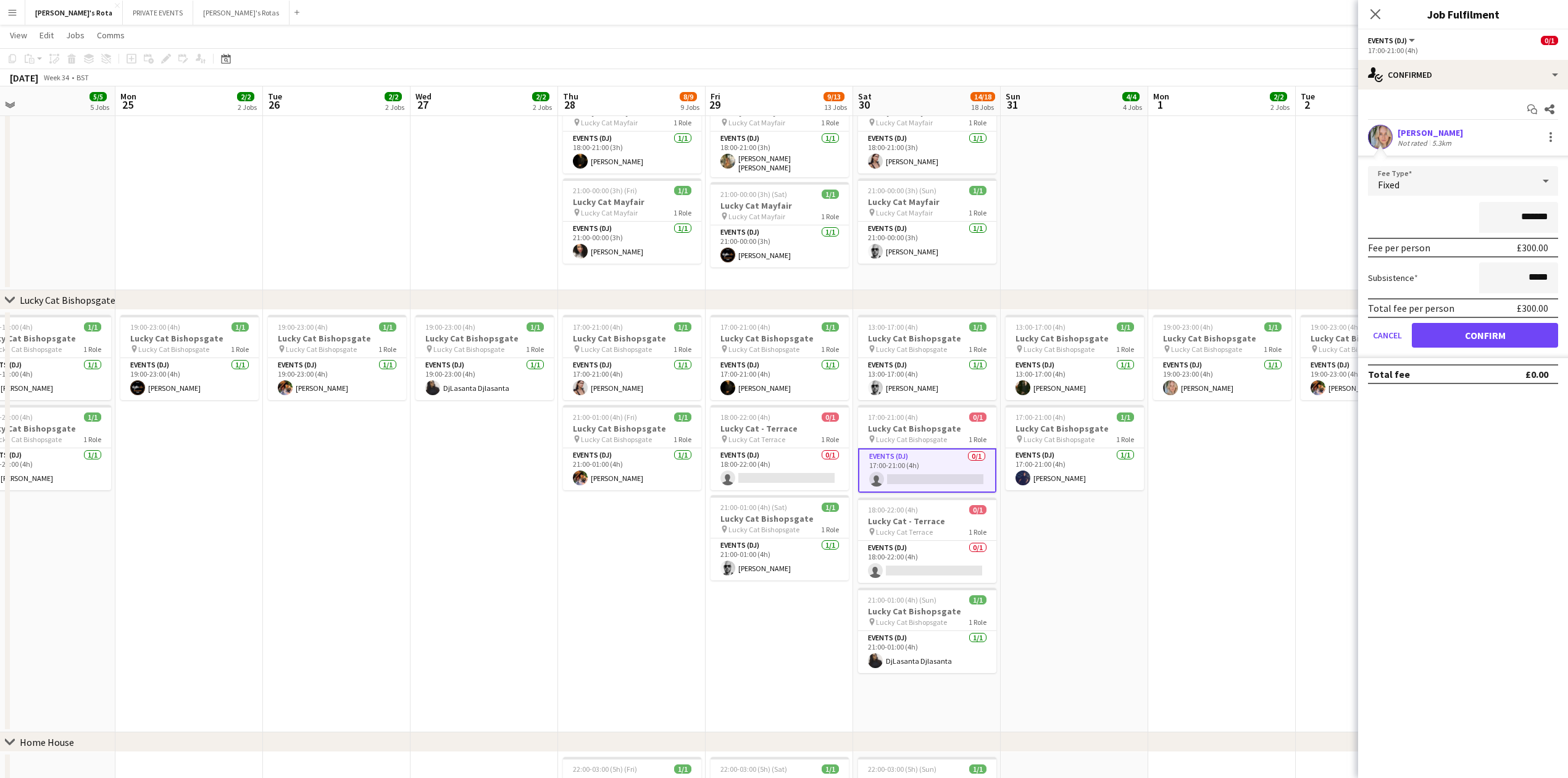
click at [1502, 320] on form "Fee Type Fixed ******* Fee per person £300.00 Subsistence ***** Total fee per p…" at bounding box center [1463, 262] width 210 height 192
click at [1499, 342] on button "Confirm" at bounding box center [1485, 335] width 146 height 25
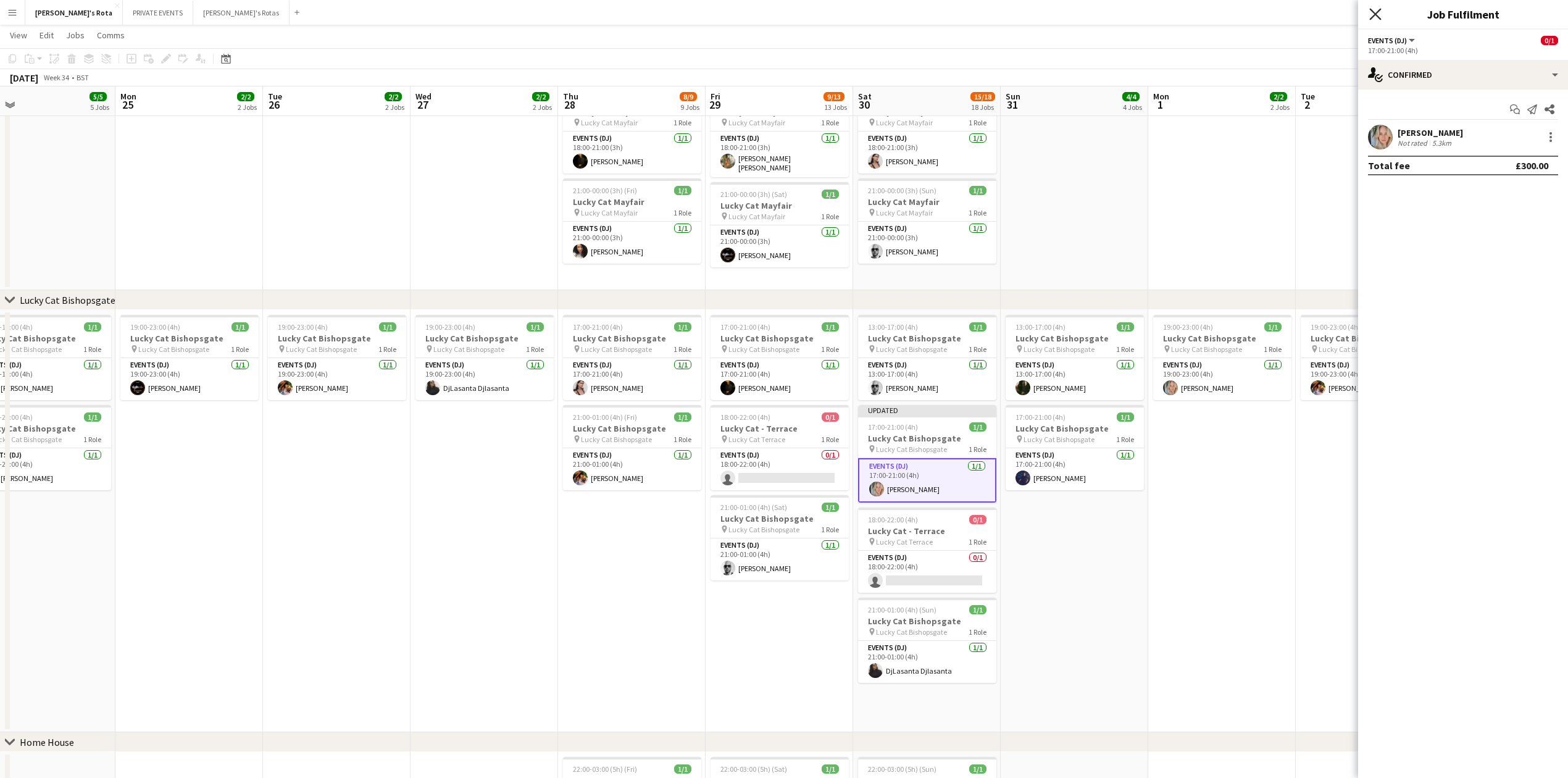
click at [1380, 10] on icon at bounding box center [1375, 14] width 12 height 12
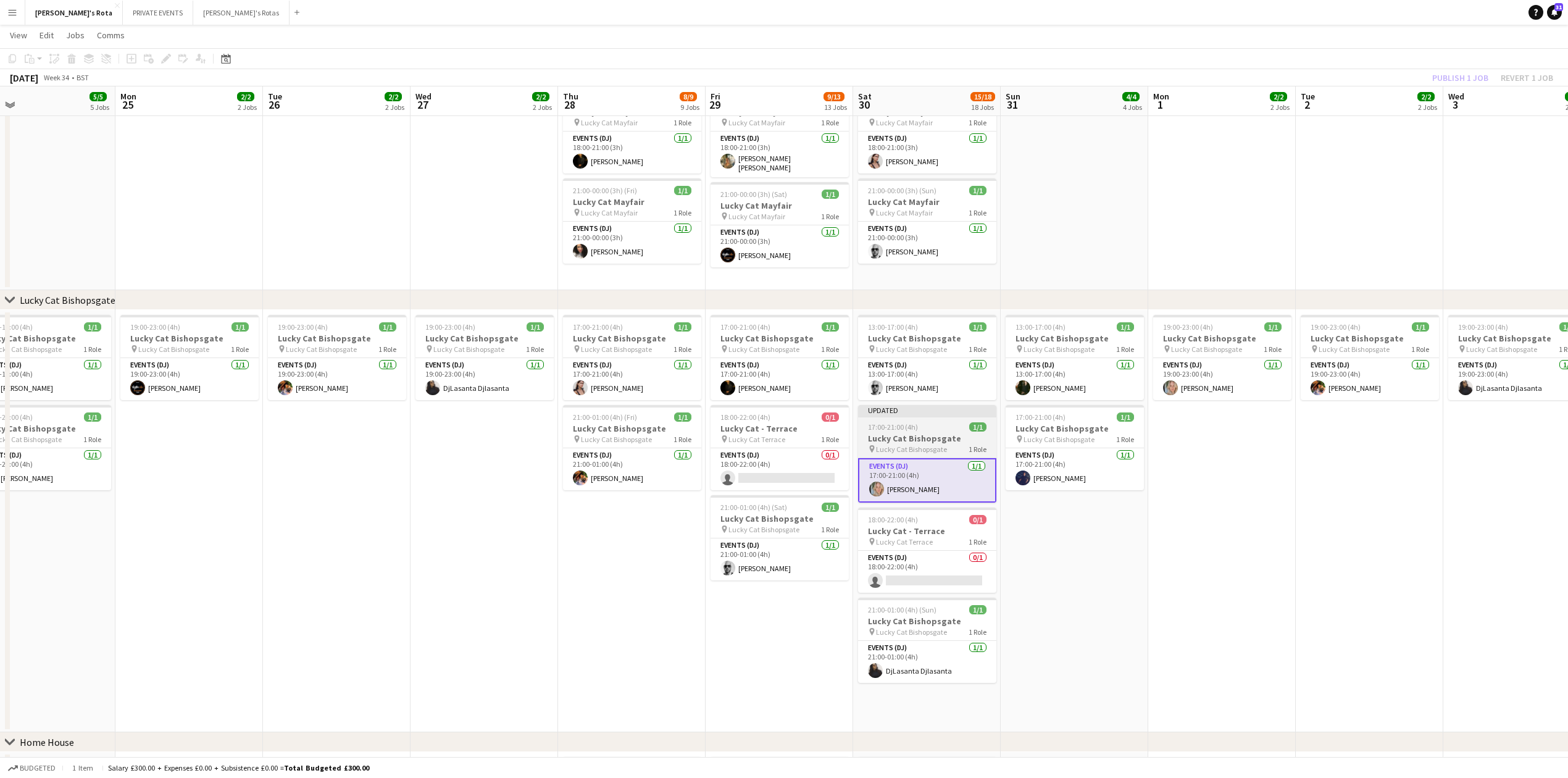
click at [868, 438] on h3 "Lucky Cat Bishopsgate" at bounding box center [927, 438] width 138 height 11
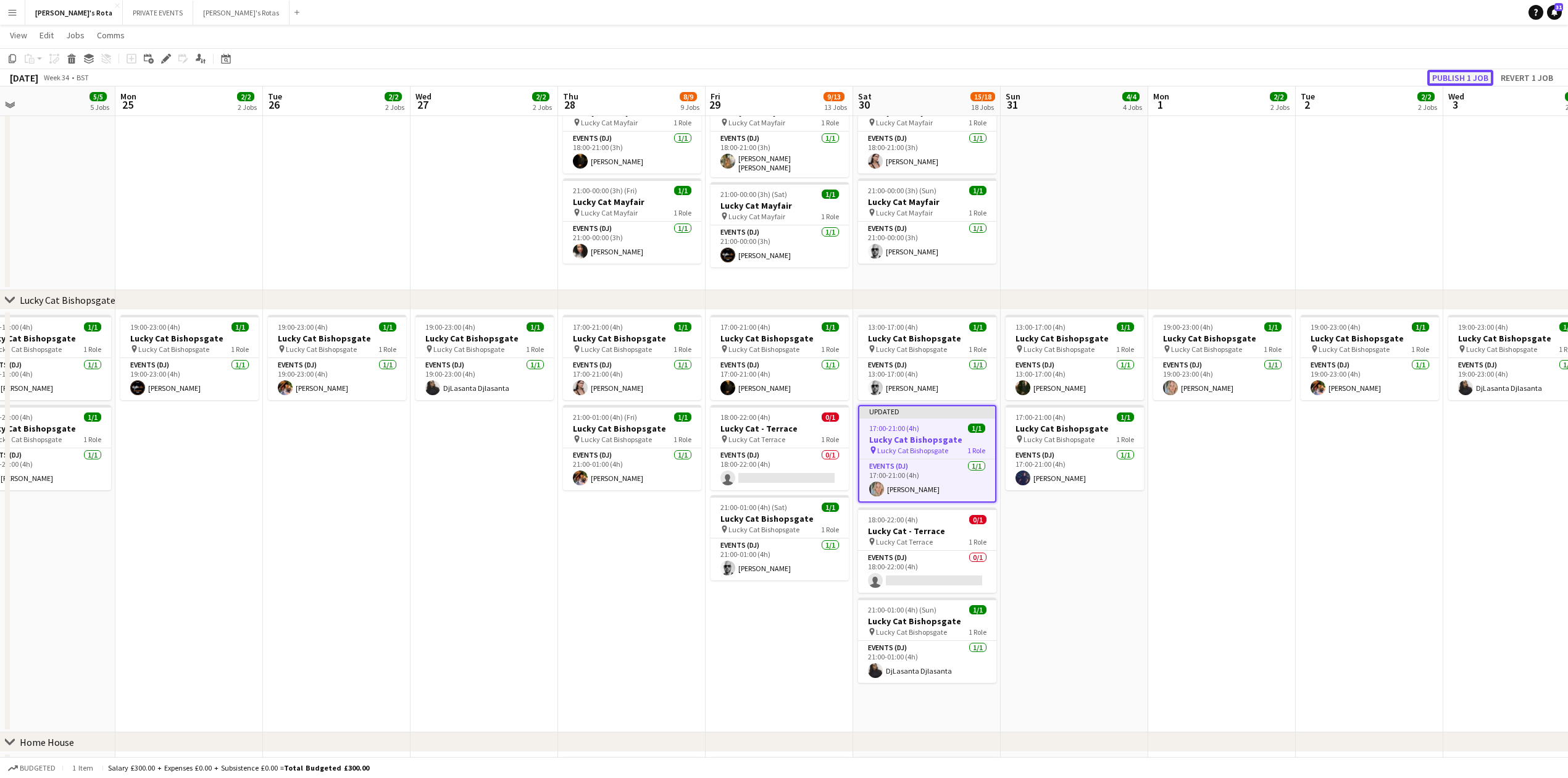
click at [1459, 79] on button "Publish 1 job" at bounding box center [1460, 78] width 66 height 16
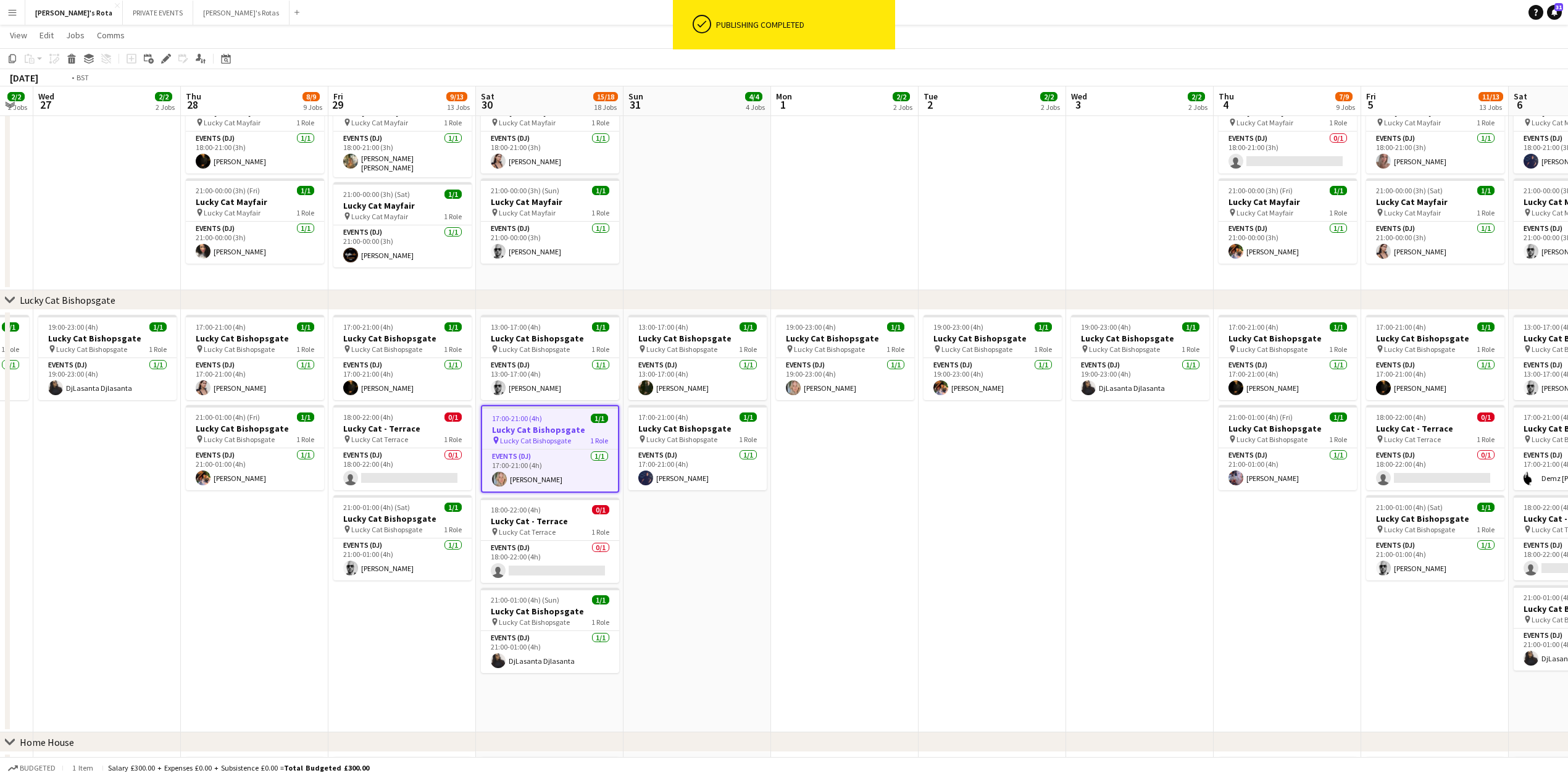
drag, startPoint x: 1336, startPoint y: 575, endPoint x: 740, endPoint y: 641, distance: 599.6
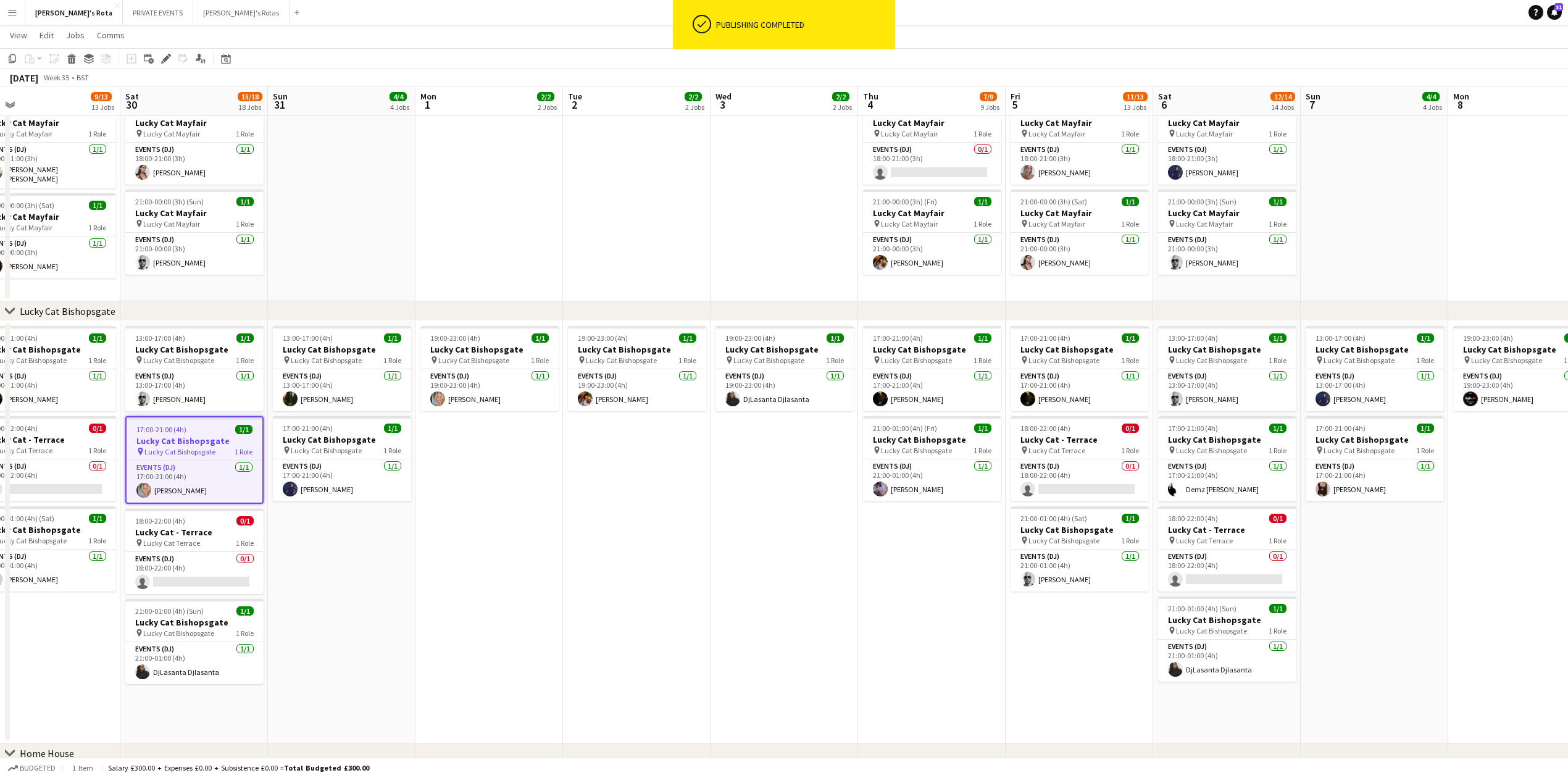
drag, startPoint x: 900, startPoint y: 636, endPoint x: 769, endPoint y: 640, distance: 131.1
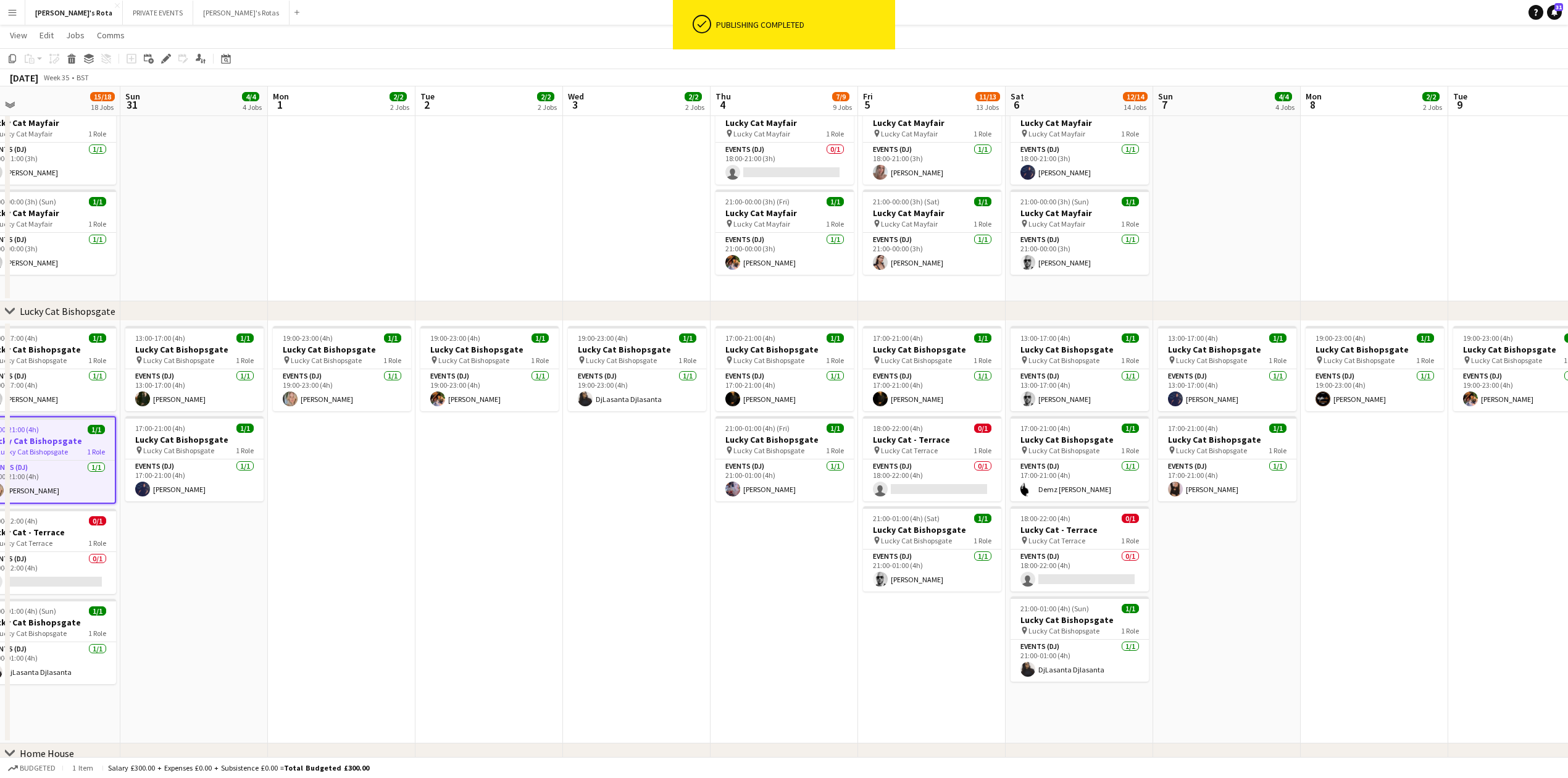
scroll to position [0, 487]
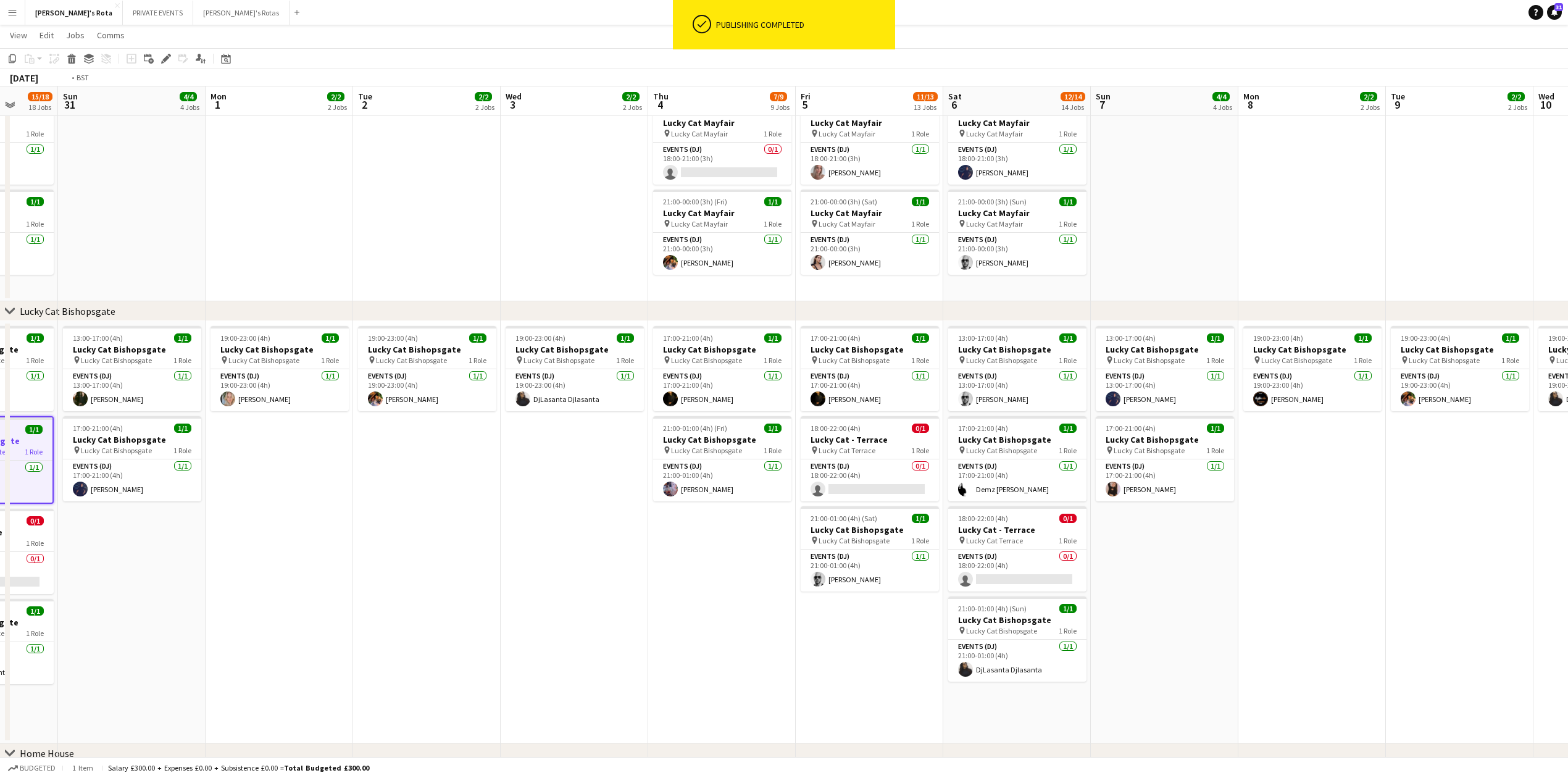
drag, startPoint x: 1328, startPoint y: 536, endPoint x: 505, endPoint y: 585, distance: 824.5
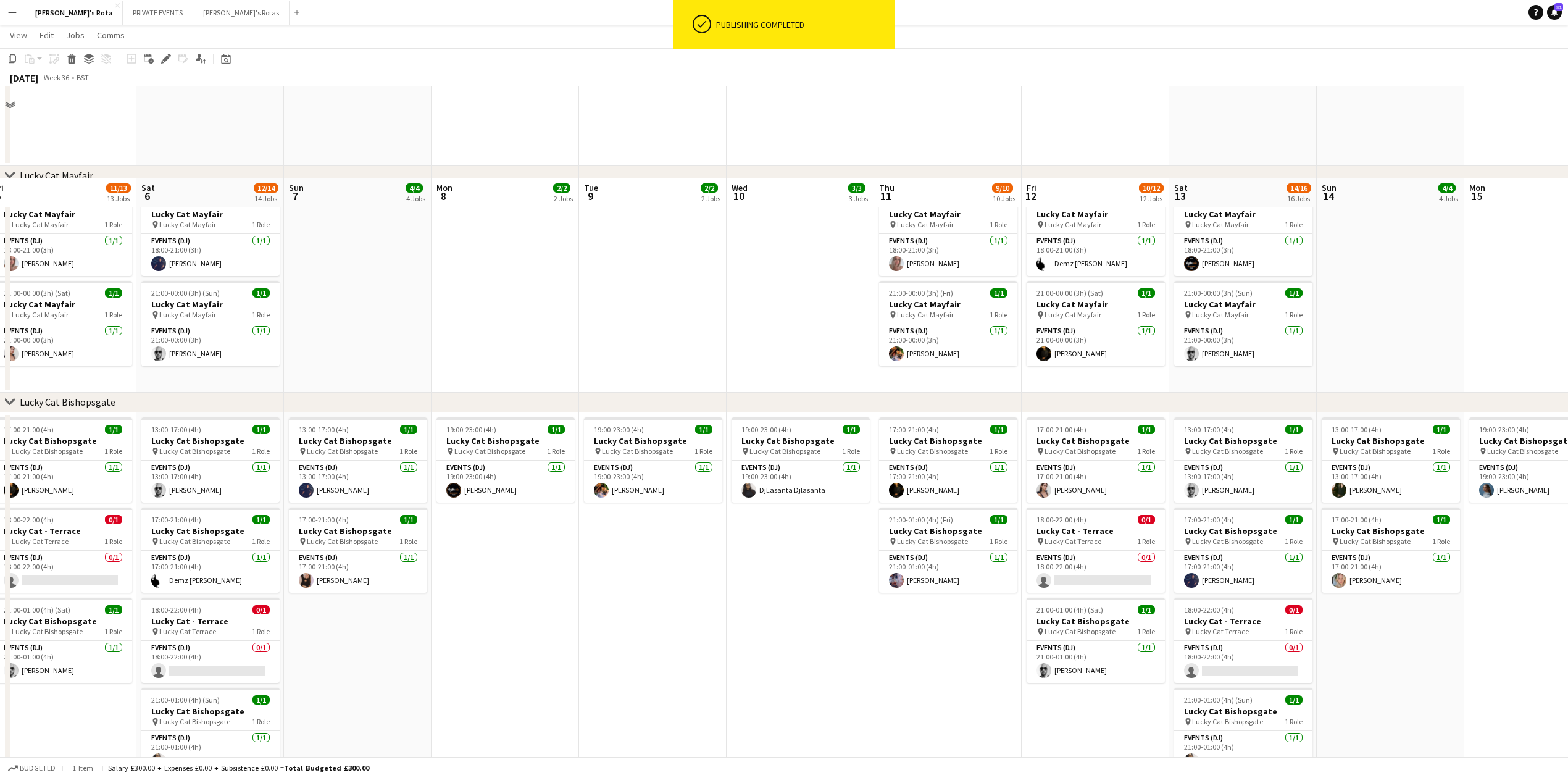
scroll to position [668, 0]
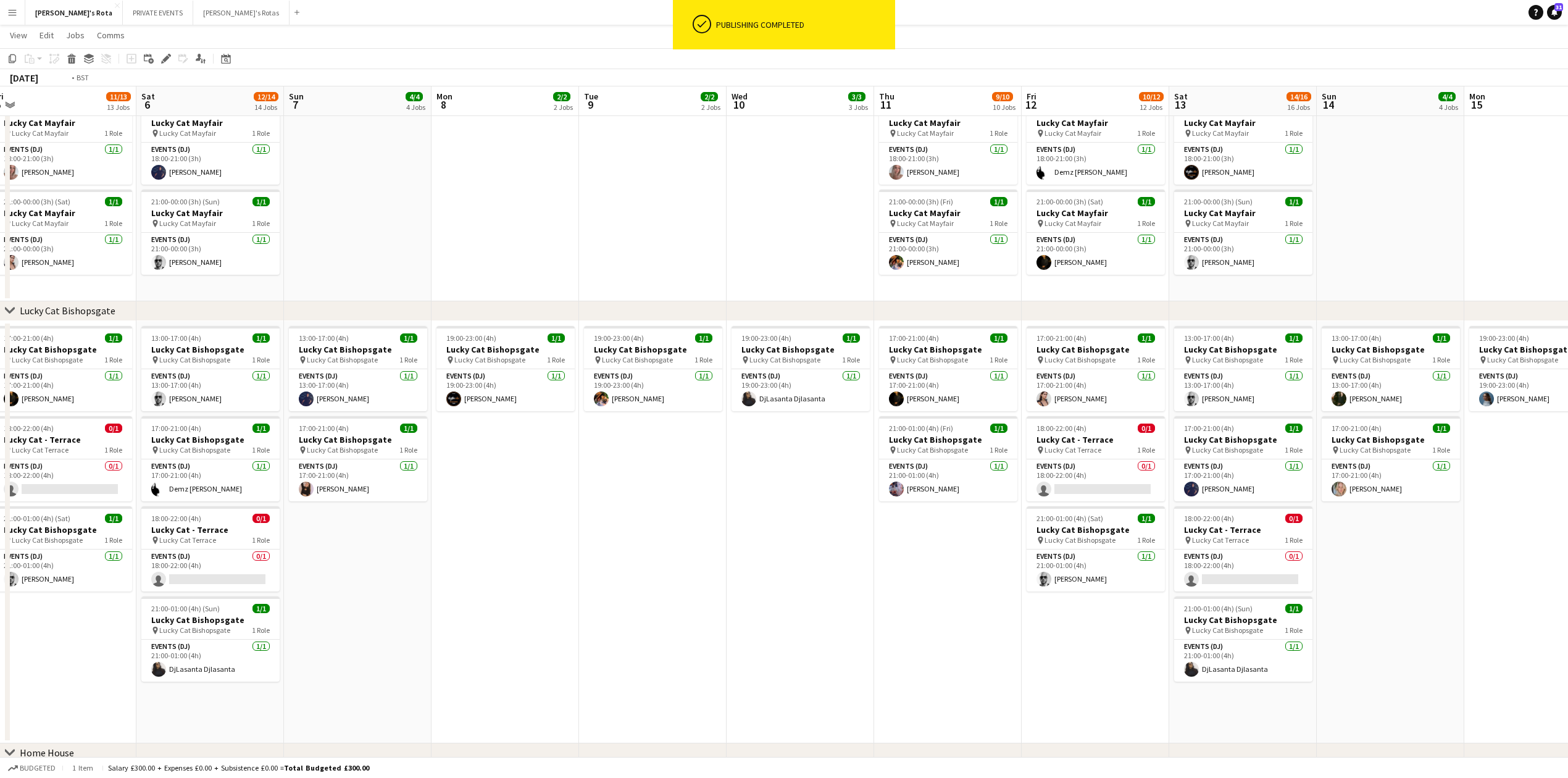
drag, startPoint x: 230, startPoint y: 617, endPoint x: 33, endPoint y: 637, distance: 198.0
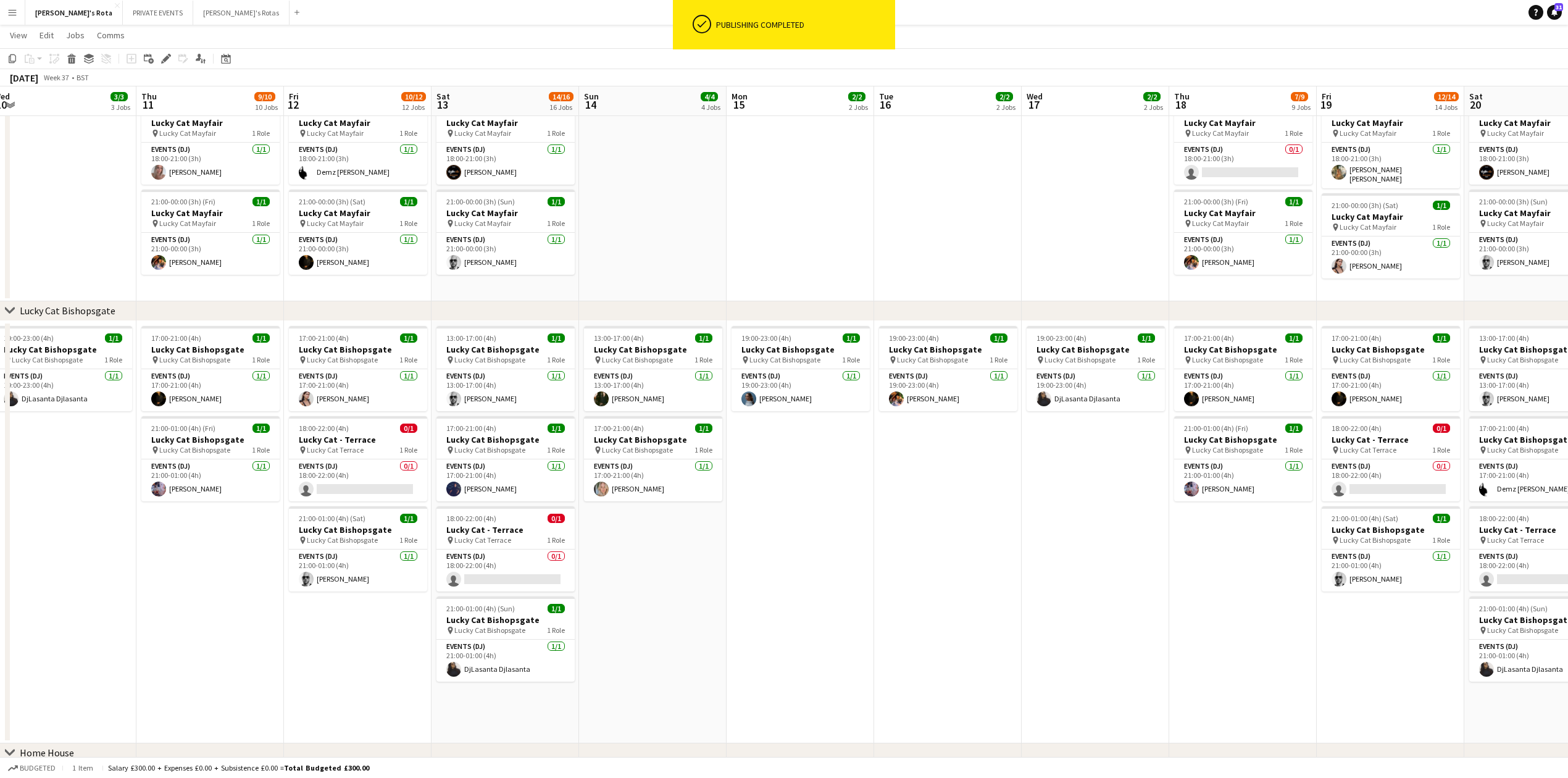
scroll to position [0, 475]
